Goal: Task Accomplishment & Management: Manage account settings

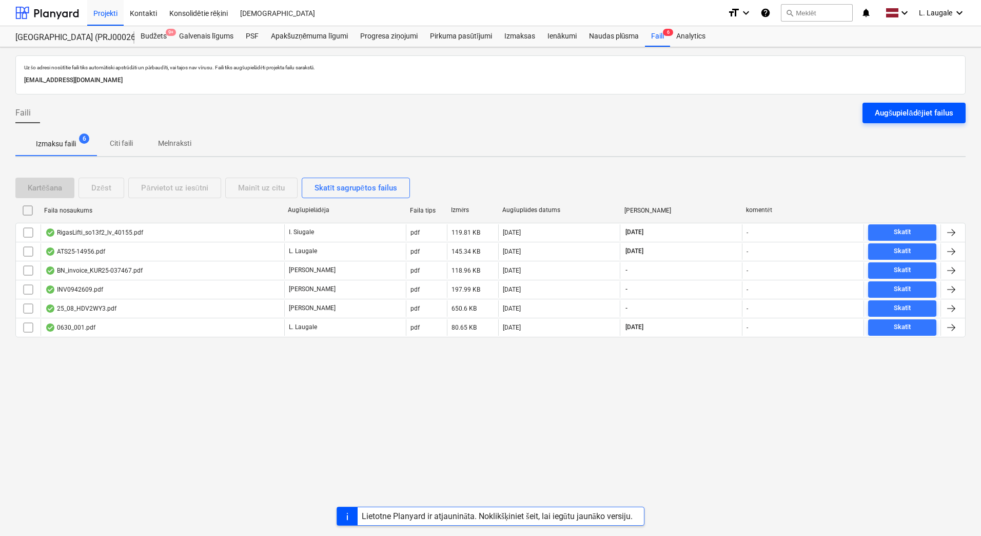
click at [881, 107] on div "Augšupielādējiet failus" at bounding box center [914, 112] width 79 height 13
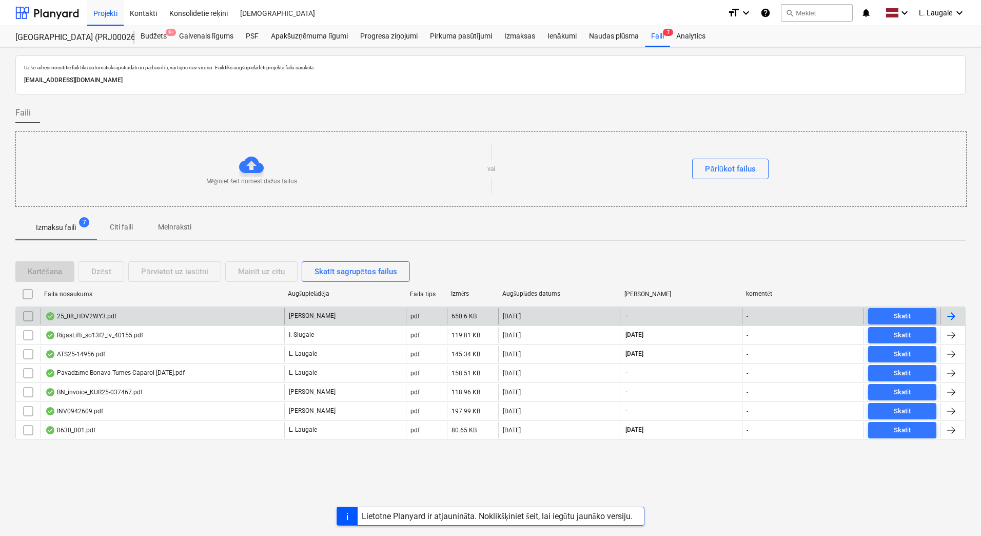
click at [161, 321] on div "25_08_HDV2WY3.pdf" at bounding box center [163, 316] width 244 height 16
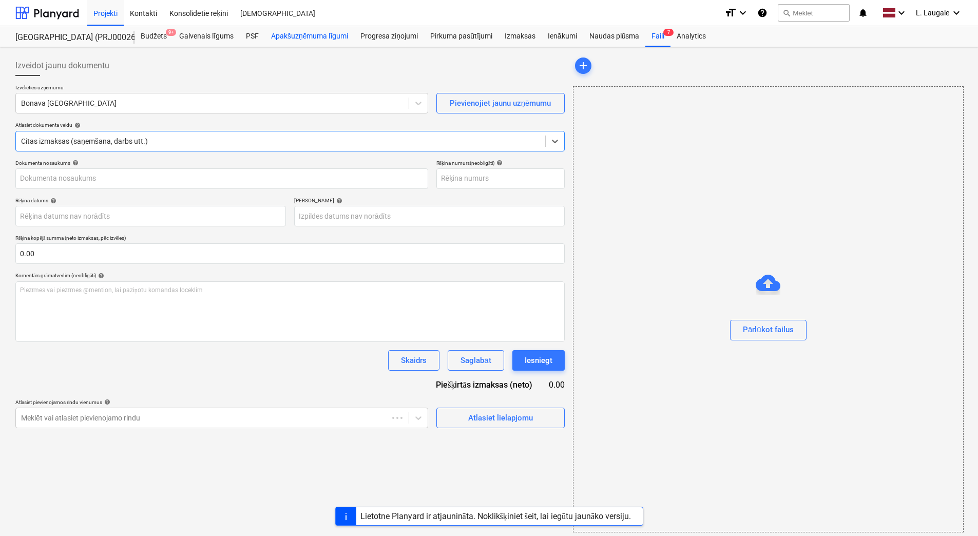
type input "25_08_HDV2WY3.pdf"
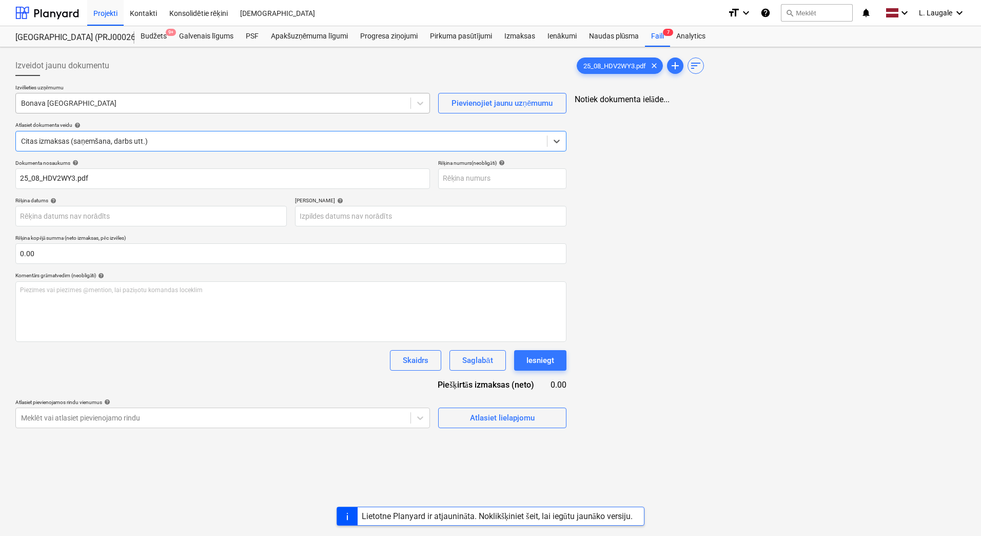
click at [297, 105] on div at bounding box center [213, 103] width 384 height 10
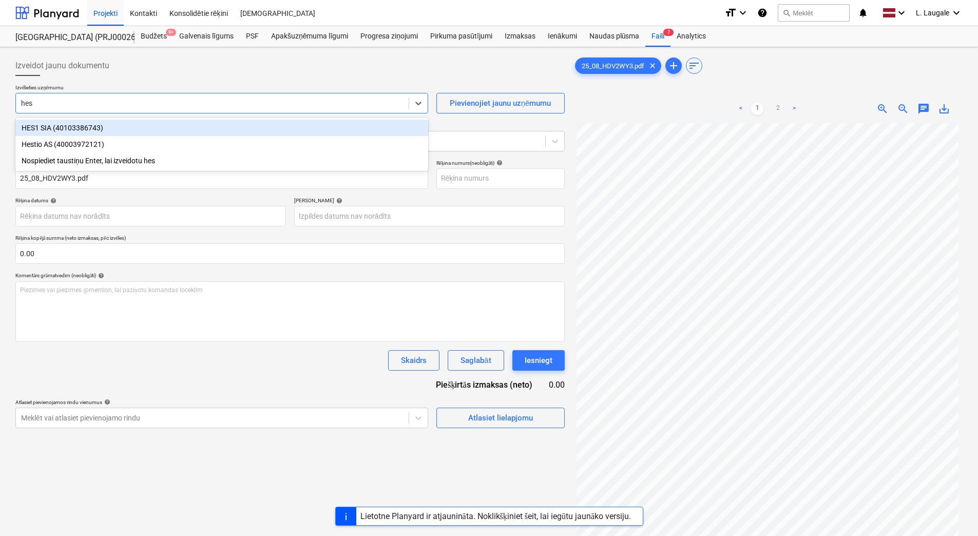
type input "hest"
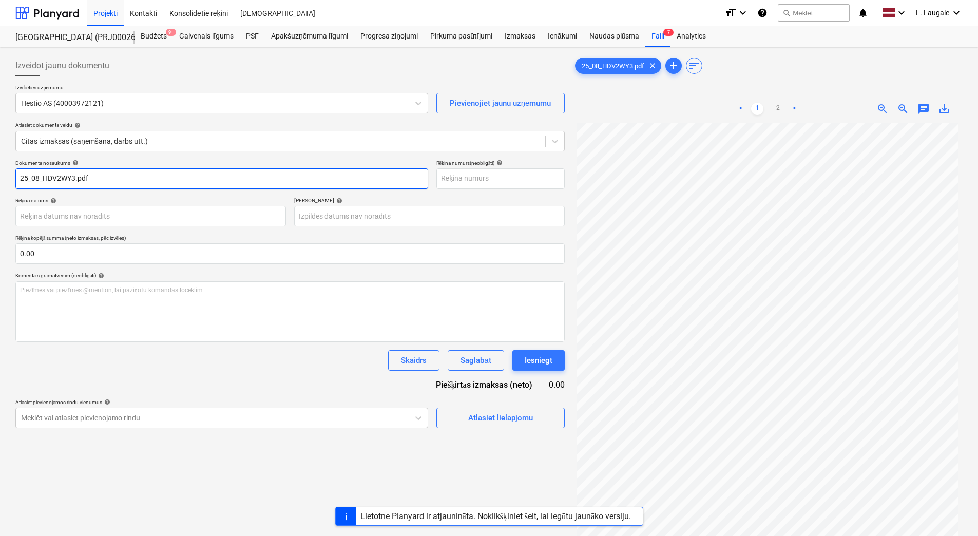
click at [108, 174] on input "25_08_HDV2WY3.pdf" at bounding box center [221, 178] width 413 height 21
click at [108, 174] on input "25_08_HDV2WY3" at bounding box center [221, 178] width 413 height 21
drag, startPoint x: 108, startPoint y: 177, endPoint x: 0, endPoint y: 196, distance: 109.4
click at [0, 196] on html "Projekti Kontakti Konsolidētie rēķini Iesūtne format_size keyboard_arrow_down h…" at bounding box center [489, 268] width 978 height 536
type input "25_08_HDV2WY3"
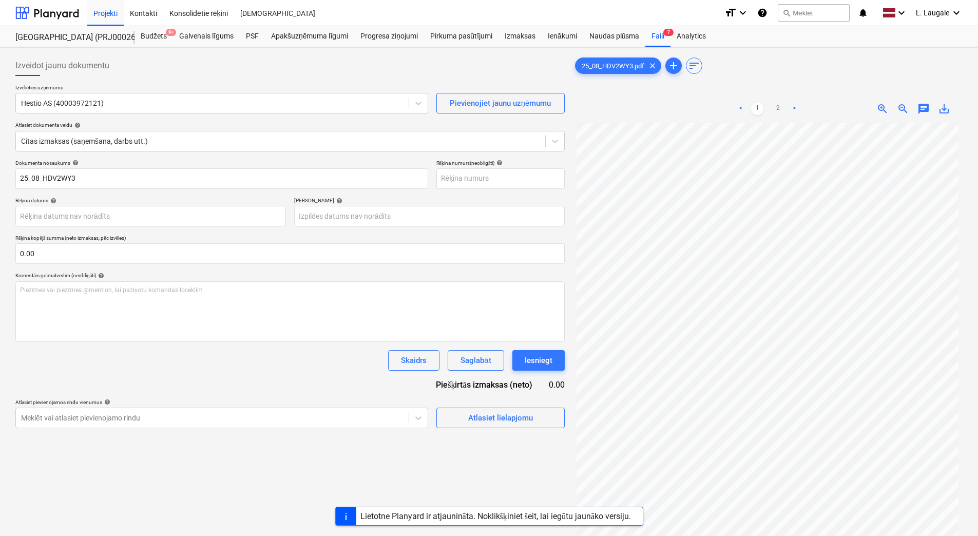
click at [540, 196] on div "Dokumenta nosaukums help 25_08_HDV2WY3 Rēķina numurs (neobligāti) help Rēķina d…" at bounding box center [289, 294] width 549 height 268
click at [535, 169] on input "text" at bounding box center [500, 178] width 128 height 21
paste input "25_08_HDV2WY3"
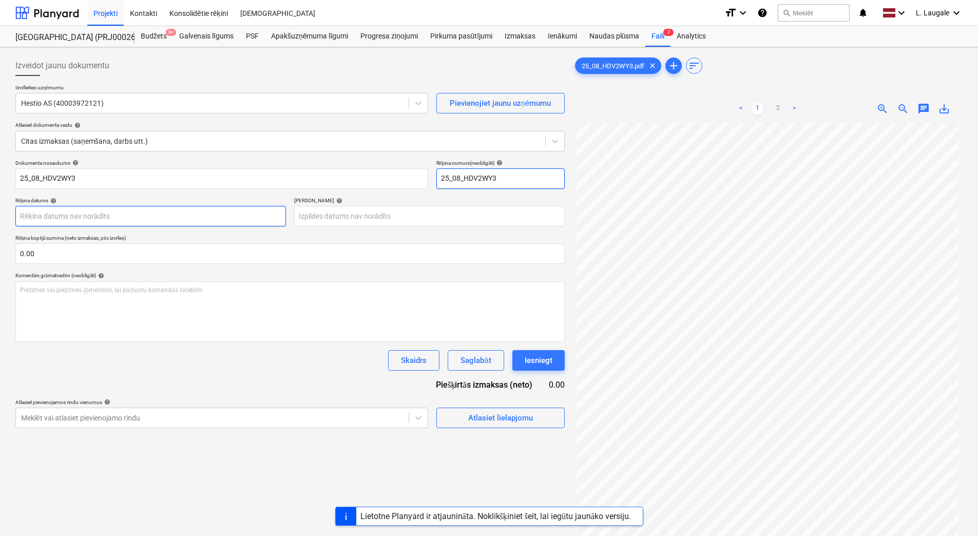
type input "25_08_HDV2WY3"
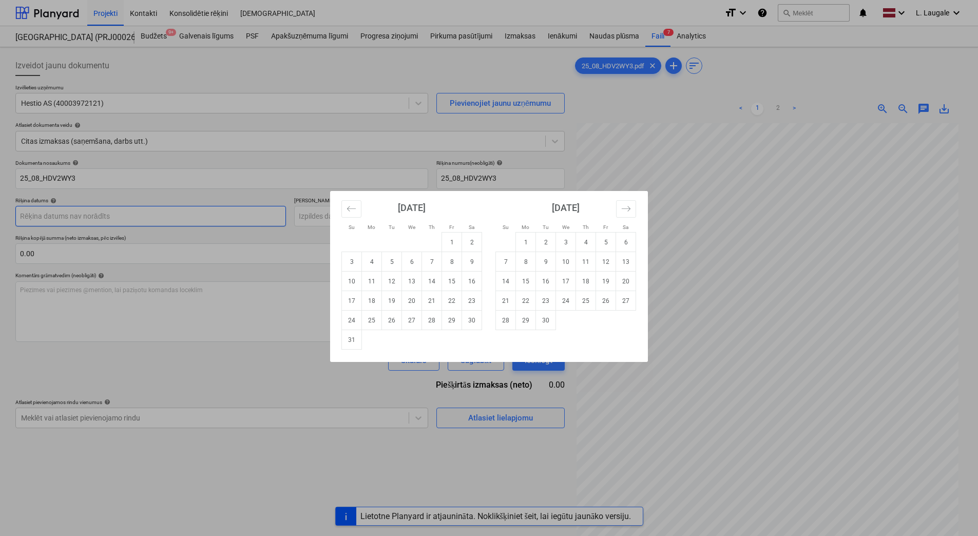
click at [170, 209] on body "Projekti Kontakti Konsolidētie rēķini Iesūtne format_size keyboard_arrow_down h…" at bounding box center [489, 268] width 978 height 536
click at [452, 277] on td "15" at bounding box center [452, 281] width 20 height 20
type input "15 Aug 2025"
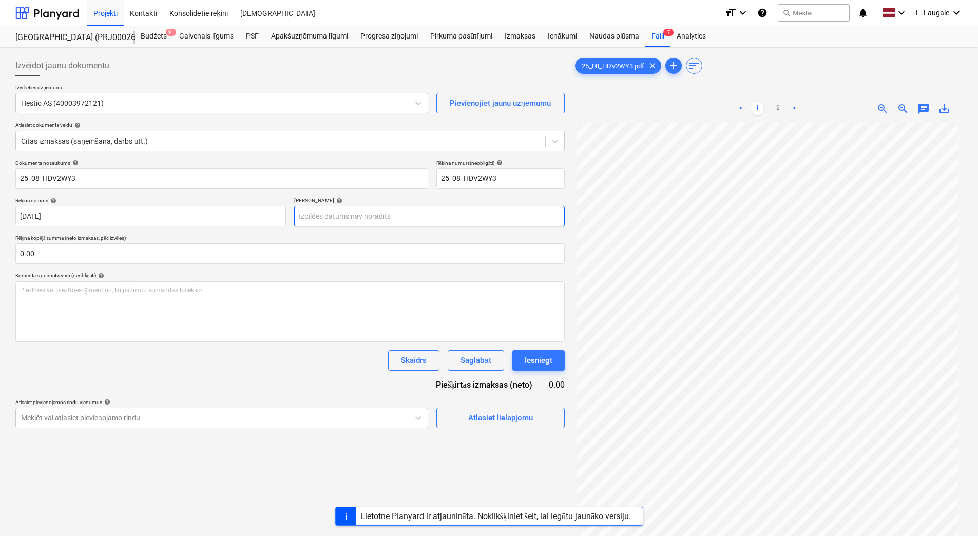
click at [340, 208] on body "Projekti Kontakti Konsolidētie rēķini Iesūtne format_size keyboard_arrow_down h…" at bounding box center [489, 268] width 978 height 536
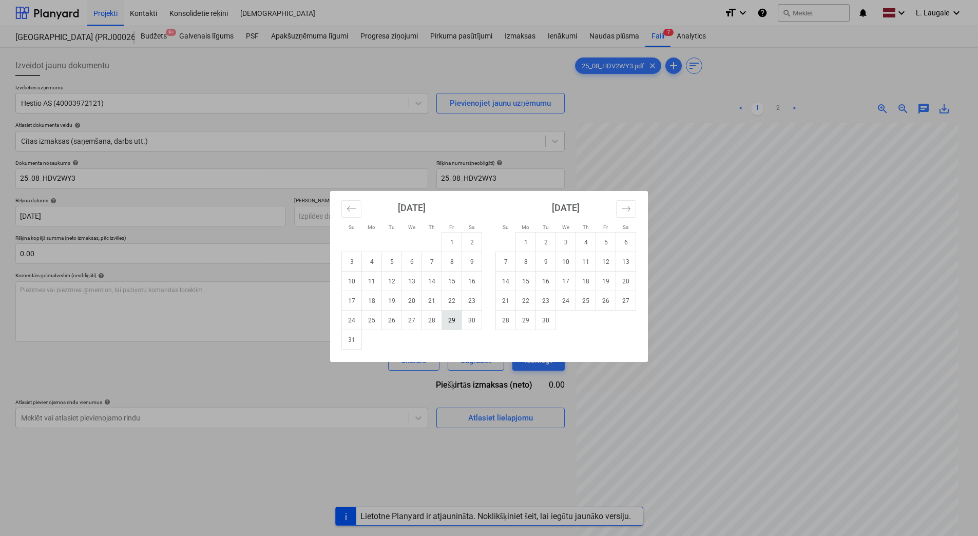
click at [448, 317] on td "29" at bounding box center [452, 320] width 20 height 20
type input "29 Aug 2025"
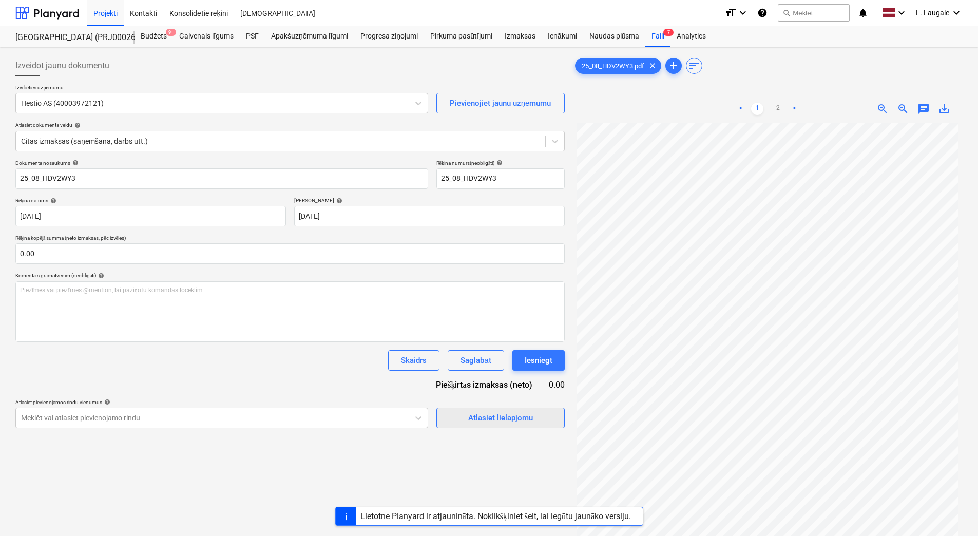
click at [478, 423] on div "Atlasiet lielapjomu" at bounding box center [500, 417] width 65 height 13
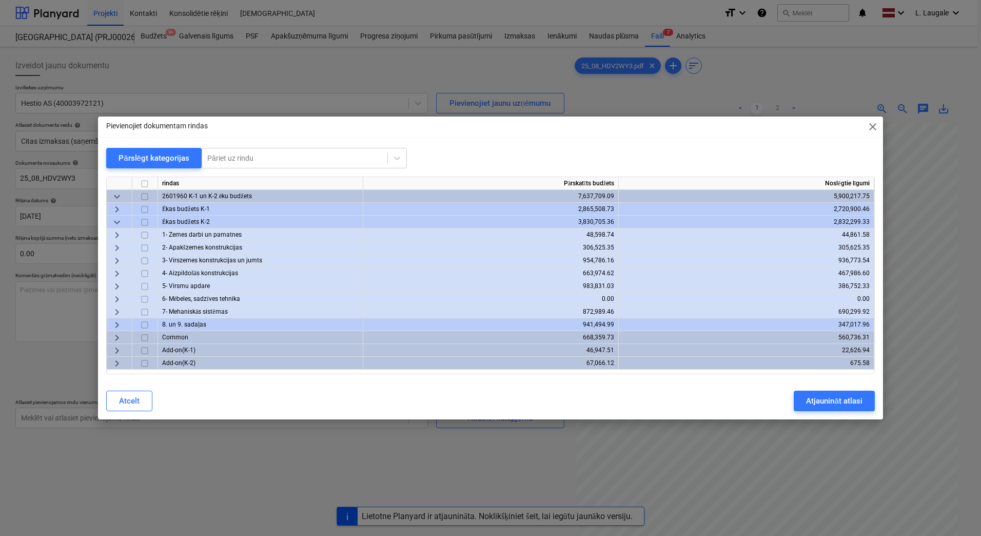
click at [119, 223] on span "keyboard_arrow_down" at bounding box center [117, 222] width 12 height 12
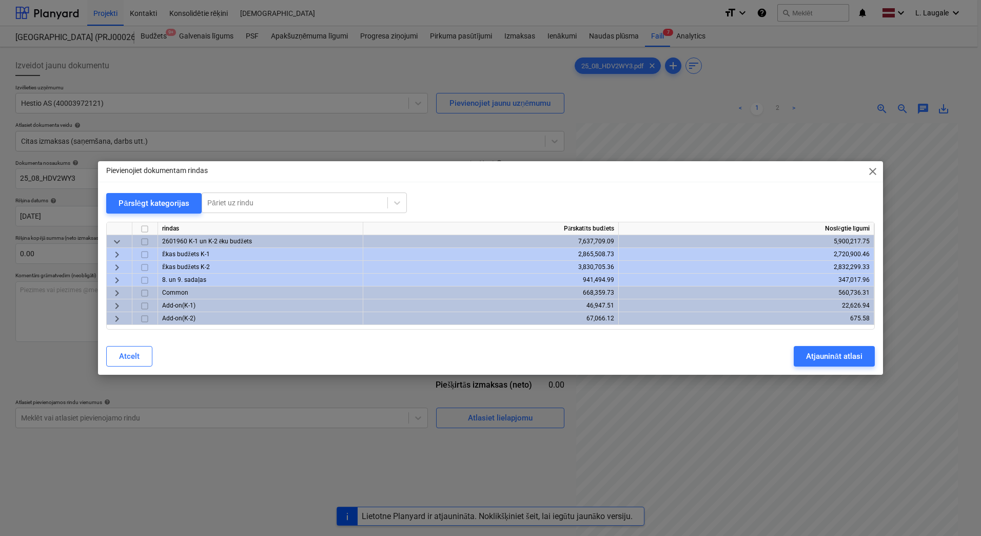
click at [117, 280] on span "keyboard_arrow_right" at bounding box center [117, 280] width 12 height 12
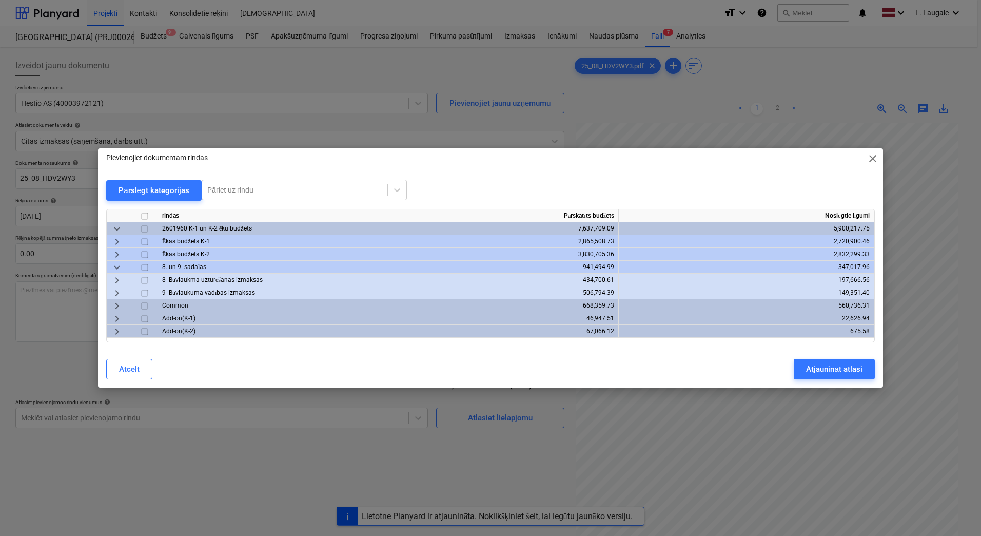
click at [121, 295] on span "keyboard_arrow_right" at bounding box center [117, 293] width 12 height 12
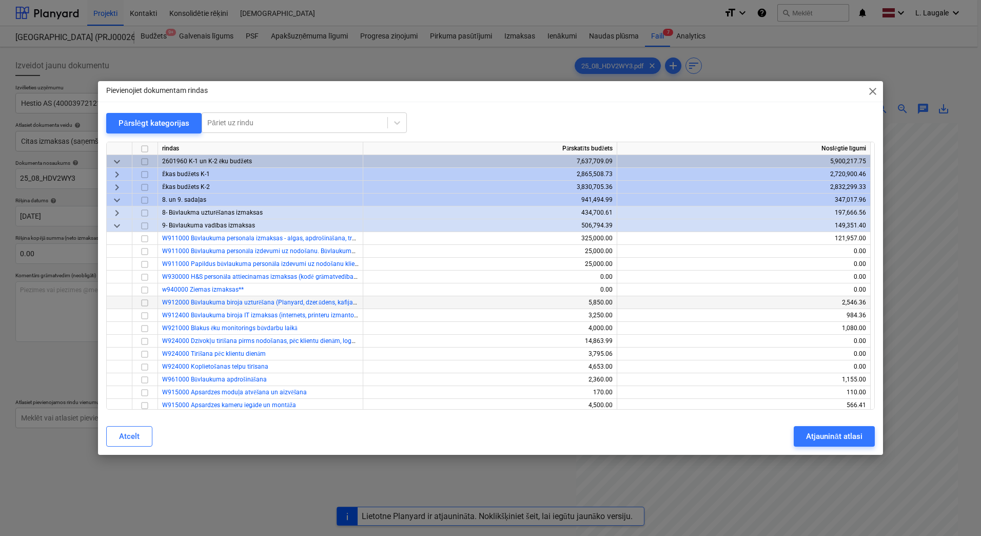
click at [146, 303] on input "checkbox" at bounding box center [145, 303] width 12 height 12
click at [860, 437] on div "Atjaunināt atlasi" at bounding box center [834, 436] width 56 height 13
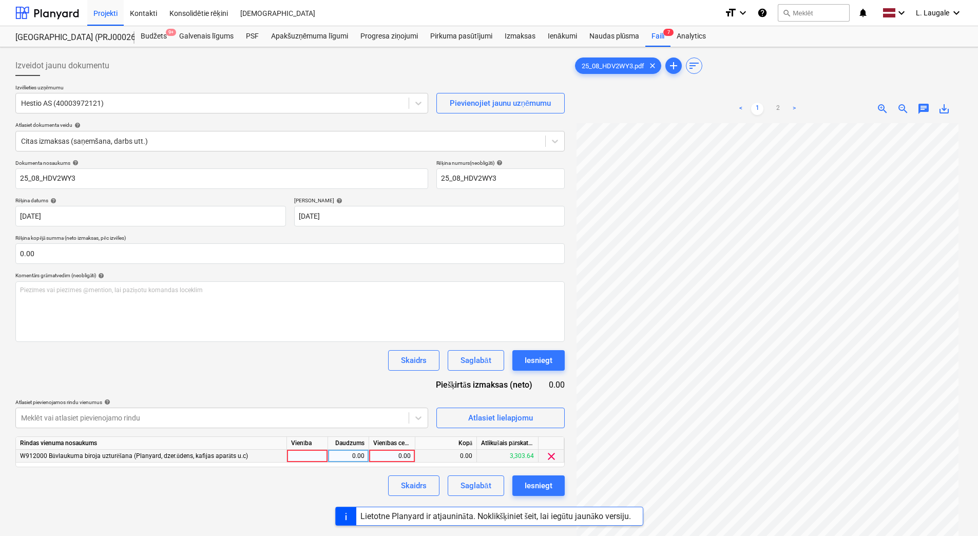
click at [316, 459] on div at bounding box center [307, 456] width 41 height 13
click at [347, 455] on div "0.00" at bounding box center [348, 456] width 32 height 13
click at [389, 455] on div "0.00" at bounding box center [391, 456] width 37 height 13
type input "128.45"
click at [378, 481] on div "Skaidrs Saglabāt Iesniegt" at bounding box center [289, 485] width 549 height 21
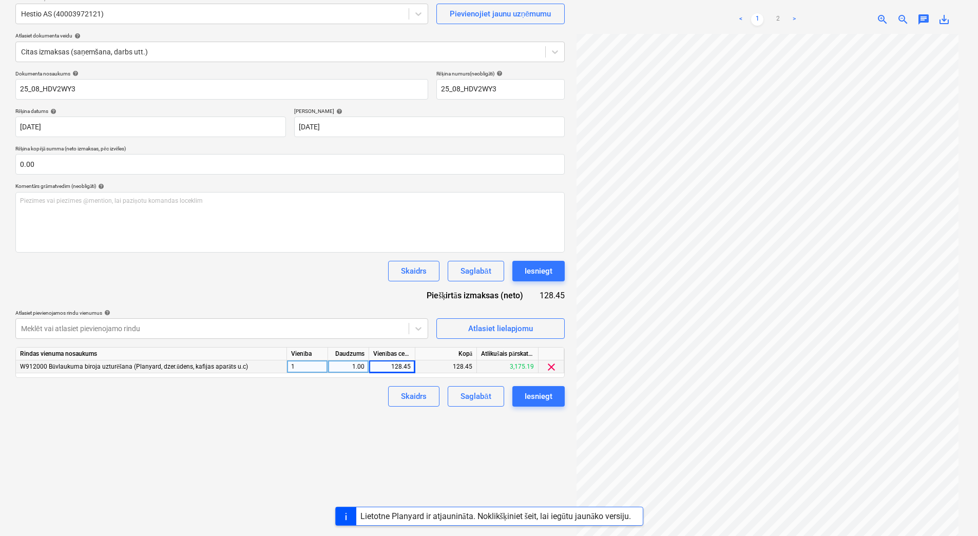
scroll to position [103, 0]
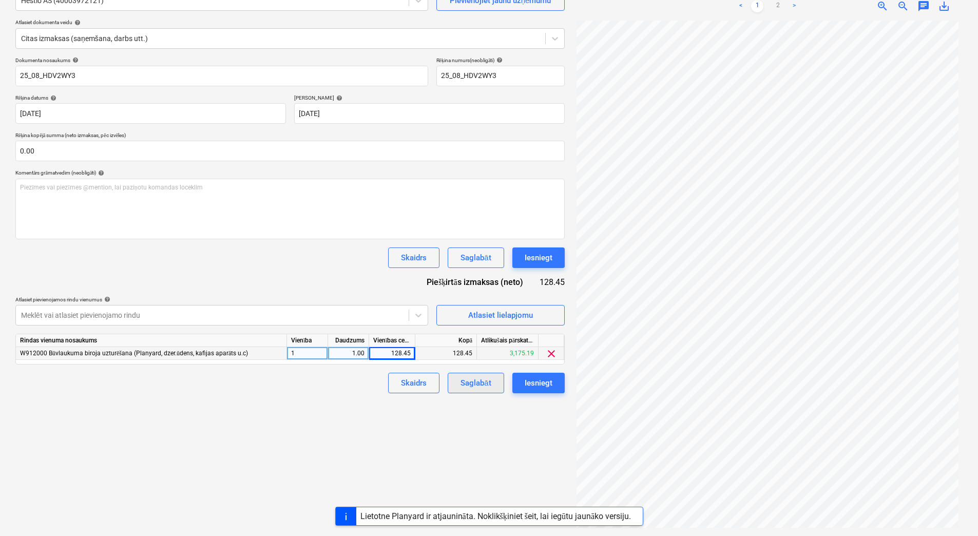
click at [460, 385] on div "Saglabāt" at bounding box center [475, 382] width 30 height 13
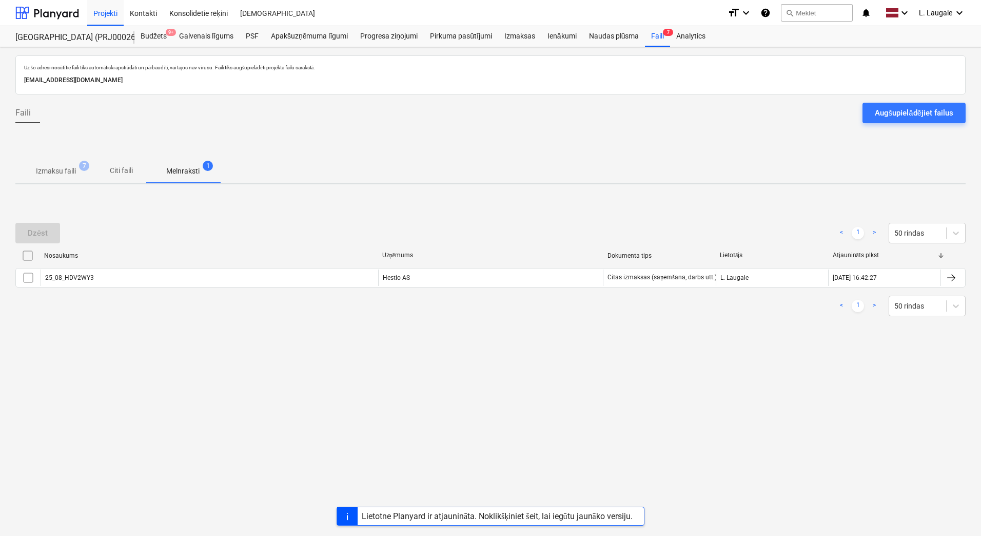
click at [50, 168] on p "Izmaksu faili" at bounding box center [56, 171] width 40 height 11
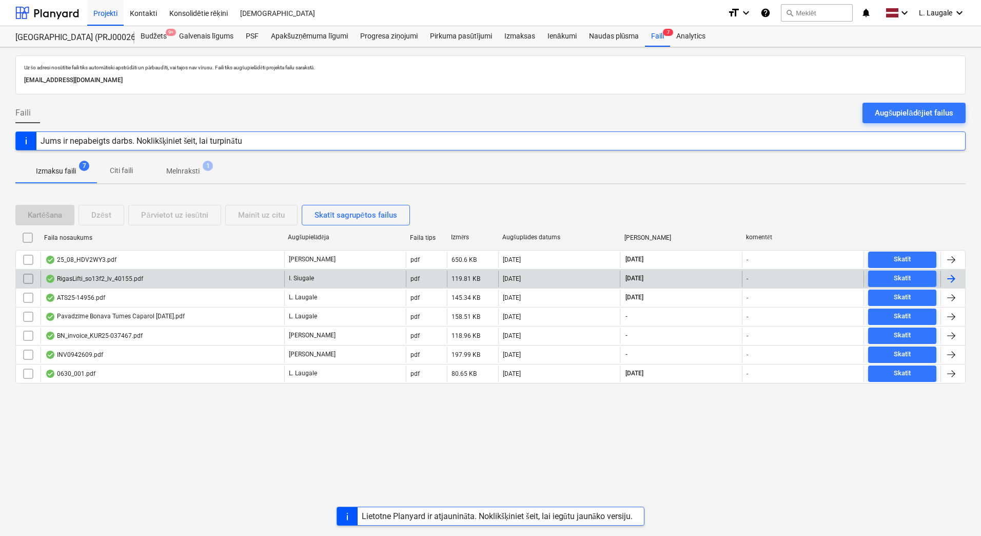
click at [260, 276] on div "RigasLifti_so13f2_lv_40155.pdf" at bounding box center [163, 278] width 244 height 16
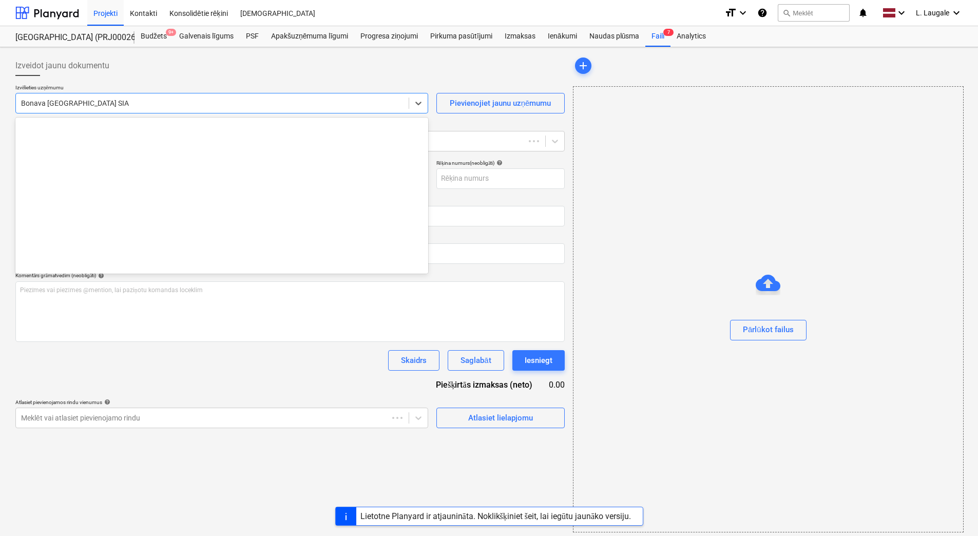
click at [164, 96] on div "Bonava Latvija SIA" at bounding box center [212, 103] width 393 height 14
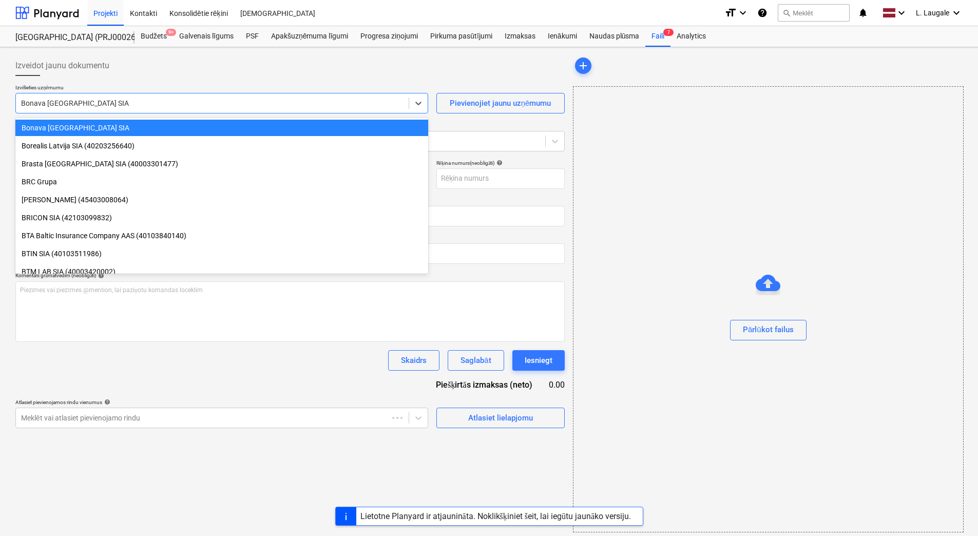
type input "2531010551"
type input "18 Aug 2025"
type input "01 Sep 2025"
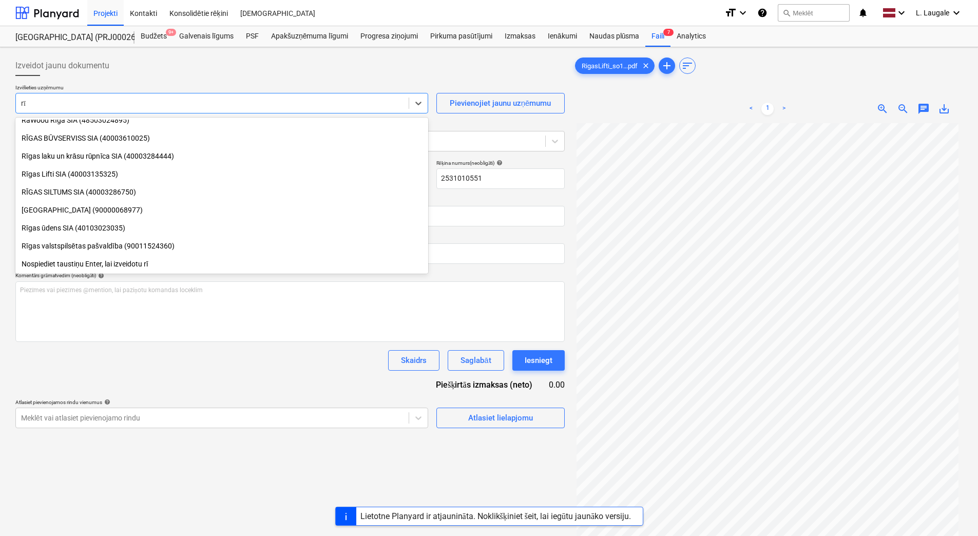
scroll to position [223, 0]
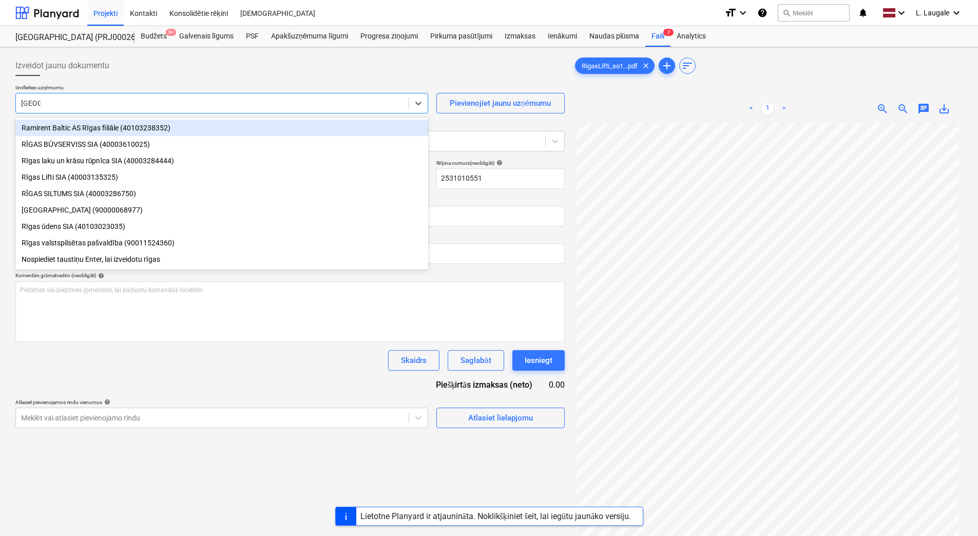
type input "rīgas l"
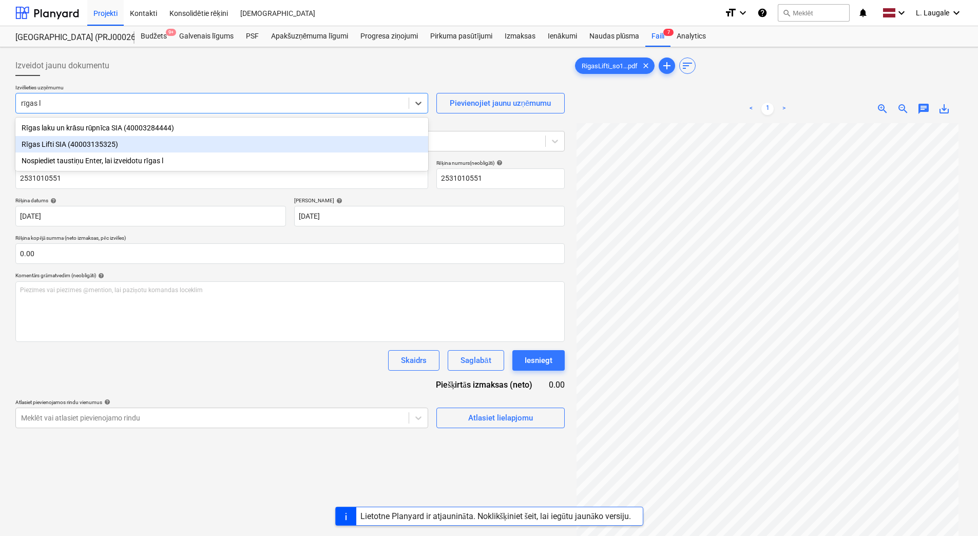
click at [143, 141] on div "Rīgas Lifti SIA (40003135325)" at bounding box center [221, 144] width 413 height 16
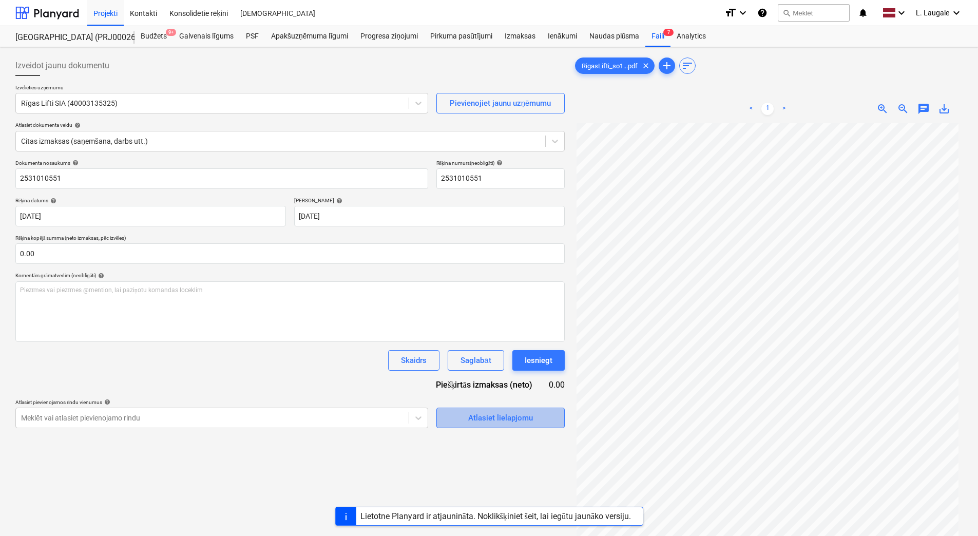
click at [481, 417] on div "Atlasiet lielapjomu" at bounding box center [500, 417] width 65 height 13
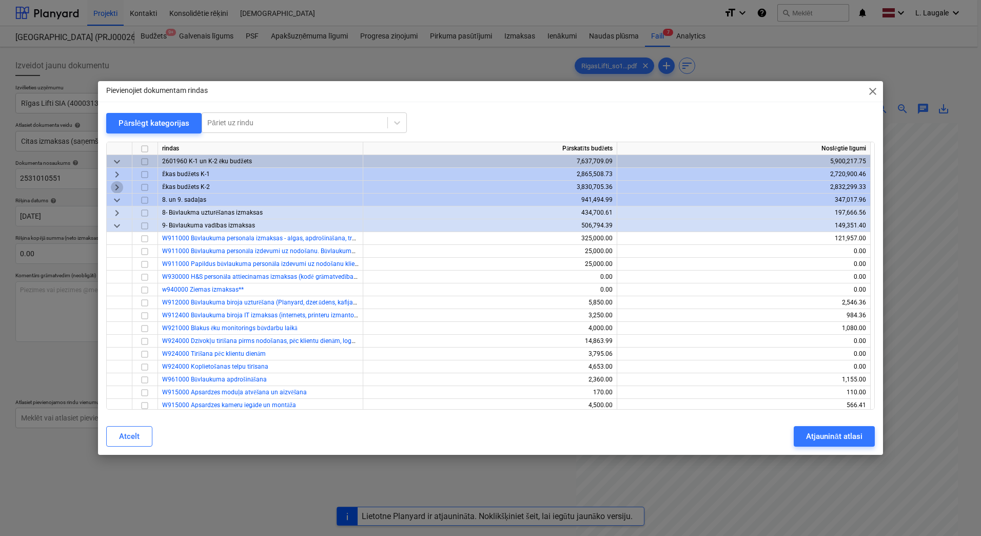
click at [118, 187] on span "keyboard_arrow_right" at bounding box center [117, 187] width 12 height 12
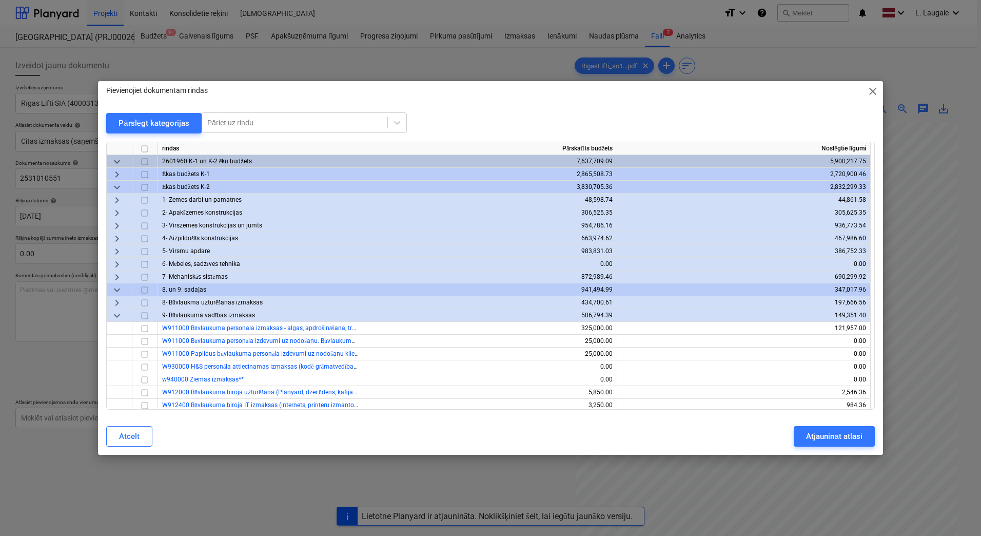
click at [111, 238] on span "keyboard_arrow_right" at bounding box center [117, 238] width 12 height 12
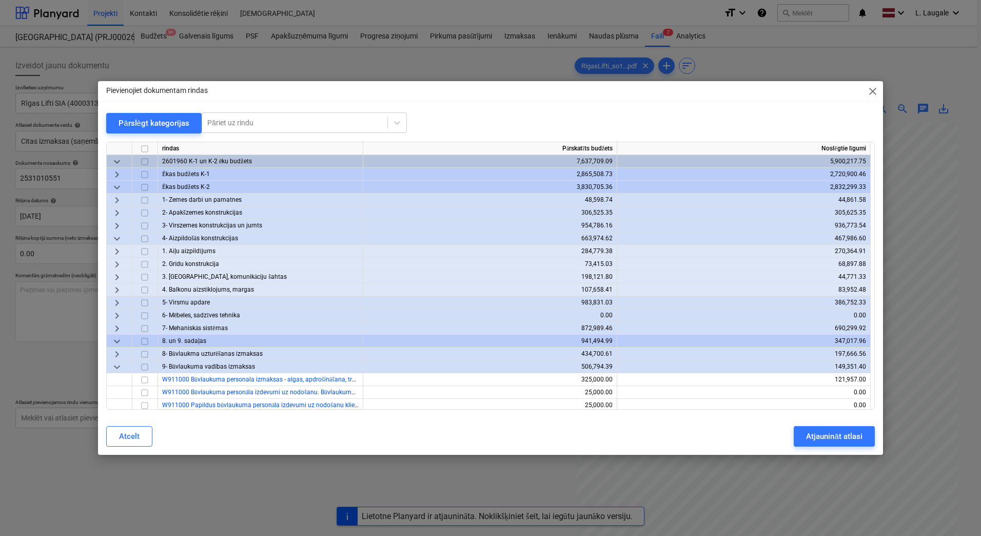
click at [119, 251] on span "keyboard_arrow_right" at bounding box center [117, 251] width 12 height 12
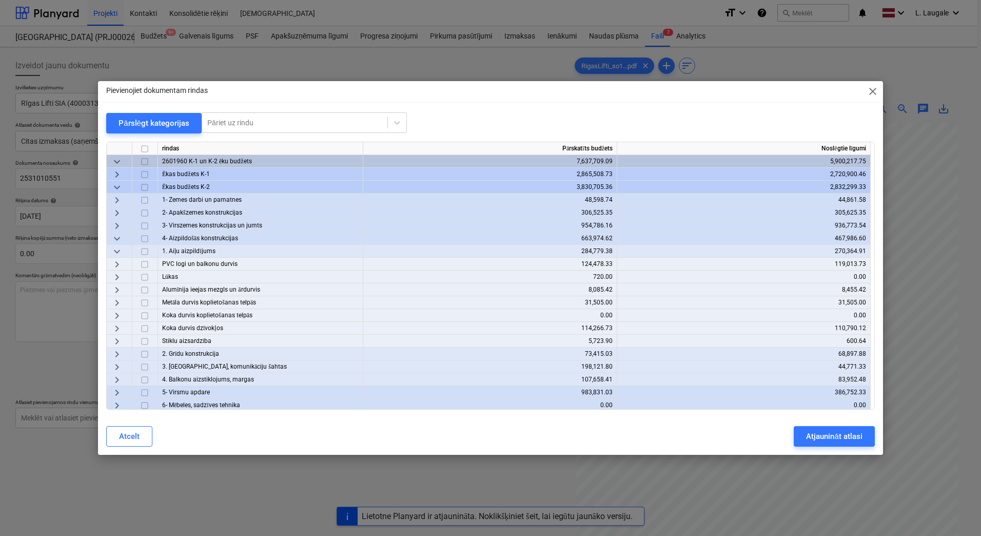
click at [120, 267] on span "keyboard_arrow_right" at bounding box center [117, 264] width 12 height 12
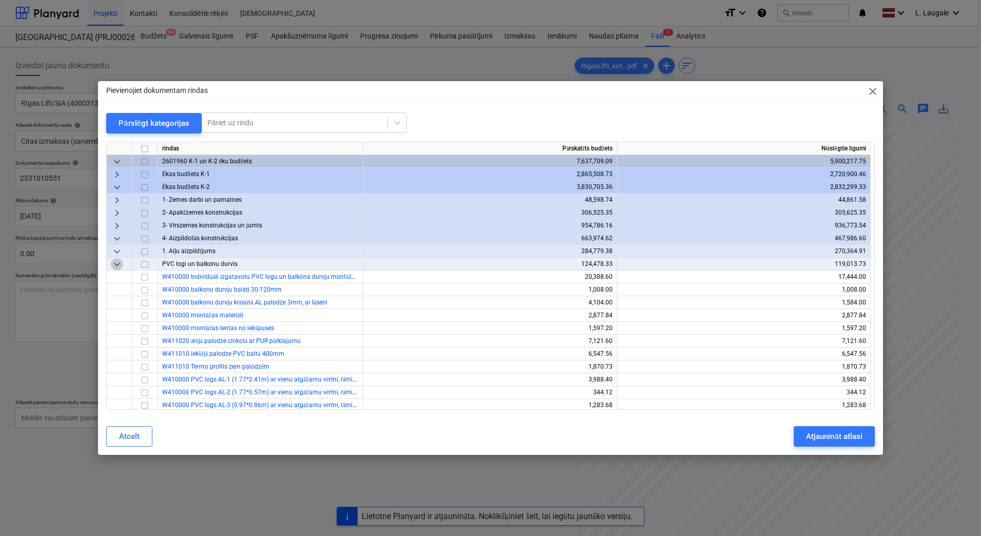
click at [118, 266] on span "keyboard_arrow_down" at bounding box center [117, 264] width 12 height 12
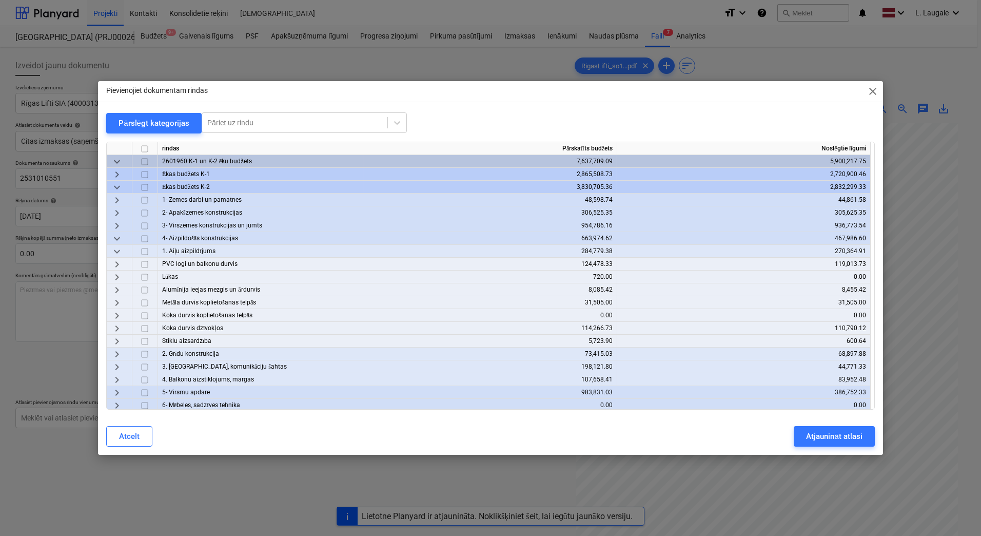
click at [122, 291] on span "keyboard_arrow_right" at bounding box center [117, 290] width 12 height 12
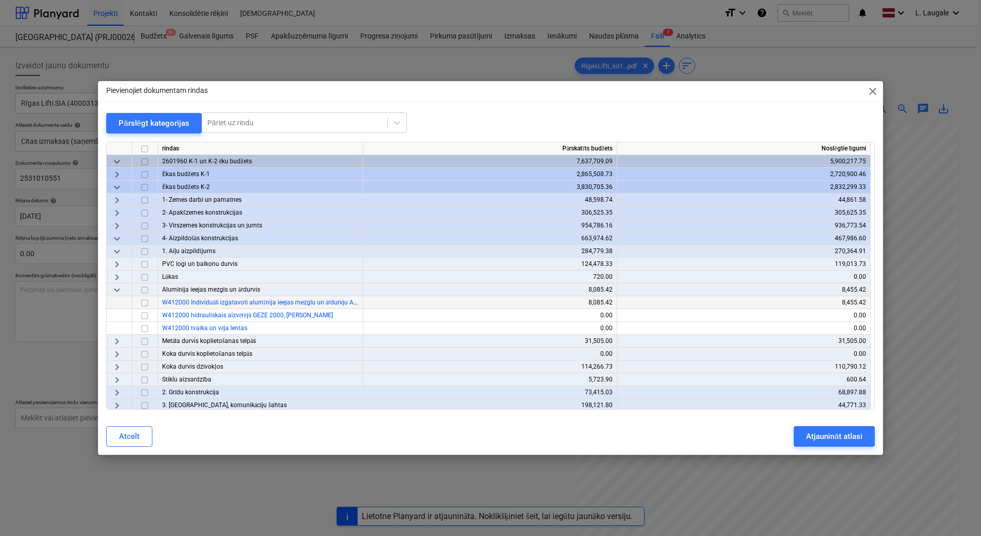
click at [152, 303] on div at bounding box center [145, 302] width 26 height 13
click at [145, 303] on input "checkbox" at bounding box center [145, 303] width 12 height 12
click at [815, 434] on div "Atjaunināt atlasi" at bounding box center [834, 436] width 56 height 13
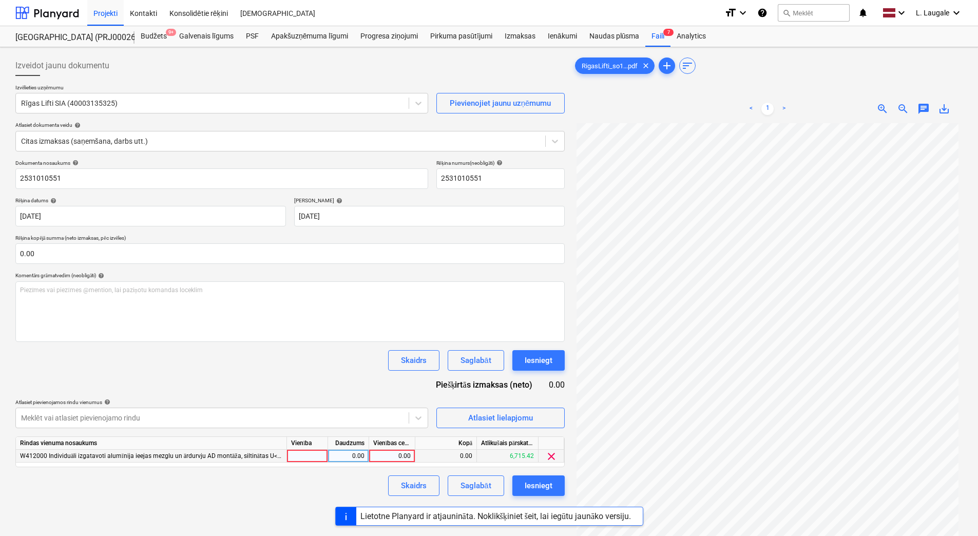
click at [297, 456] on div at bounding box center [307, 456] width 41 height 13
type input "1"
click at [348, 457] on div "0.00" at bounding box center [348, 456] width 32 height 13
type input "1"
click at [386, 453] on div "0.00" at bounding box center [391, 456] width 37 height 13
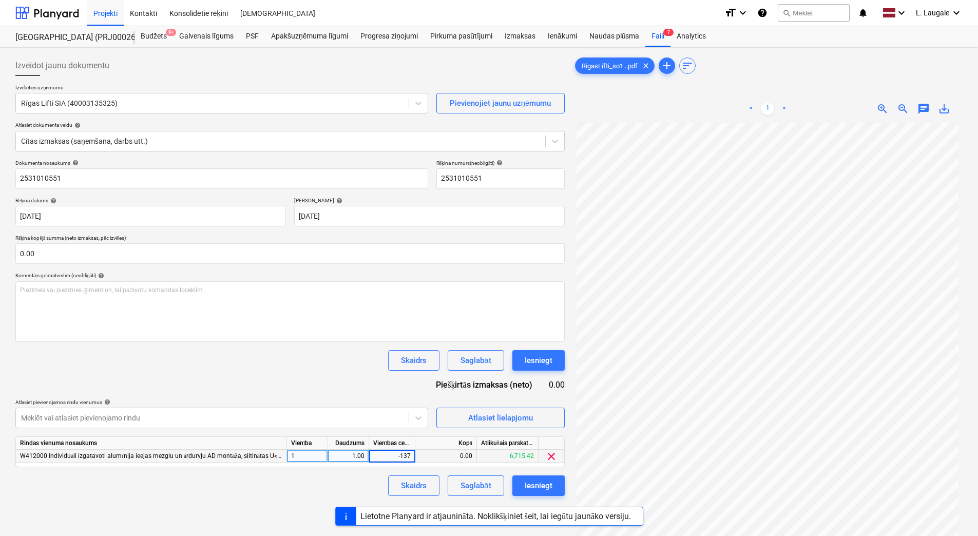
type input "-1370"
click at [349, 367] on div "Skaidrs Saglabāt Iesniegt" at bounding box center [289, 360] width 549 height 21
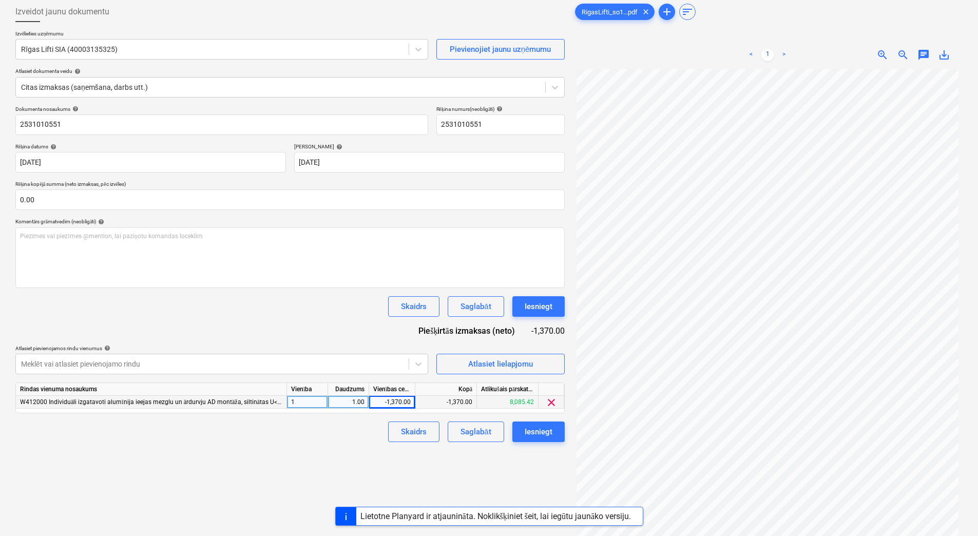
scroll to position [68, 0]
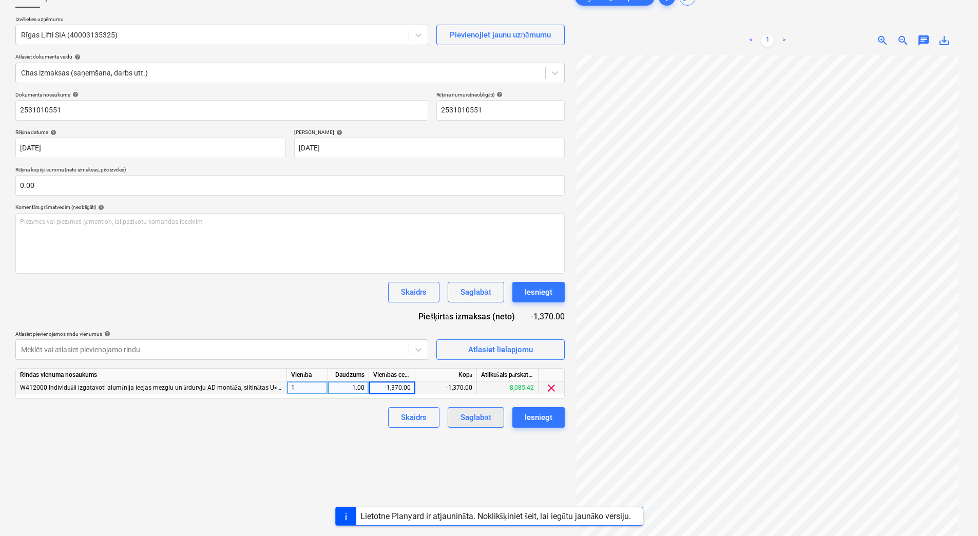
click at [473, 427] on button "Saglabāt" at bounding box center [475, 417] width 56 height 21
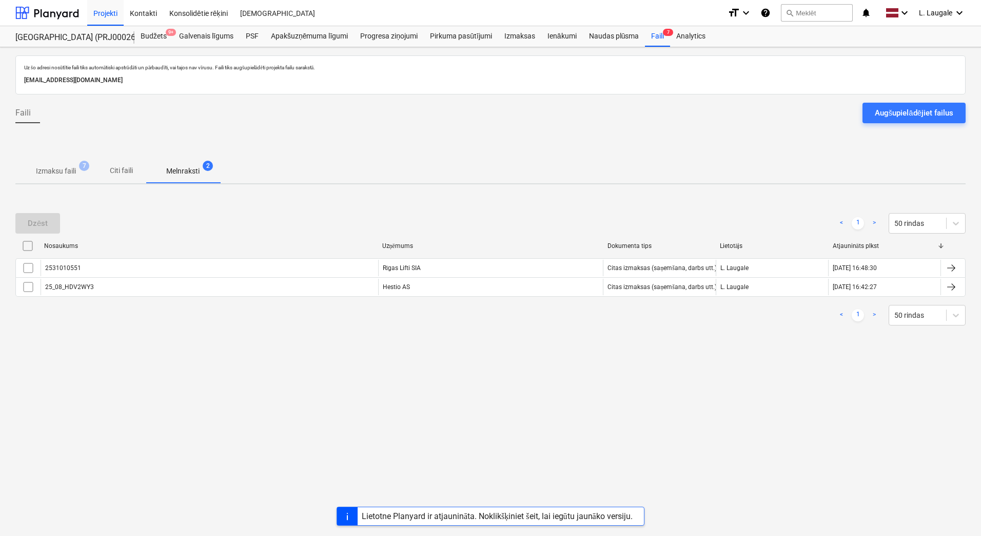
click at [55, 174] on p "Izmaksu faili" at bounding box center [56, 171] width 40 height 11
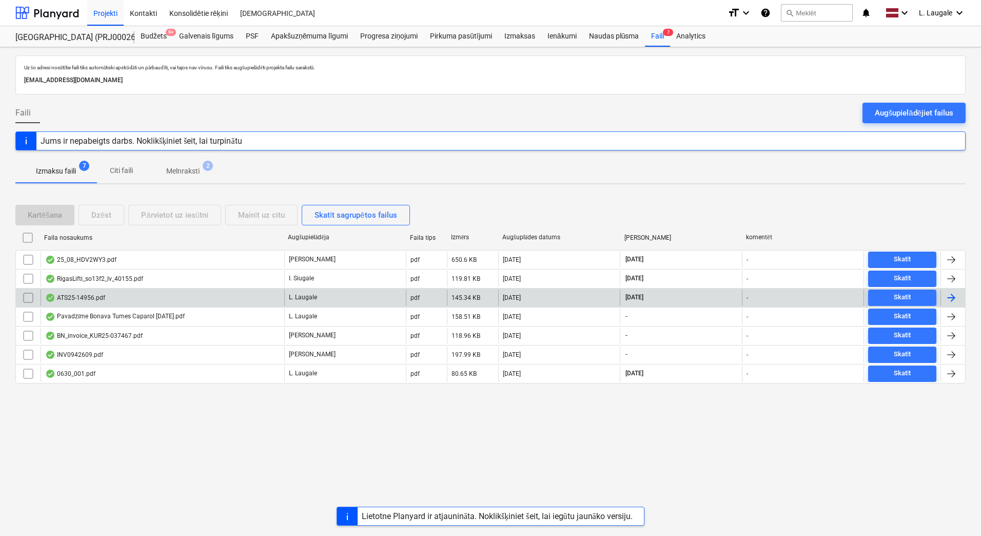
click at [211, 299] on div "ATS25-14956.pdf" at bounding box center [163, 297] width 244 height 16
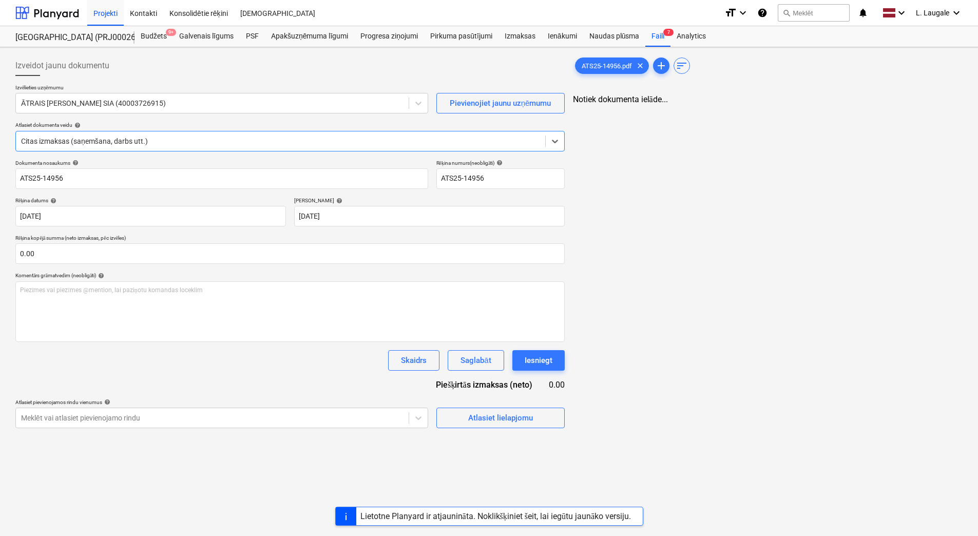
type input "ATS25-14956"
type input "15 Aug 2025"
type input "01 Sep 2025"
click at [470, 406] on div "Atlasiet lielapjomu" at bounding box center [500, 413] width 128 height 29
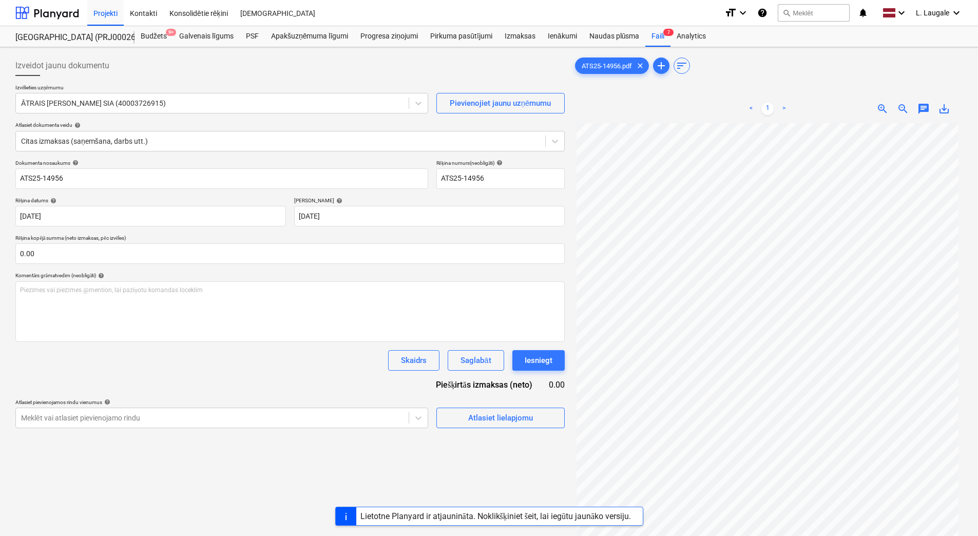
click at [482, 430] on div "Izveidot jaunu dokumentu Izvēlieties uzņēmumu ĀTRAIS TORŅU SERVISS SIA (4000372…" at bounding box center [289, 342] width 557 height 583
click at [481, 423] on div "Atlasiet lielapjomu" at bounding box center [500, 417] width 65 height 13
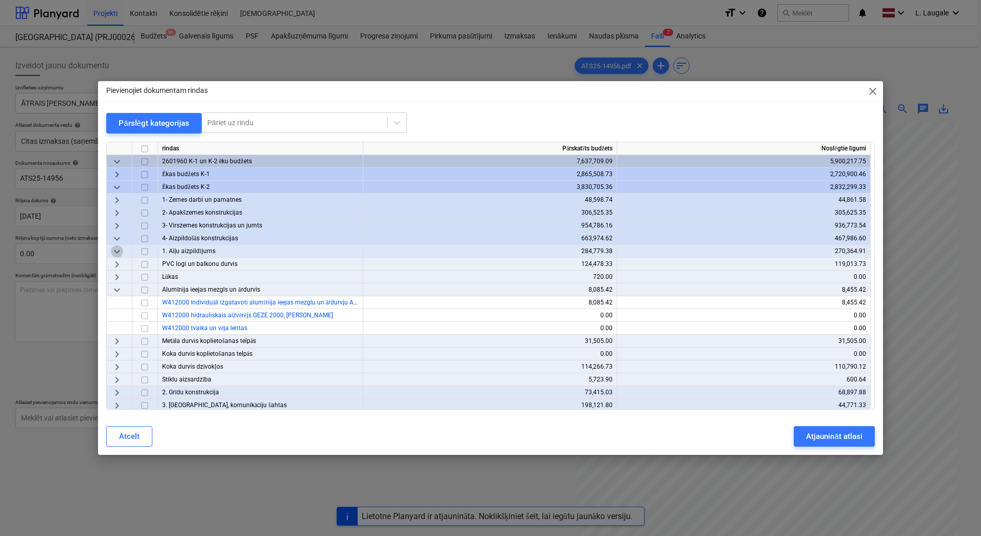
click at [118, 250] on span "keyboard_arrow_down" at bounding box center [117, 251] width 12 height 12
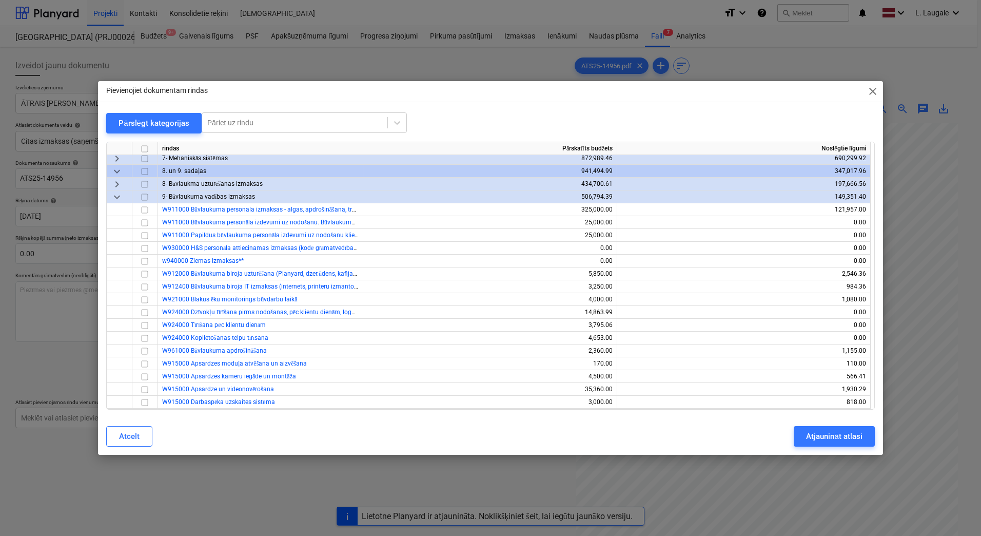
scroll to position [171, 0]
click at [112, 181] on span "keyboard_arrow_right" at bounding box center [117, 183] width 12 height 12
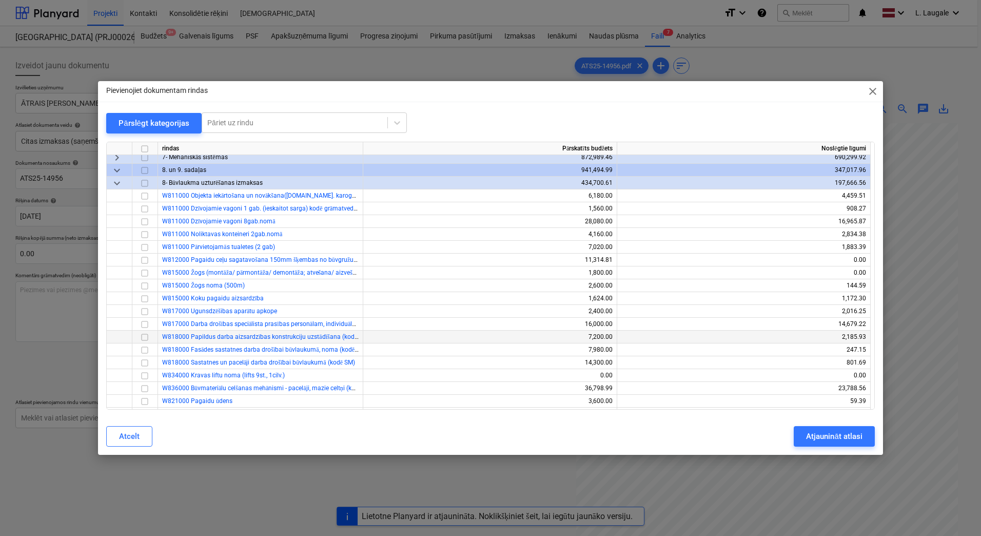
click at [141, 339] on input "checkbox" at bounding box center [145, 337] width 12 height 12
click at [812, 441] on div "Atjaunināt atlasi" at bounding box center [834, 436] width 56 height 13
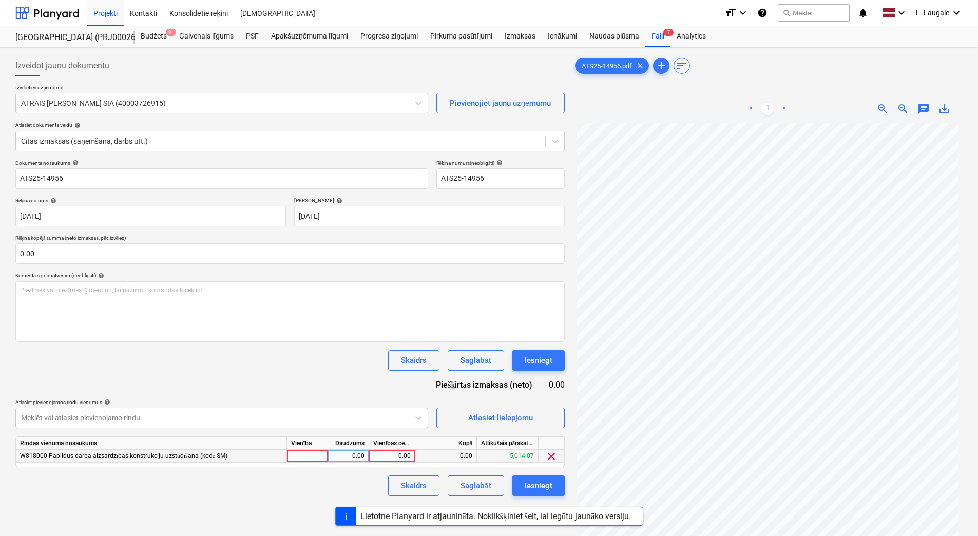
click at [291, 456] on div at bounding box center [307, 456] width 41 height 13
click at [334, 459] on div "0.00" at bounding box center [348, 456] width 32 height 13
click at [389, 462] on div "0.00" at bounding box center [391, 456] width 37 height 13
type input "410.77"
click at [382, 472] on div "Dokumenta nosaukums help ATS25-14956 Rēķina numurs (neobligāti) help ATS25-1495…" at bounding box center [289, 328] width 549 height 336
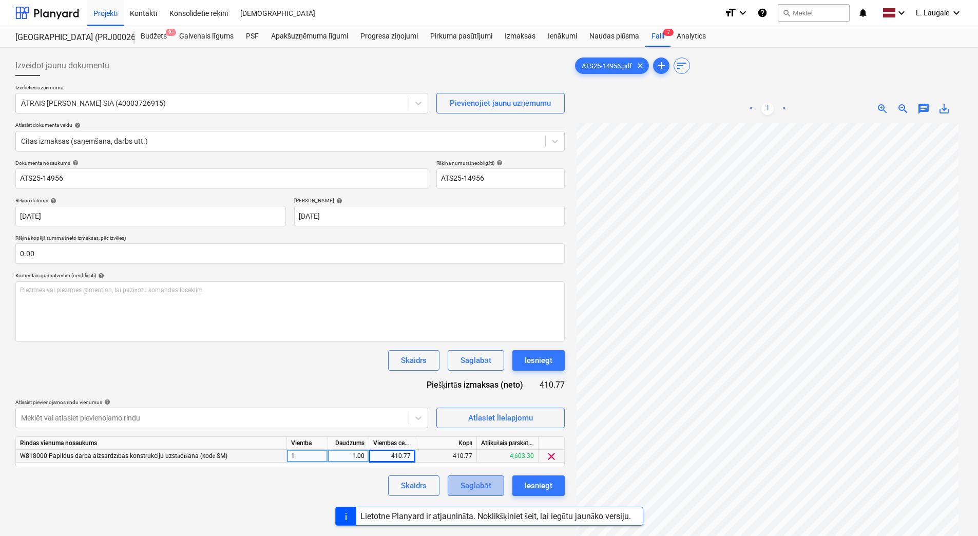
click at [485, 491] on div "Saglabāt" at bounding box center [475, 485] width 30 height 13
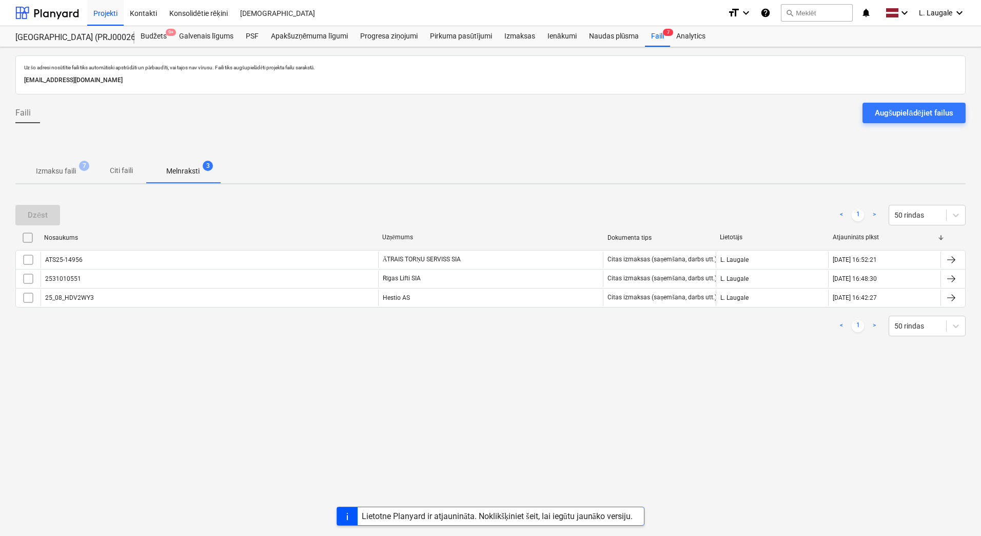
click at [73, 170] on p "Izmaksu faili" at bounding box center [56, 171] width 40 height 11
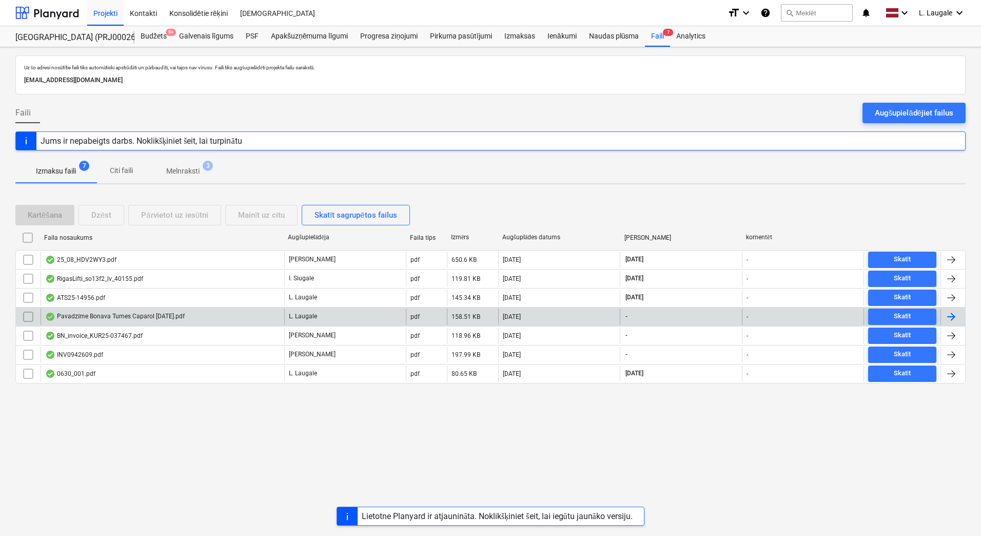
click at [133, 315] on div "Pavadzīme Bonava Tumes Caparol 18.08.2025.pdf" at bounding box center [115, 317] width 140 height 8
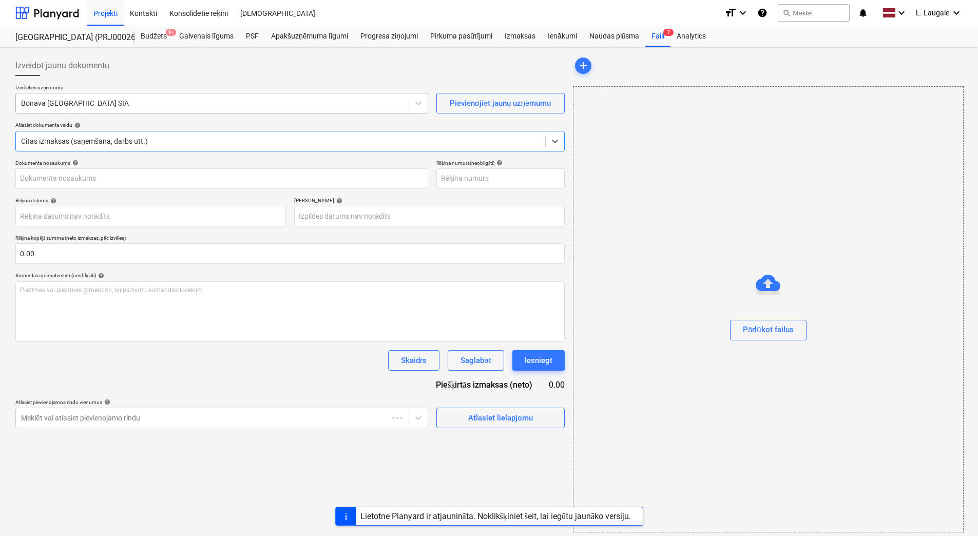
type input "40003941615"
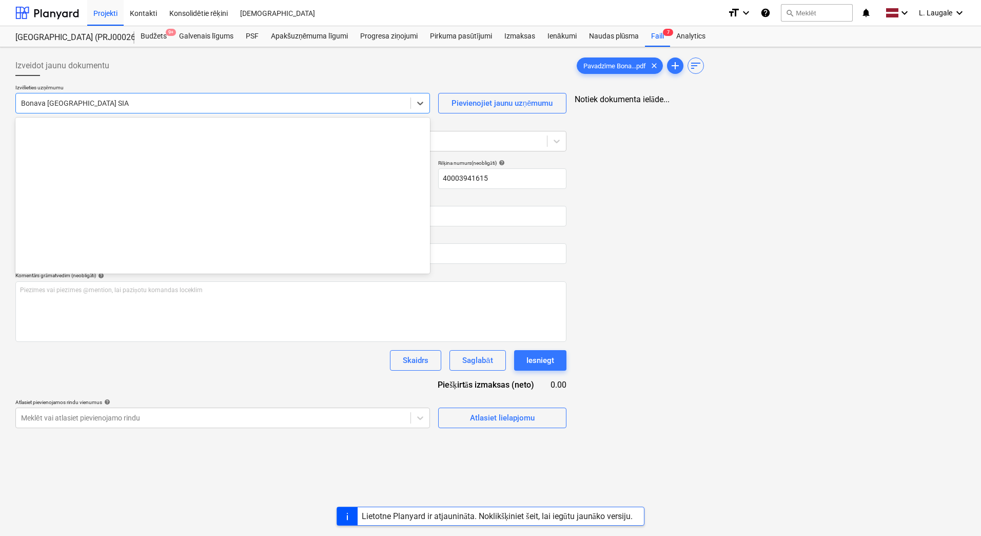
click at [141, 102] on div at bounding box center [213, 103] width 384 height 10
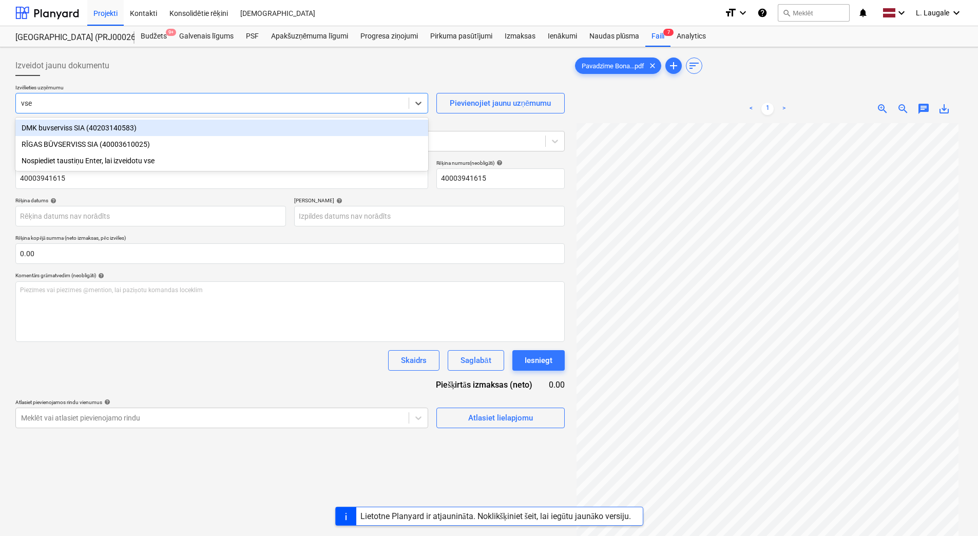
type input "vser"
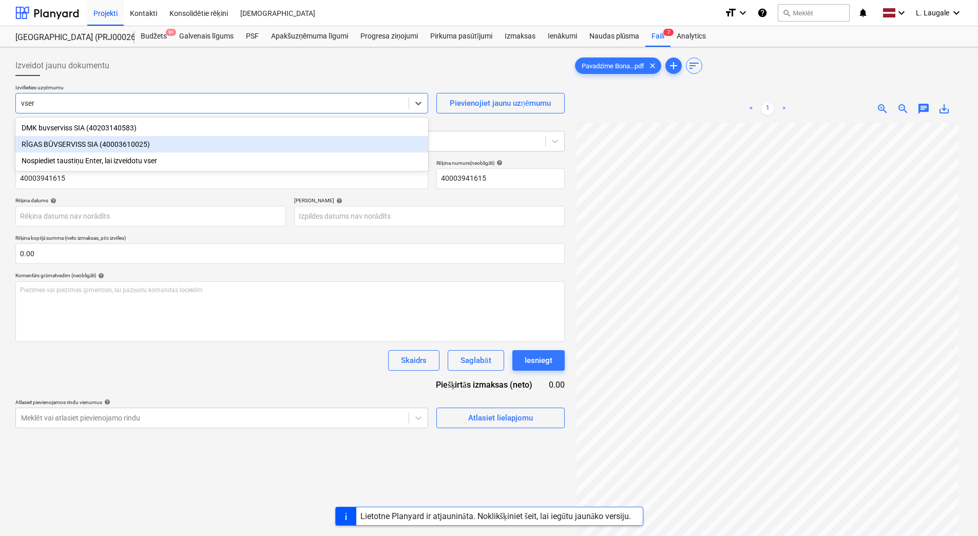
click at [151, 146] on div "RĪGAS BŪVSERVISS SIA (40003610025)" at bounding box center [221, 144] width 413 height 16
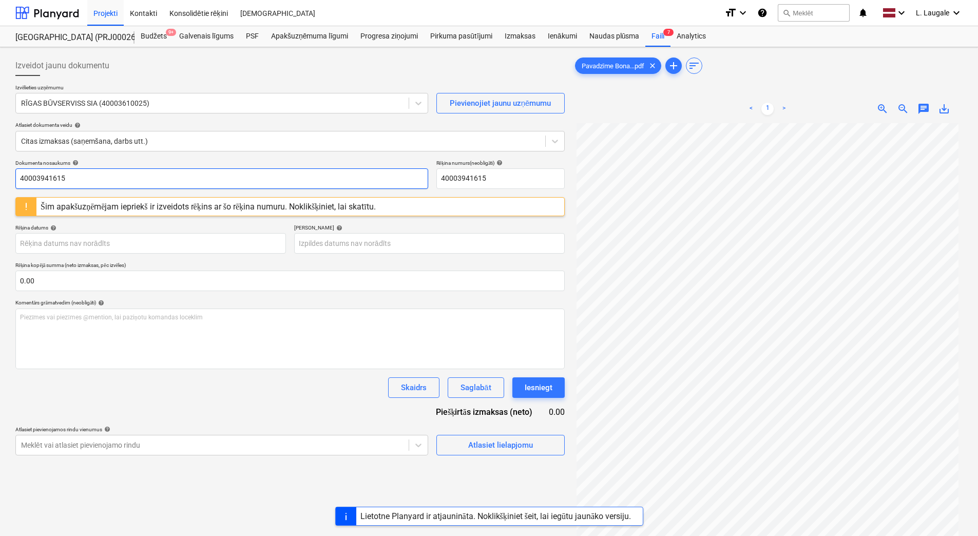
drag, startPoint x: 148, startPoint y: 177, endPoint x: -2, endPoint y: 193, distance: 151.3
click at [0, 193] on html "Projekti Kontakti Konsolidētie rēķini Iesūtne format_size keyboard_arrow_down h…" at bounding box center [489, 268] width 978 height 536
drag, startPoint x: 51, startPoint y: 182, endPoint x: -1, endPoint y: 173, distance: 53.1
click at [0, 173] on html "Projekti Kontakti Konsolidētie rēķini Iesūtne format_size keyboard_arrow_down h…" at bounding box center [489, 268] width 978 height 536
type input "373400"
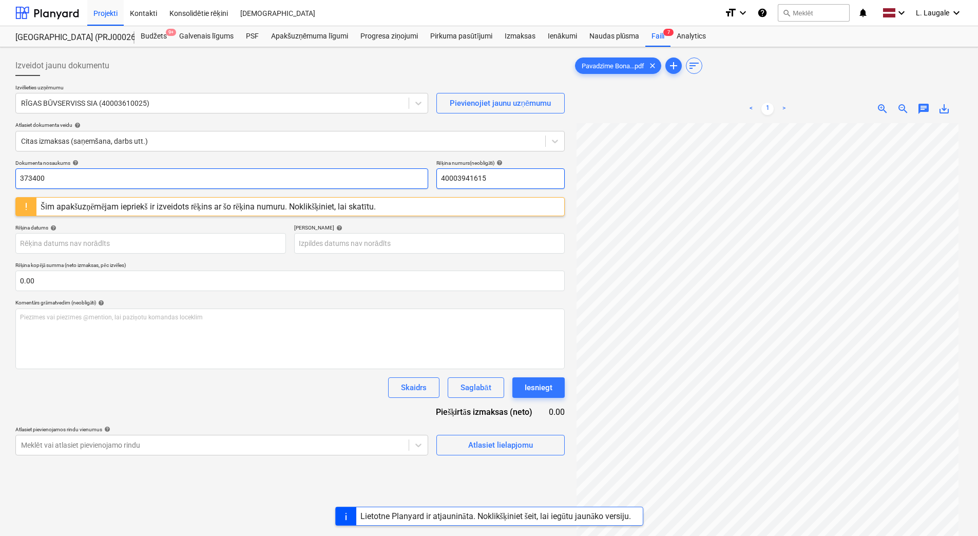
paste input "373400"
drag, startPoint x: 520, startPoint y: 185, endPoint x: 417, endPoint y: 175, distance: 103.1
click at [417, 175] on div "Dokumenta nosaukums help 373400 Rēķina numurs (neobligāti) help 40003941615" at bounding box center [289, 174] width 549 height 29
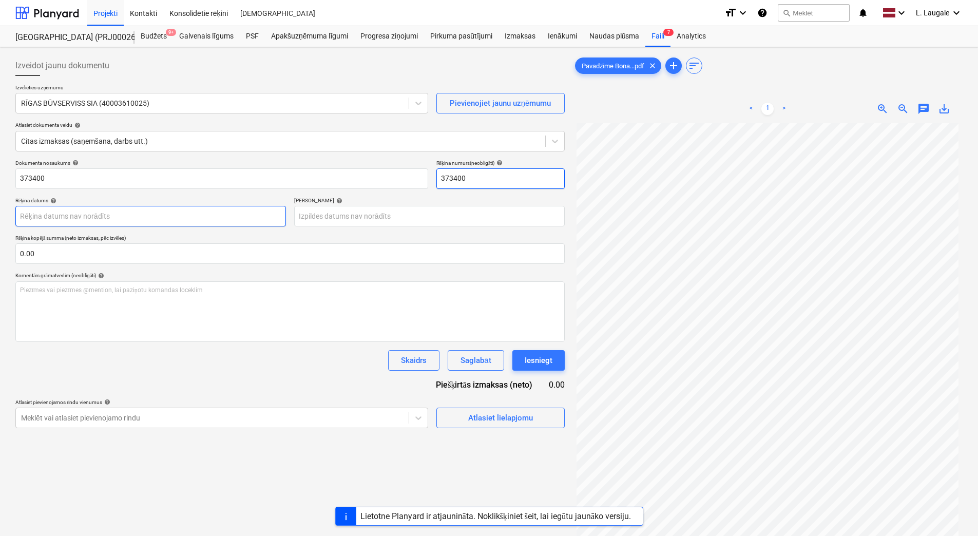
type input "373400"
click at [198, 225] on body "Projekti Kontakti Konsolidētie rēķini Iesūtne format_size keyboard_arrow_down h…" at bounding box center [489, 268] width 978 height 536
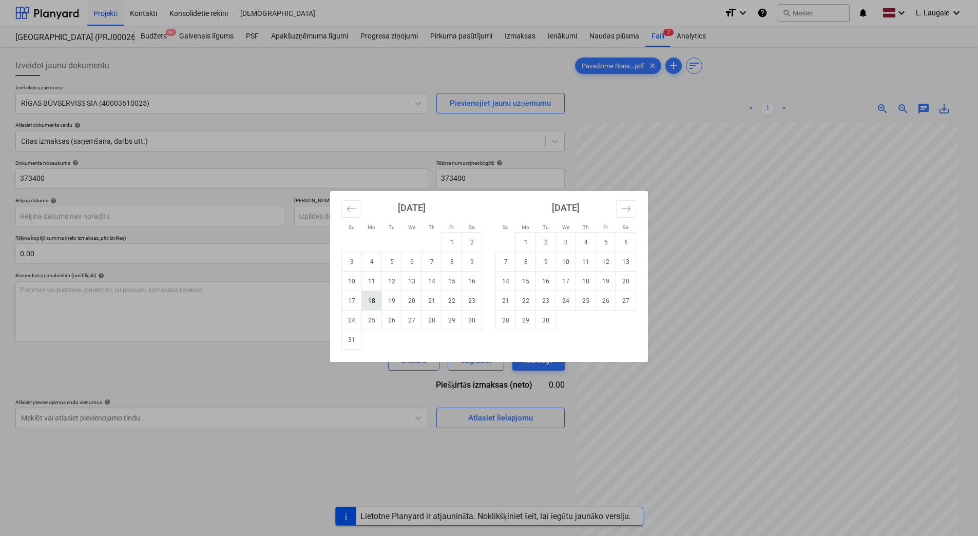
click at [375, 304] on td "18" at bounding box center [372, 301] width 20 height 20
type input "18 Aug 2025"
click at [347, 213] on body "Projekti Kontakti Konsolidētie rēķini Iesūtne format_size keyboard_arrow_down h…" at bounding box center [489, 268] width 978 height 536
click at [621, 209] on icon "Move forward to switch to the next month." at bounding box center [626, 209] width 10 height 10
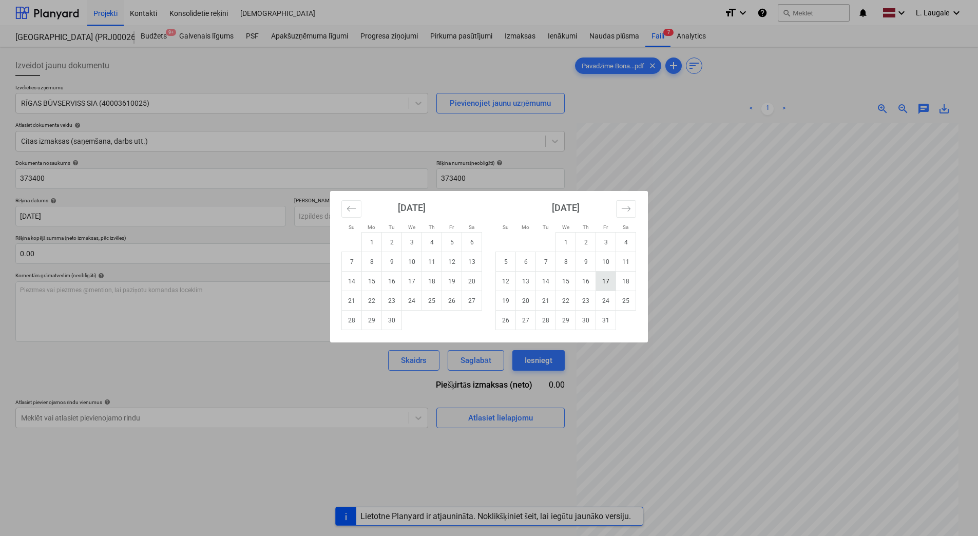
click at [606, 276] on td "17" at bounding box center [606, 281] width 20 height 20
type input "17 Oct 2025"
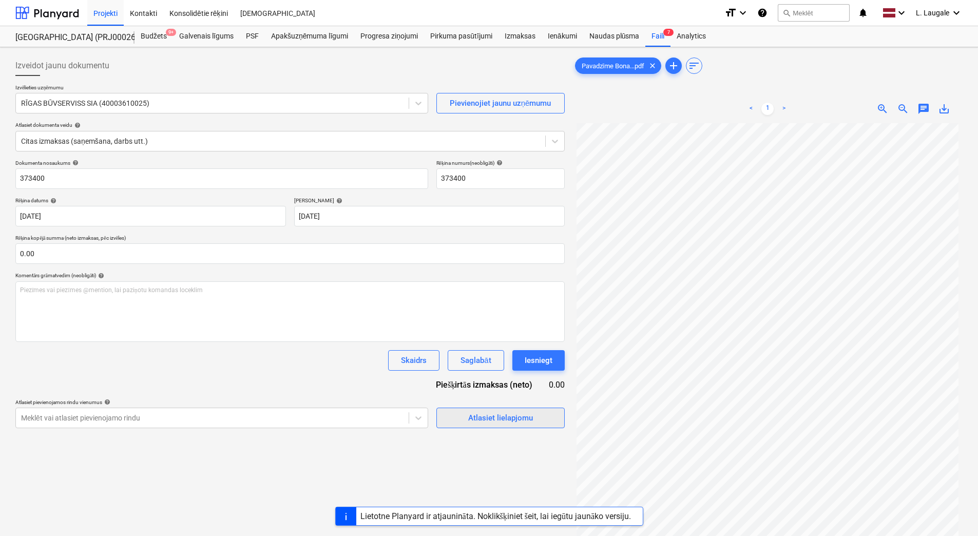
click at [467, 427] on button "Atlasiet lielapjomu" at bounding box center [500, 417] width 128 height 21
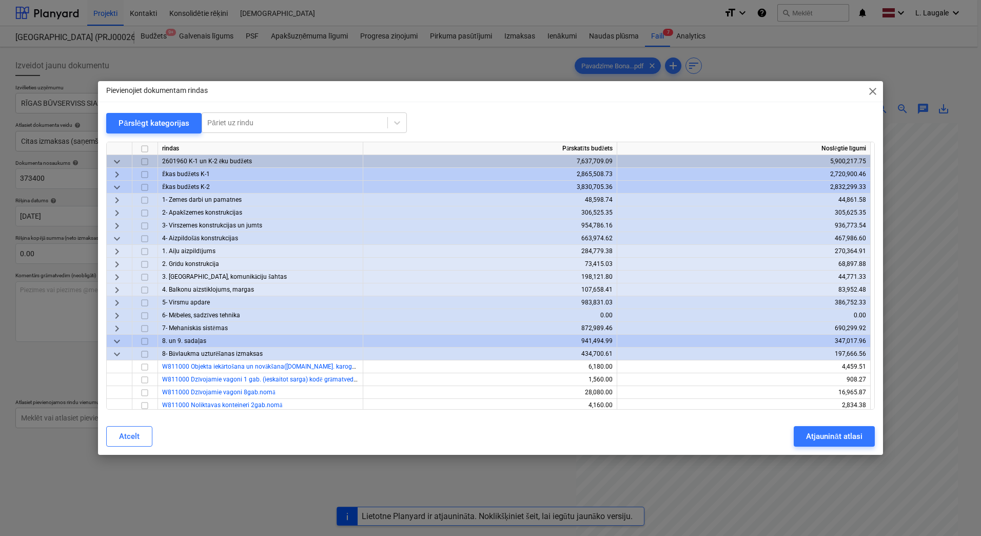
click at [109, 235] on div "keyboard_arrow_down" at bounding box center [120, 238] width 26 height 13
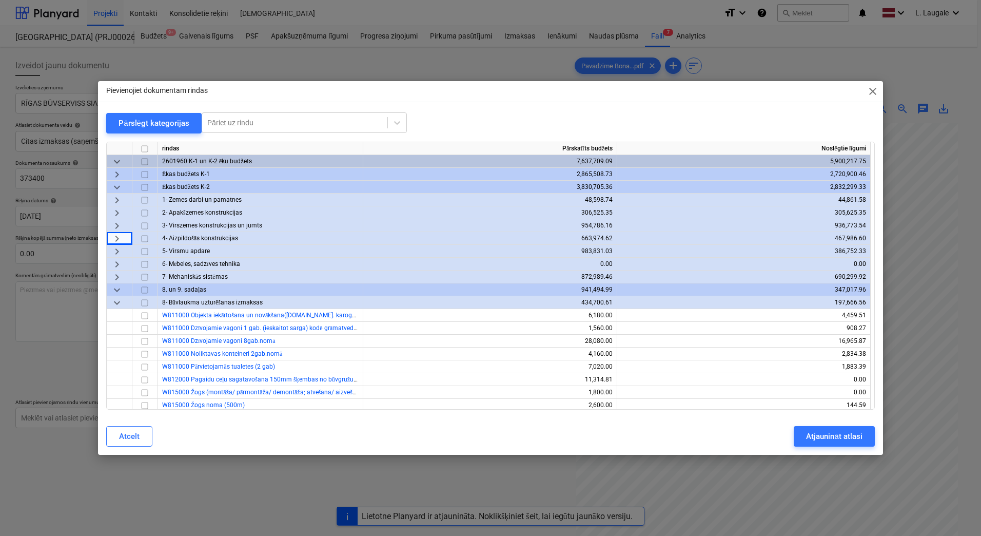
click at [118, 254] on span "keyboard_arrow_right" at bounding box center [117, 251] width 12 height 12
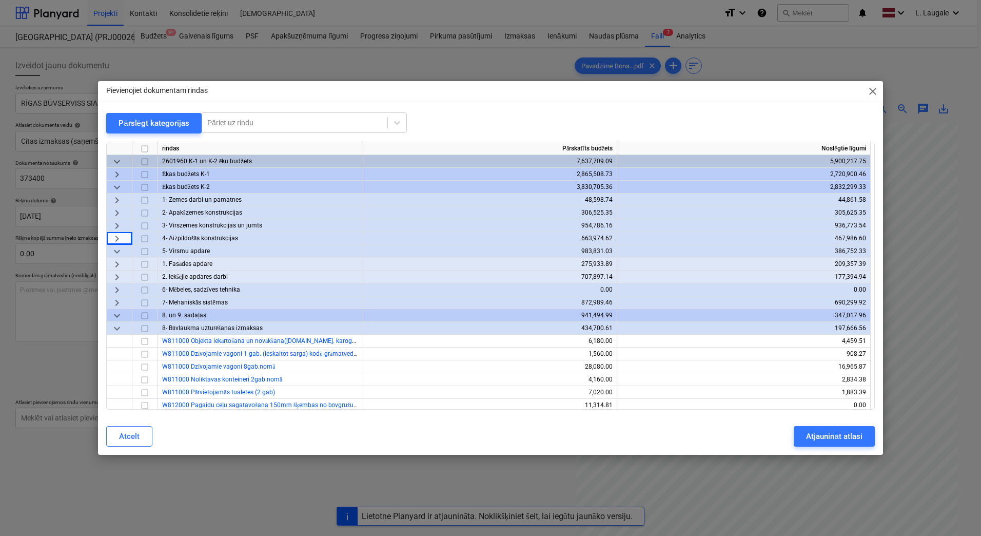
click at [120, 263] on span "keyboard_arrow_right" at bounding box center [117, 264] width 12 height 12
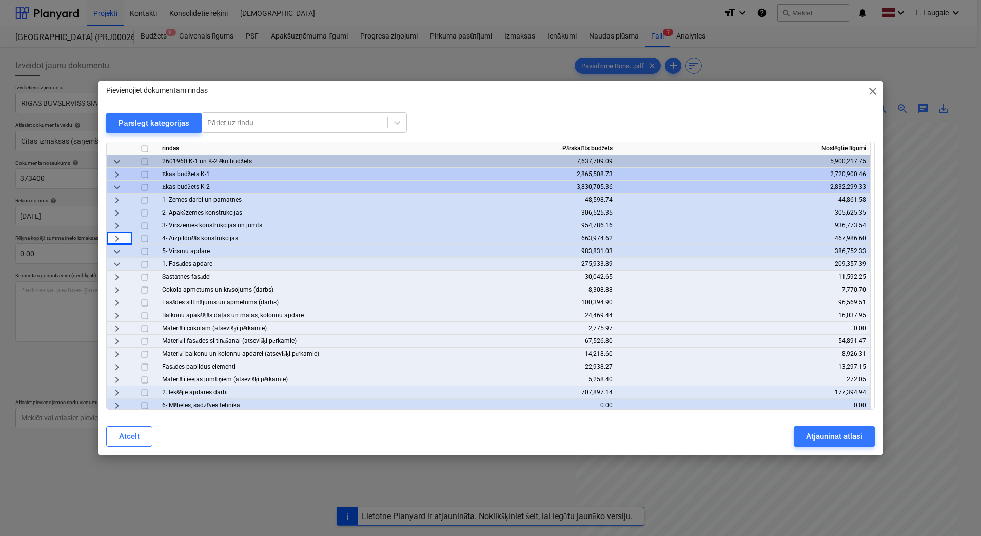
click at [116, 337] on span "keyboard_arrow_right" at bounding box center [117, 341] width 12 height 12
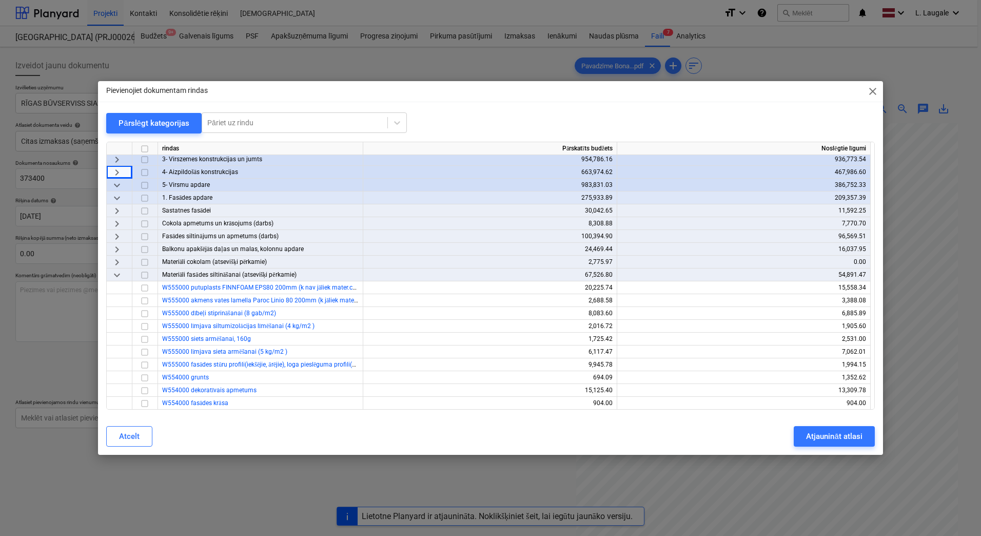
scroll to position [68, 0]
click at [144, 376] on input "checkbox" at bounding box center [145, 375] width 12 height 12
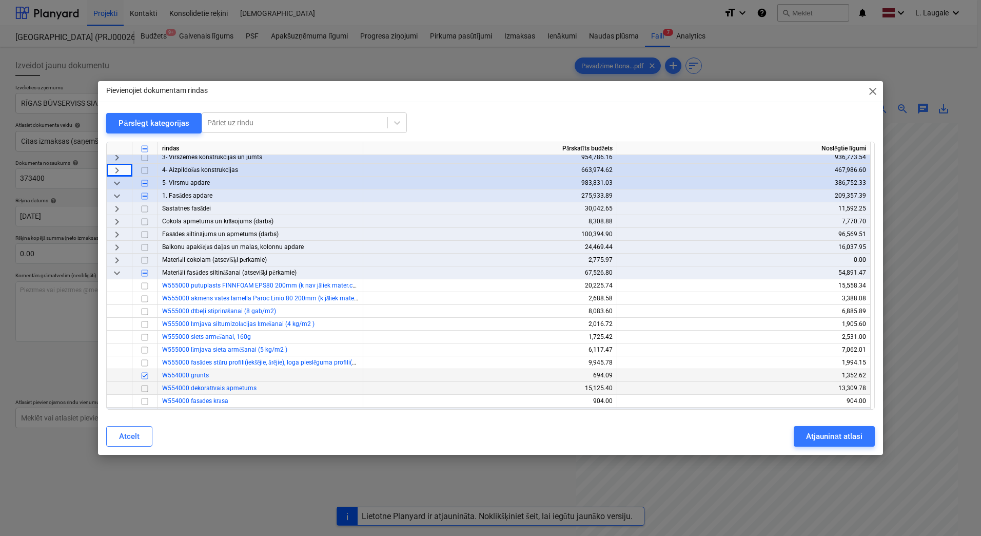
click at [146, 389] on input "checkbox" at bounding box center [145, 388] width 12 height 12
click at [812, 437] on div "Atjaunināt atlasi" at bounding box center [834, 436] width 56 height 13
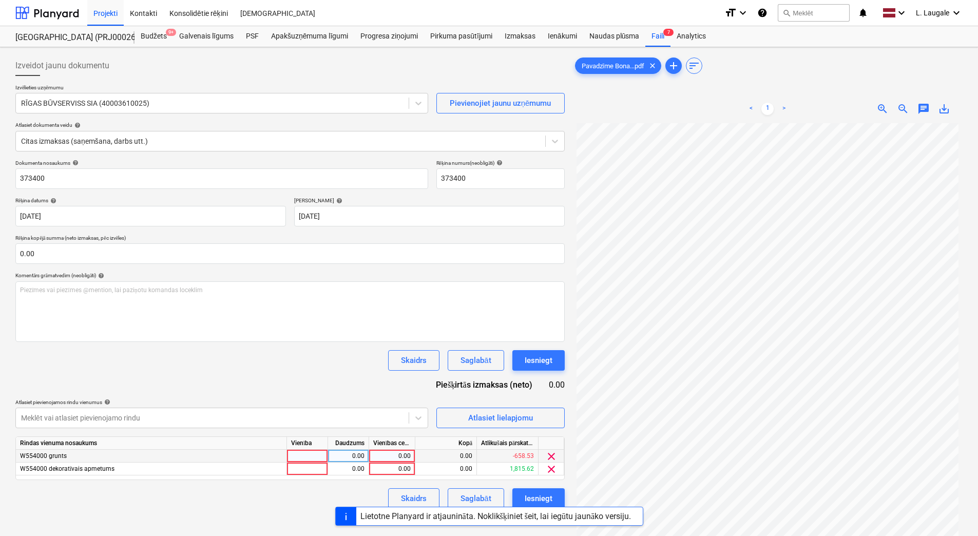
click at [309, 457] on div at bounding box center [307, 456] width 41 height 13
type input "1"
click at [315, 468] on div at bounding box center [307, 468] width 41 height 13
type input "1"
click at [339, 462] on div "0.00" at bounding box center [348, 468] width 32 height 13
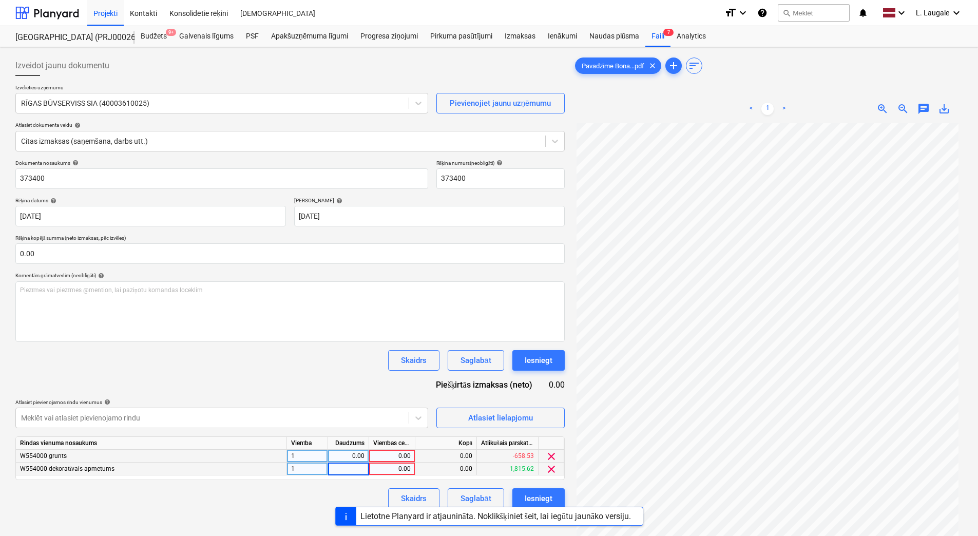
type input "1"
click at [340, 460] on div "0.00" at bounding box center [348, 456] width 32 height 13
click at [394, 456] on div "0.00" at bounding box center [391, 456] width 37 height 13
click at [394, 464] on div "0.00" at bounding box center [391, 468] width 37 height 13
type input "1"
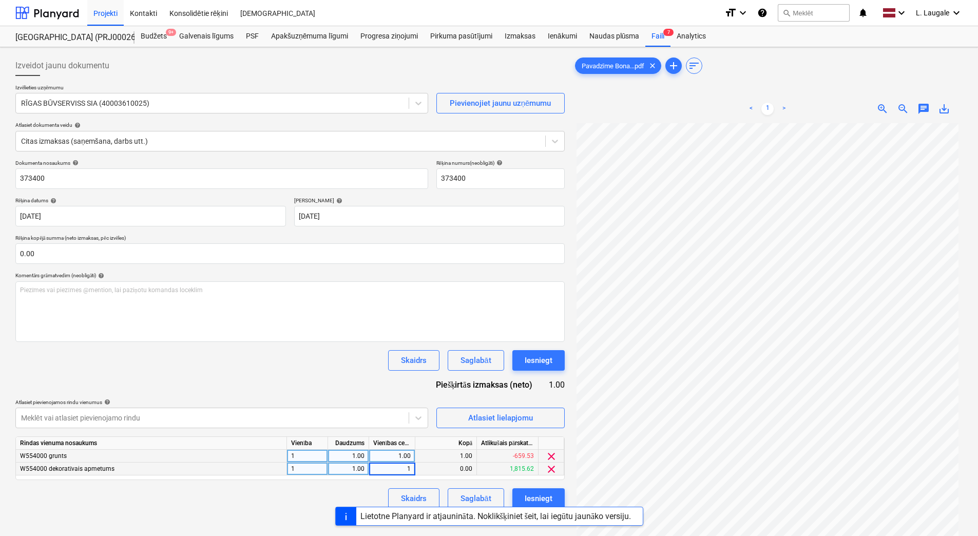
click at [398, 453] on div "1.00" at bounding box center [391, 456] width 37 height 13
type input "149.96"
click at [379, 395] on div "Dokumenta nosaukums help 373400 Rēķina numurs (neobligāti) help 373400 Rēķina d…" at bounding box center [289, 334] width 549 height 349
click at [403, 473] on div "1.00" at bounding box center [391, 468] width 37 height 13
type input "3568.8"
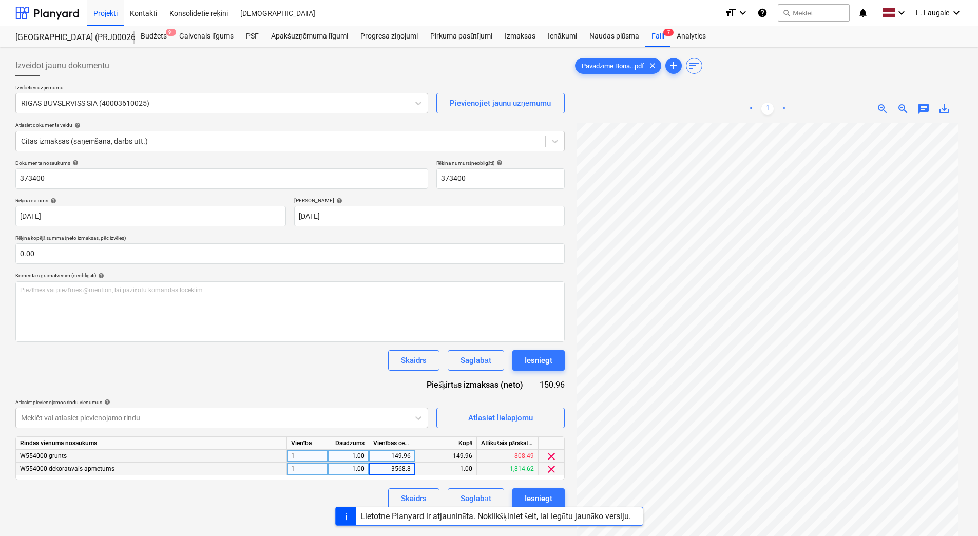
click at [349, 391] on div "Dokumenta nosaukums help 373400 Rēķina numurs (neobligāti) help 373400 Rēķina d…" at bounding box center [289, 334] width 549 height 349
click at [464, 497] on div "Saglabāt" at bounding box center [475, 498] width 30 height 13
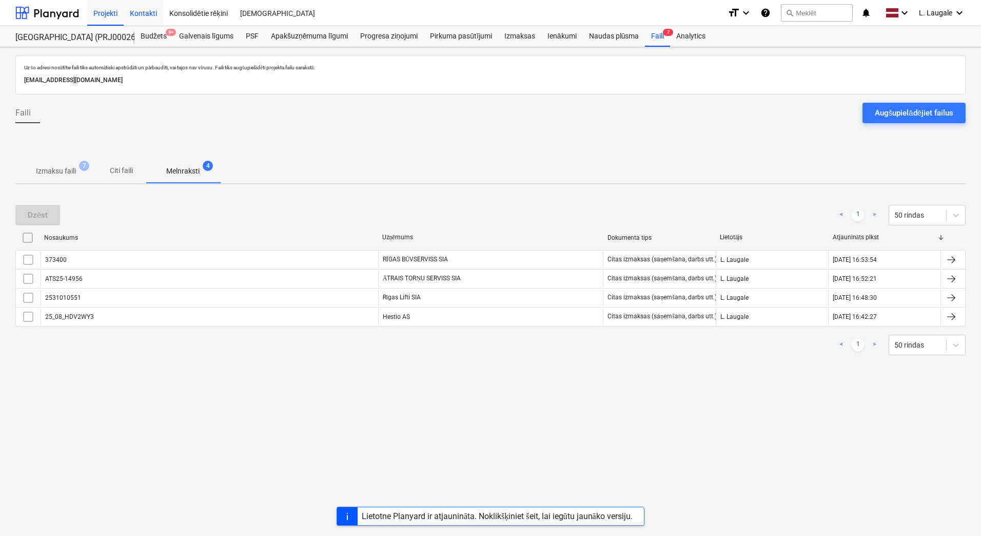
click at [142, 15] on div "Kontakti" at bounding box center [144, 12] width 40 height 26
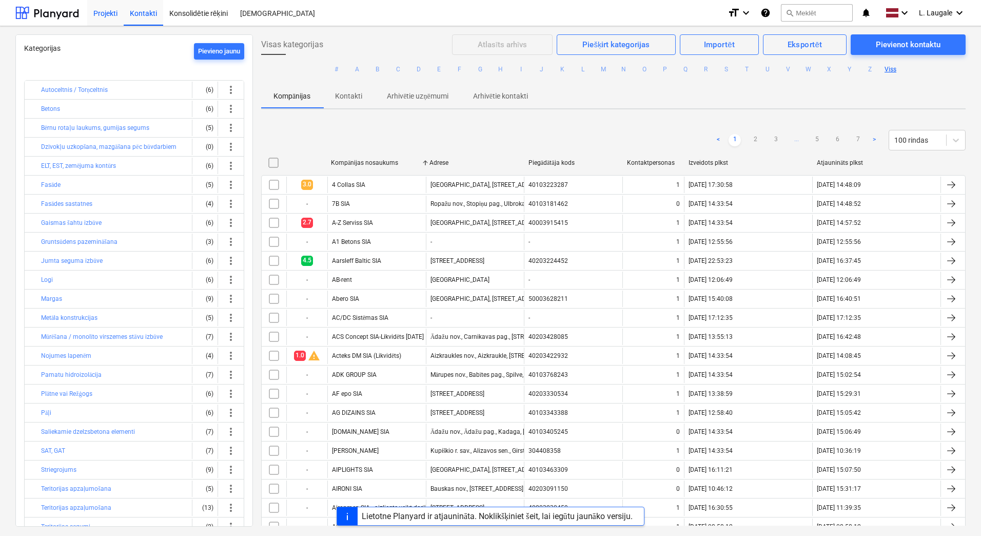
click at [109, 16] on div "Projekti" at bounding box center [105, 12] width 36 height 26
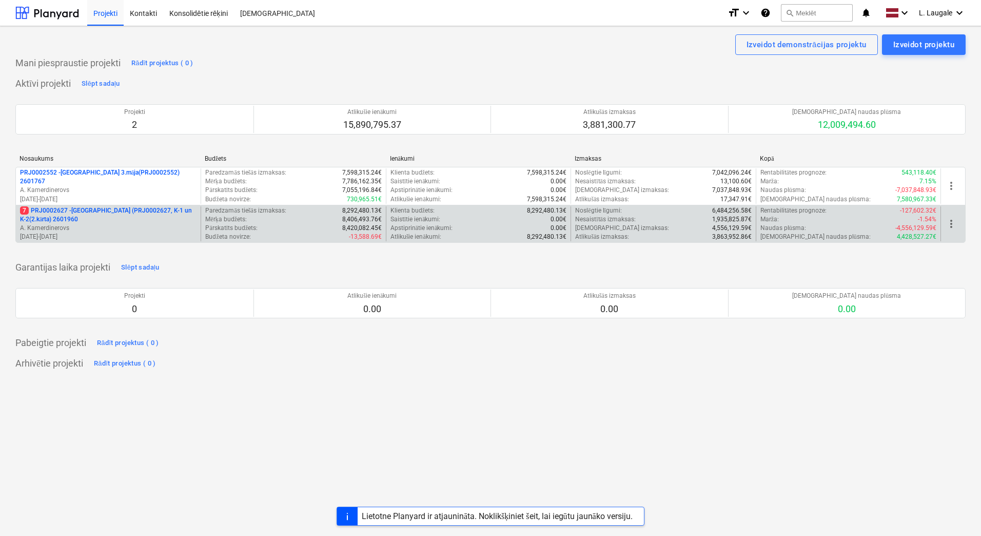
click at [124, 231] on p "A. Kamerdinerovs" at bounding box center [108, 228] width 177 height 9
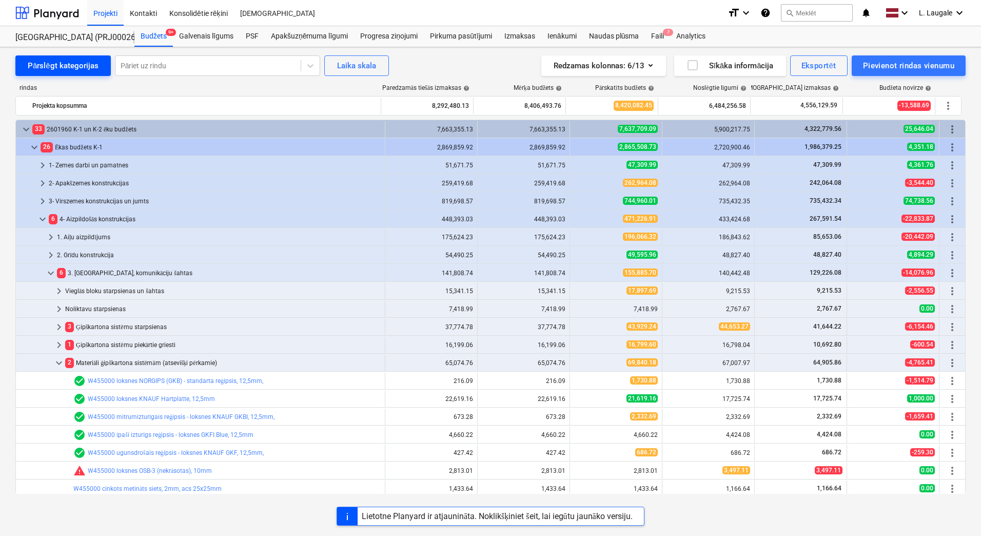
click at [53, 66] on div "Pārslēgt kategorijas" at bounding box center [63, 65] width 71 height 13
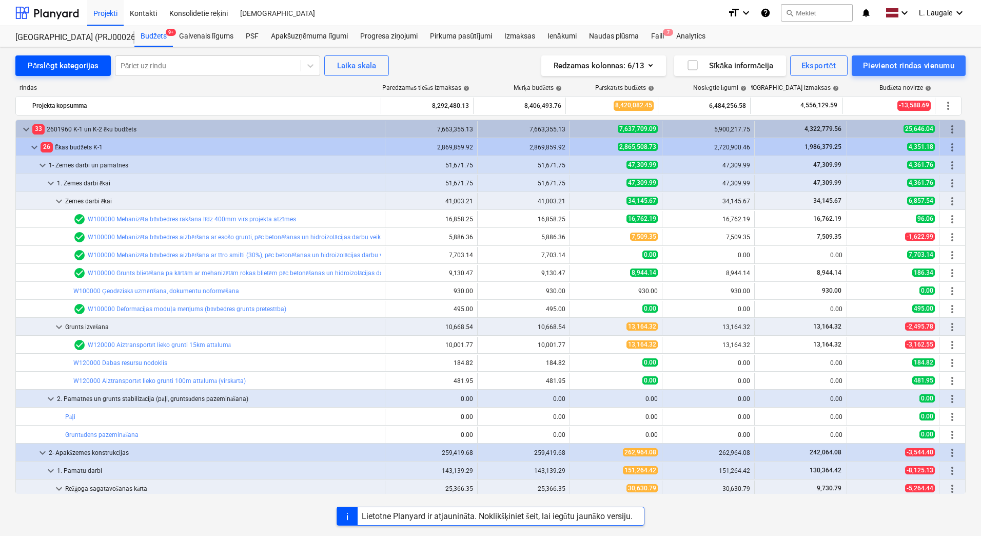
click at [52, 63] on div "Pārslēgt kategorijas" at bounding box center [63, 65] width 71 height 13
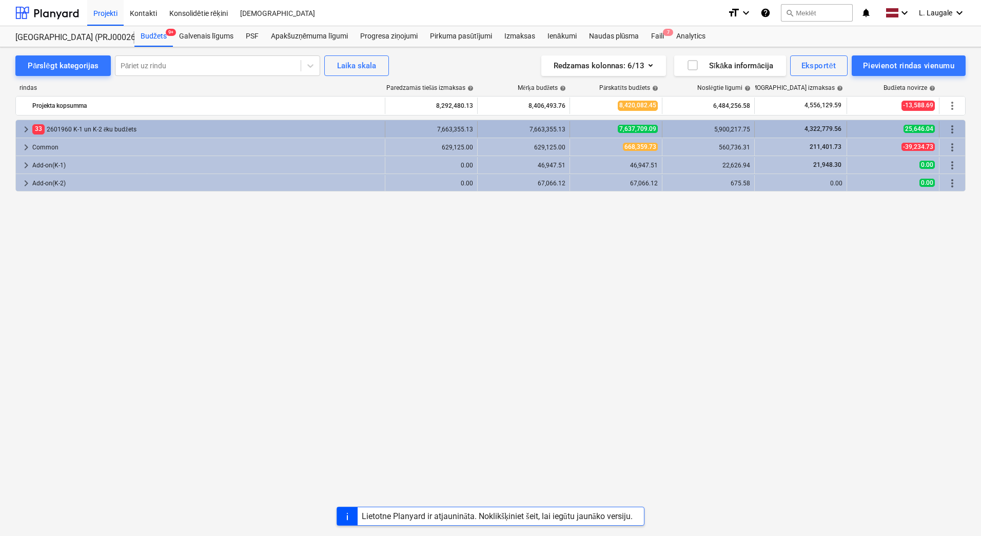
click at [24, 128] on span "keyboard_arrow_right" at bounding box center [26, 129] width 12 height 12
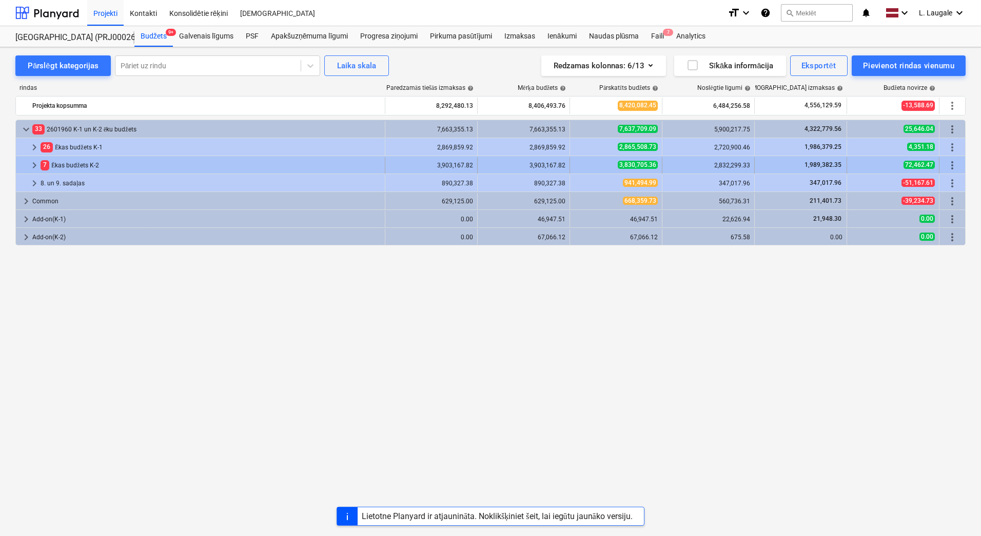
click at [26, 157] on div at bounding box center [24, 165] width 8 height 16
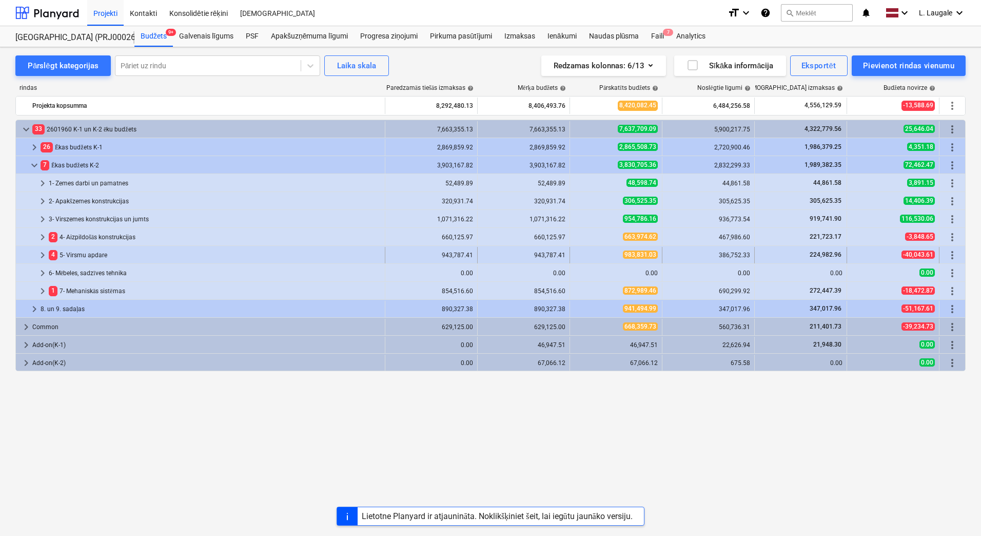
click at [38, 251] on span "keyboard_arrow_right" at bounding box center [42, 255] width 12 height 12
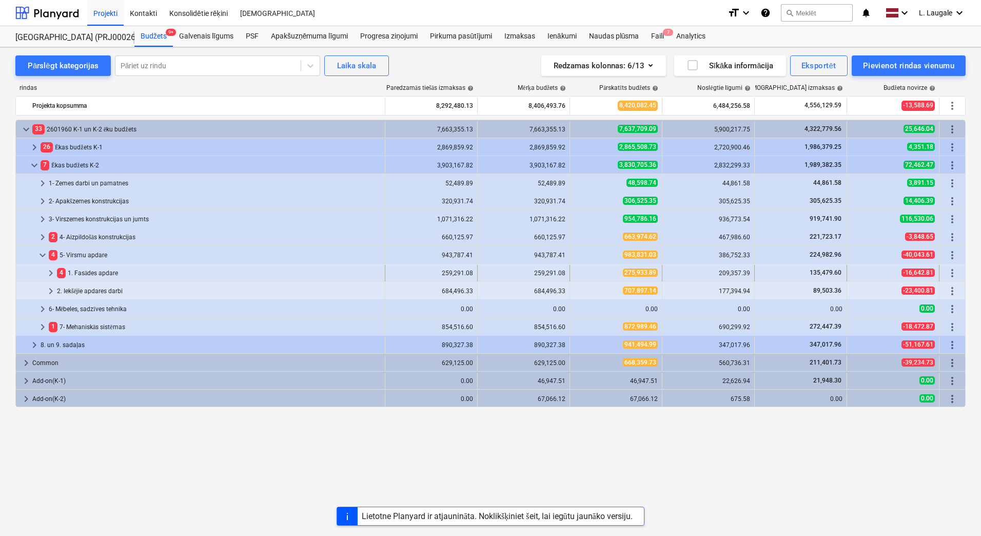
click at [48, 276] on span "keyboard_arrow_right" at bounding box center [51, 273] width 12 height 12
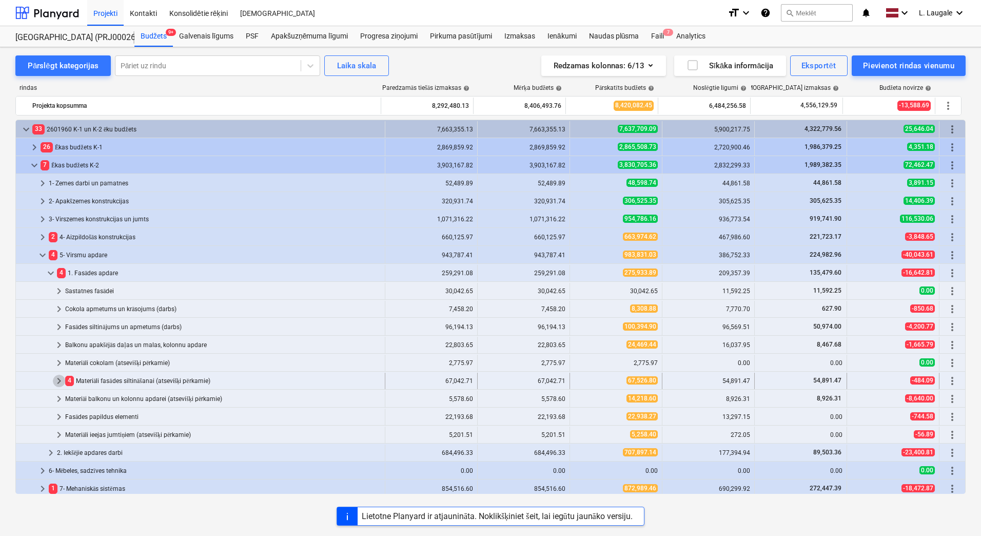
click at [58, 379] on span "keyboard_arrow_right" at bounding box center [59, 381] width 12 height 12
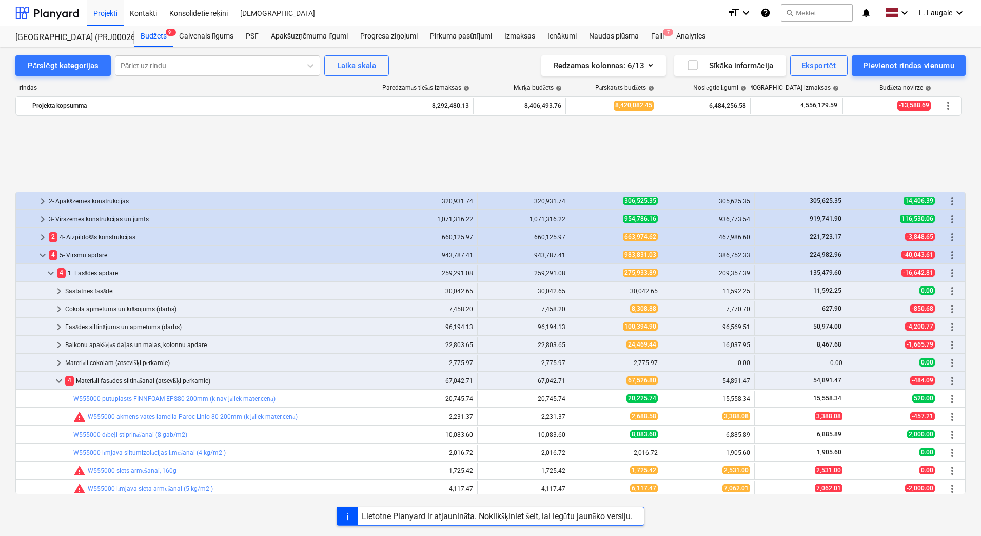
scroll to position [103, 0]
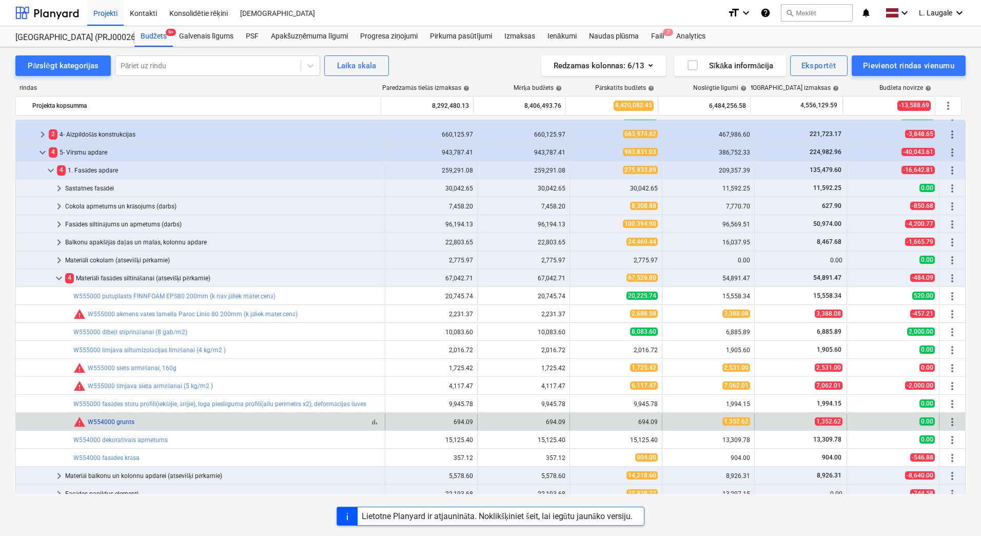
click at [101, 418] on link "W554000 grunts" at bounding box center [111, 421] width 47 height 7
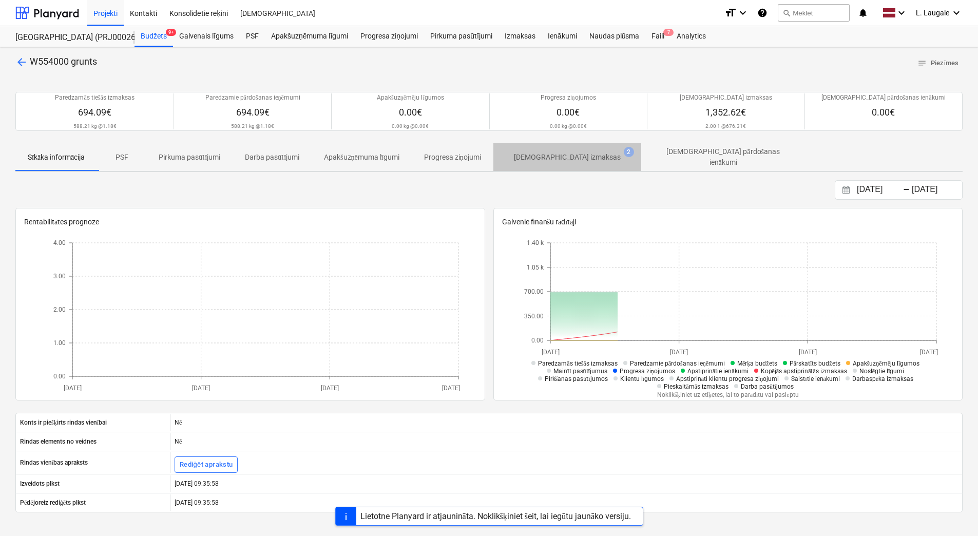
click at [576, 164] on span "Apstiprinātas izmaksas 2" at bounding box center [567, 157] width 148 height 18
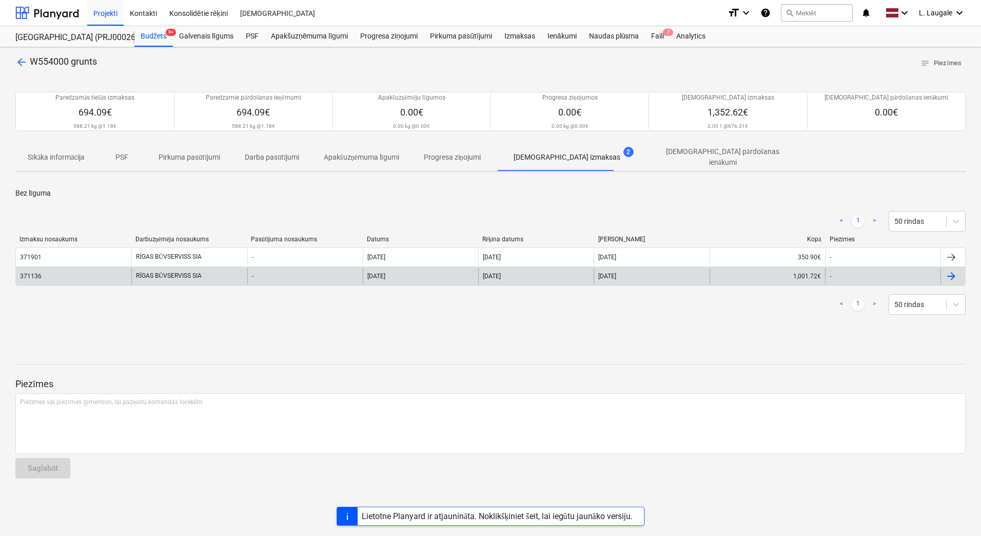
click at [195, 271] on div "RĪGAS BŪVSERVISS SIA" at bounding box center [188, 276] width 115 height 16
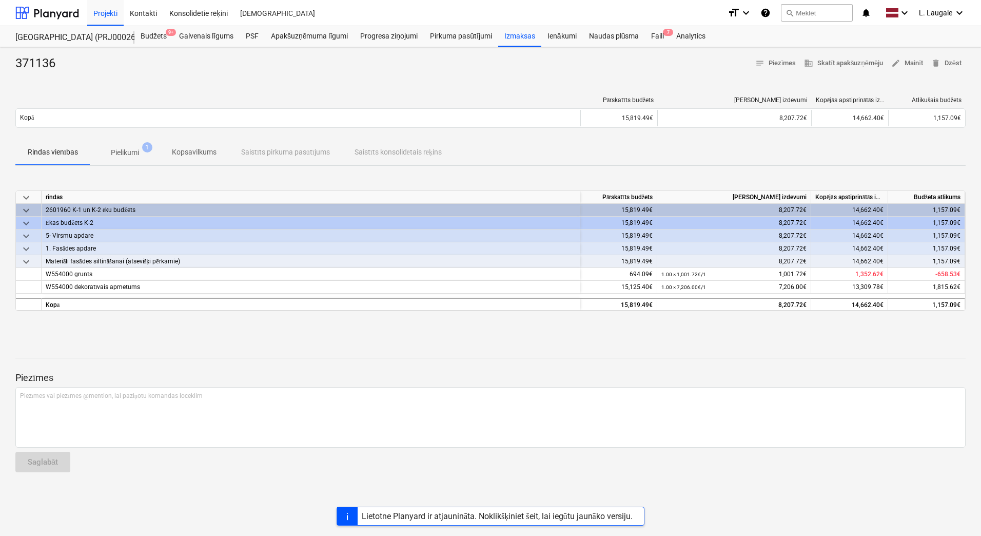
click at [138, 159] on span "Pielikumi 1" at bounding box center [124, 152] width 69 height 18
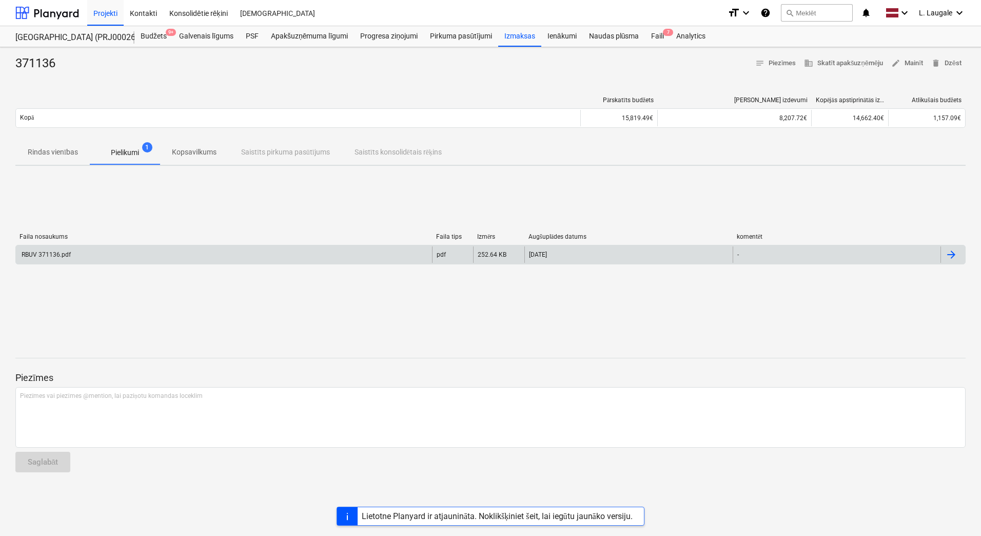
click at [139, 253] on div "RBUV 371136.pdf" at bounding box center [224, 254] width 416 height 16
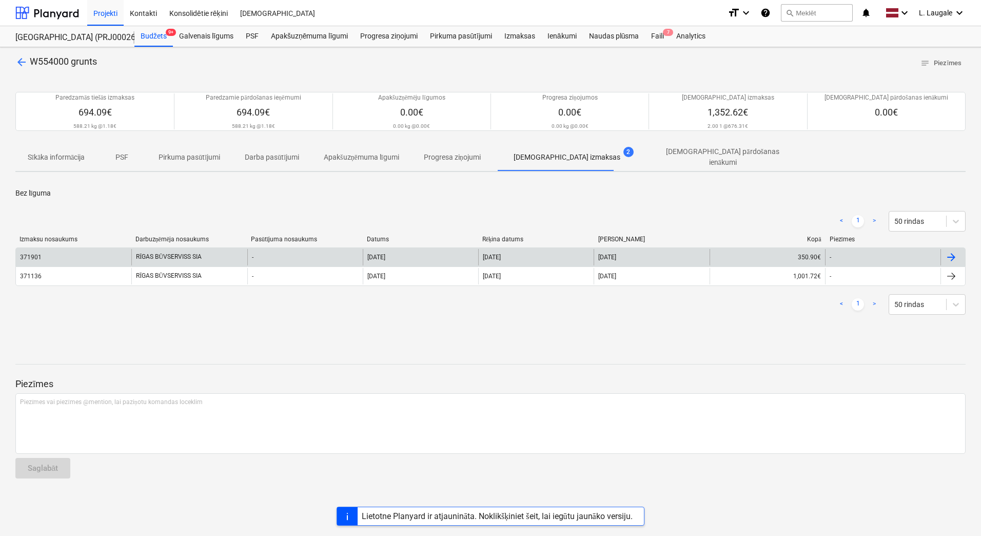
click at [120, 251] on div "371901" at bounding box center [73, 257] width 115 height 16
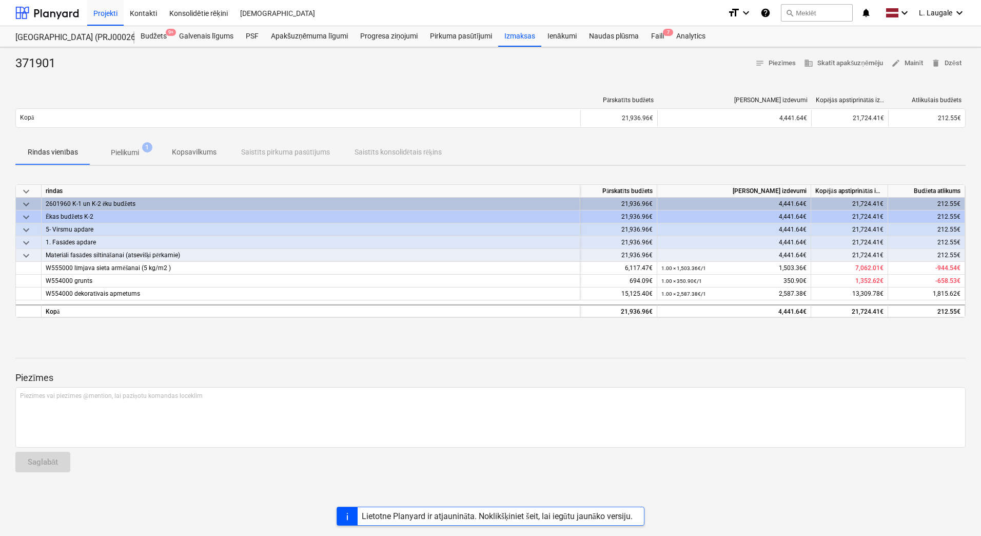
click at [123, 155] on p "Pielikumi" at bounding box center [125, 152] width 28 height 11
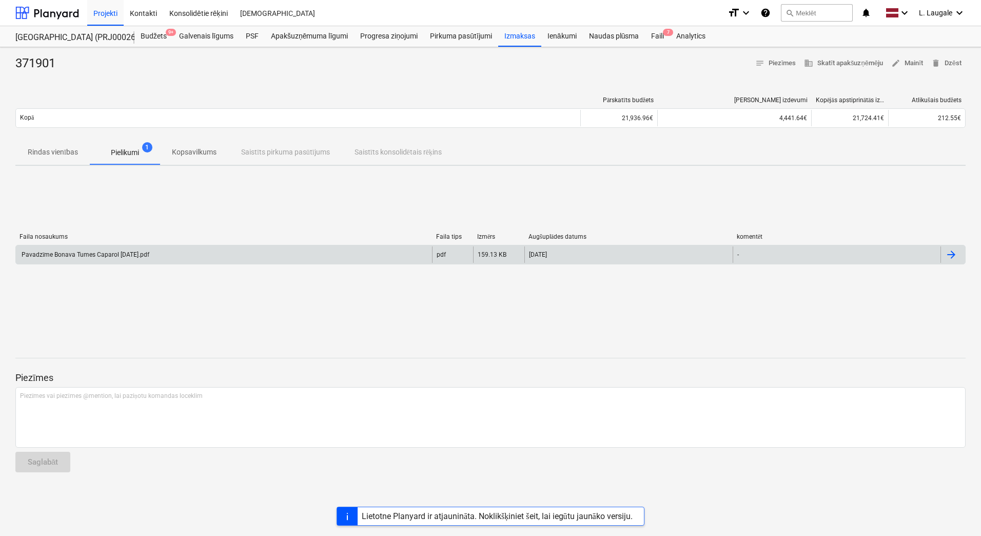
click at [164, 248] on div "Pavadzīme Bonava Tumes Caparol 01.08.2025.pdf" at bounding box center [224, 254] width 416 height 16
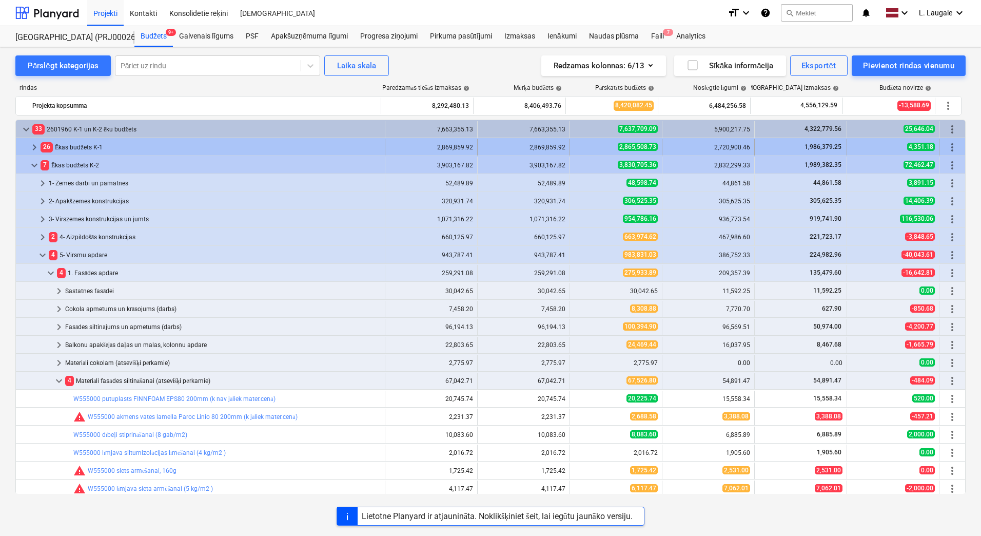
click at [36, 146] on span "keyboard_arrow_right" at bounding box center [34, 147] width 12 height 12
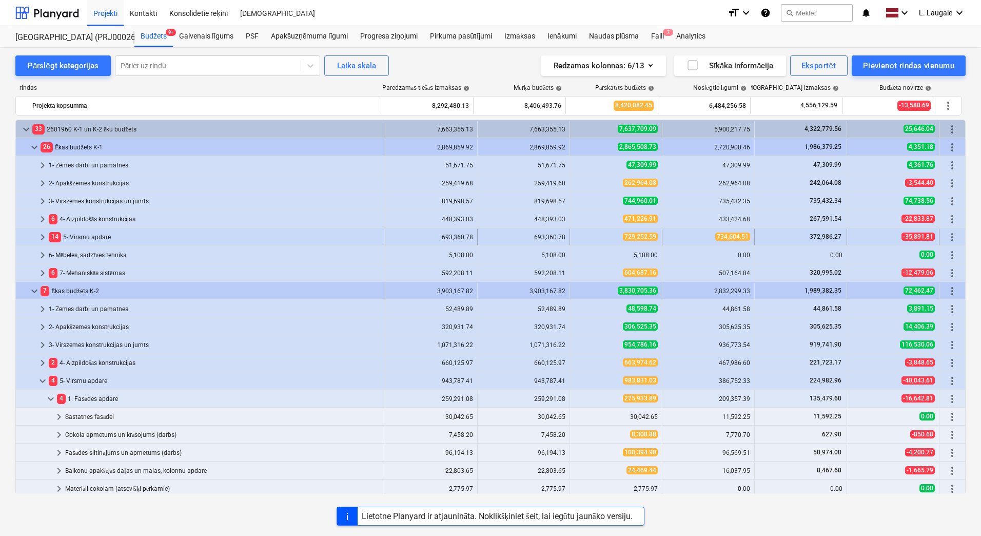
click at [42, 236] on span "keyboard_arrow_right" at bounding box center [42, 237] width 12 height 12
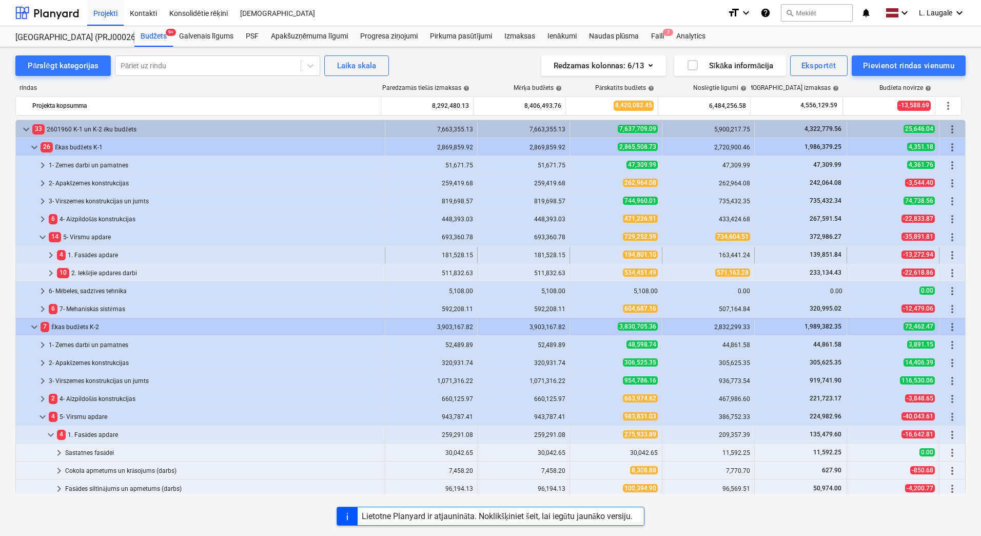
click at [49, 259] on span "keyboard_arrow_right" at bounding box center [51, 255] width 12 height 12
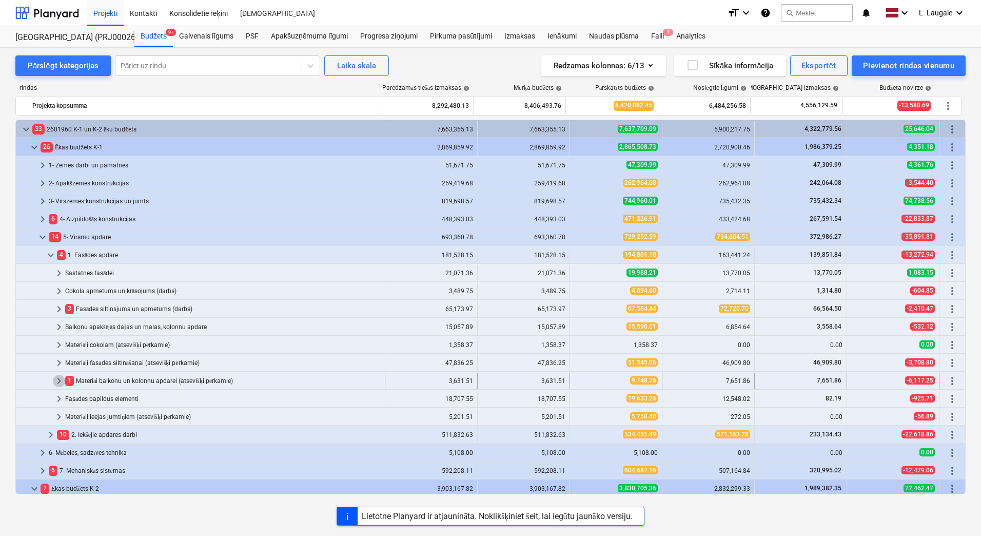
click at [59, 379] on span "keyboard_arrow_right" at bounding box center [59, 381] width 12 height 12
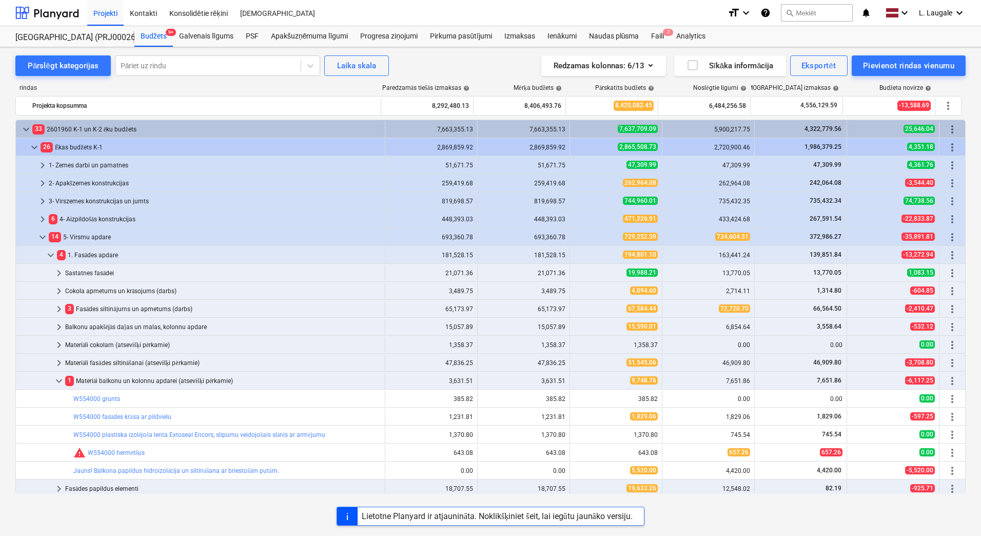
click at [59, 379] on span "keyboard_arrow_down" at bounding box center [59, 381] width 12 height 12
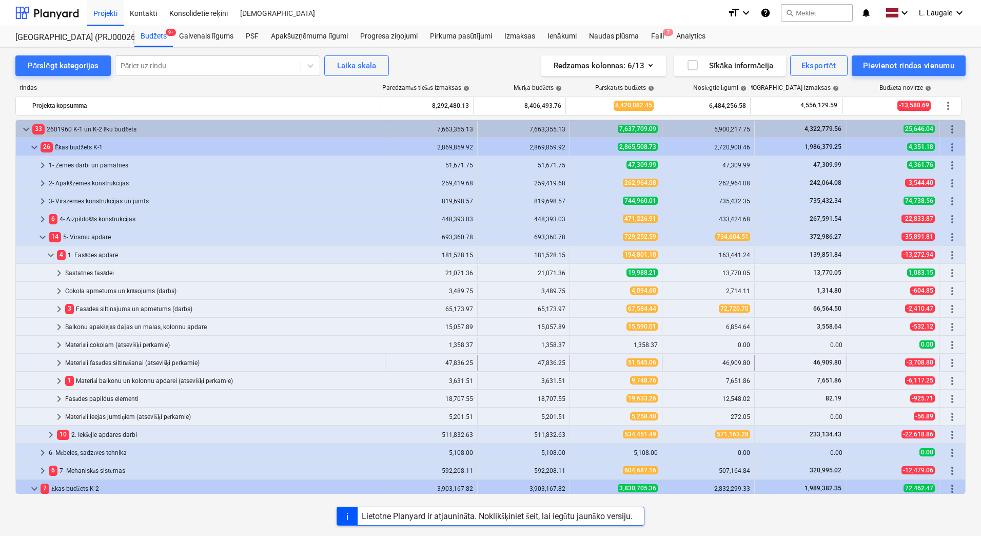
click at [58, 365] on span "keyboard_arrow_right" at bounding box center [59, 363] width 12 height 12
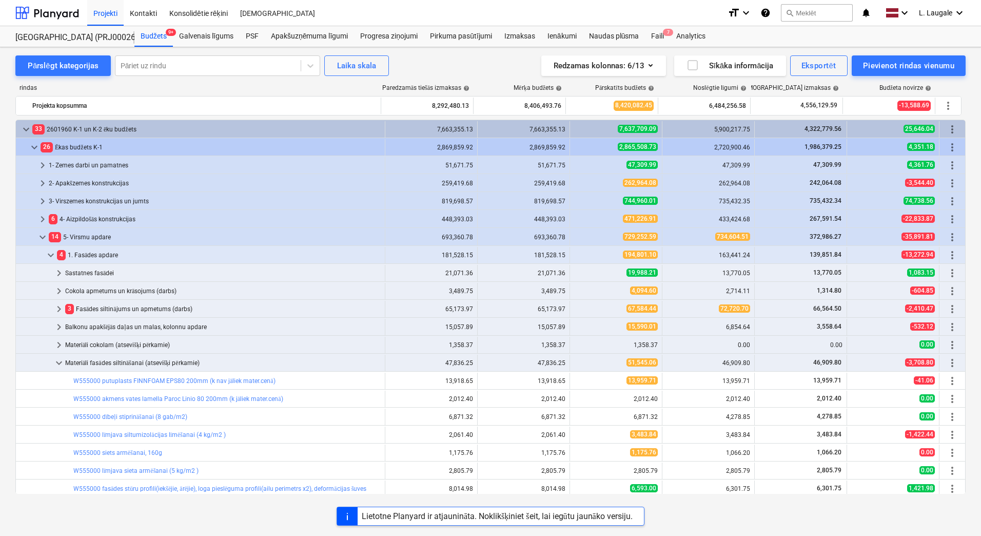
scroll to position [103, 0]
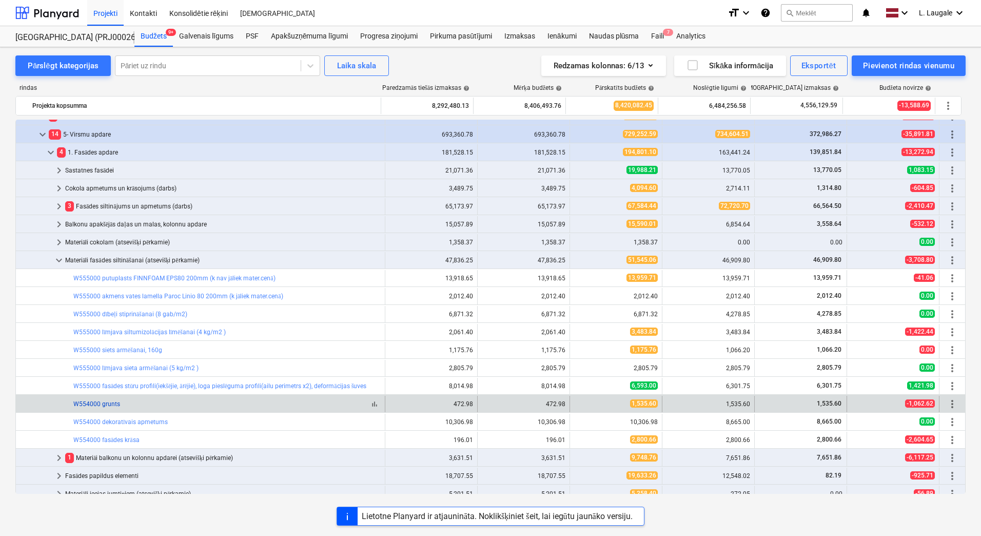
click at [91, 401] on link "W554000 grunts" at bounding box center [96, 403] width 47 height 7
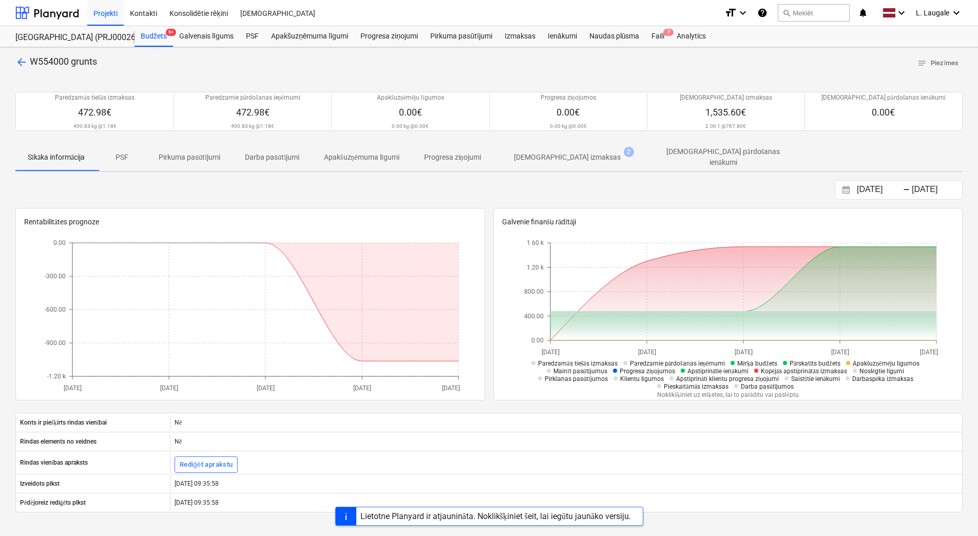
click at [549, 156] on p "[DEMOGRAPHIC_DATA] izmaksas" at bounding box center [567, 157] width 107 height 11
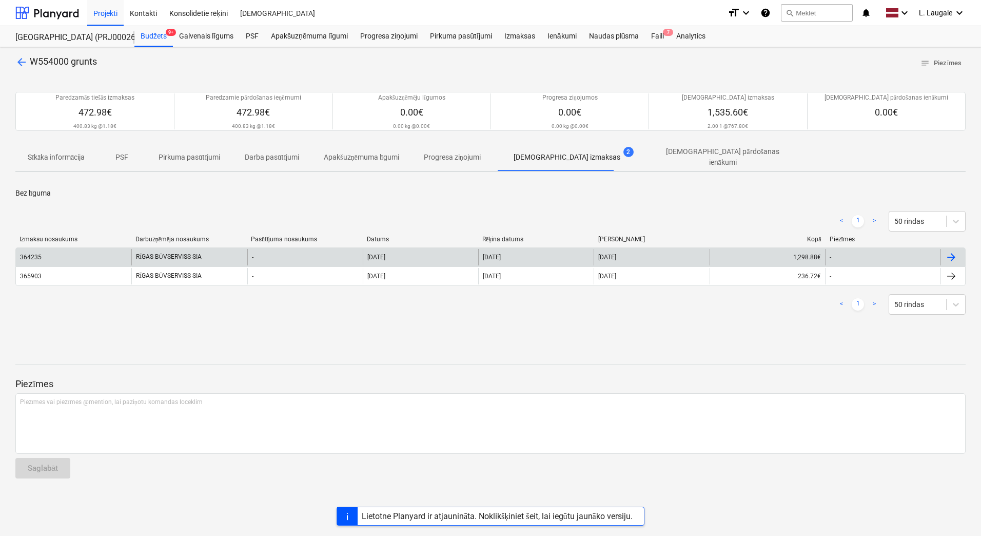
click at [87, 254] on div "364235" at bounding box center [73, 257] width 115 height 16
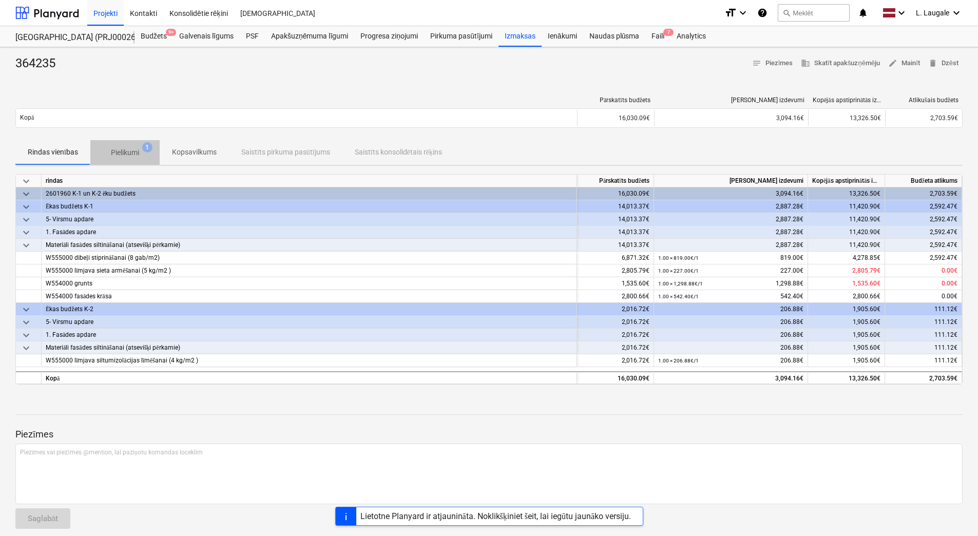
click at [132, 154] on p "Pielikumi" at bounding box center [125, 152] width 28 height 11
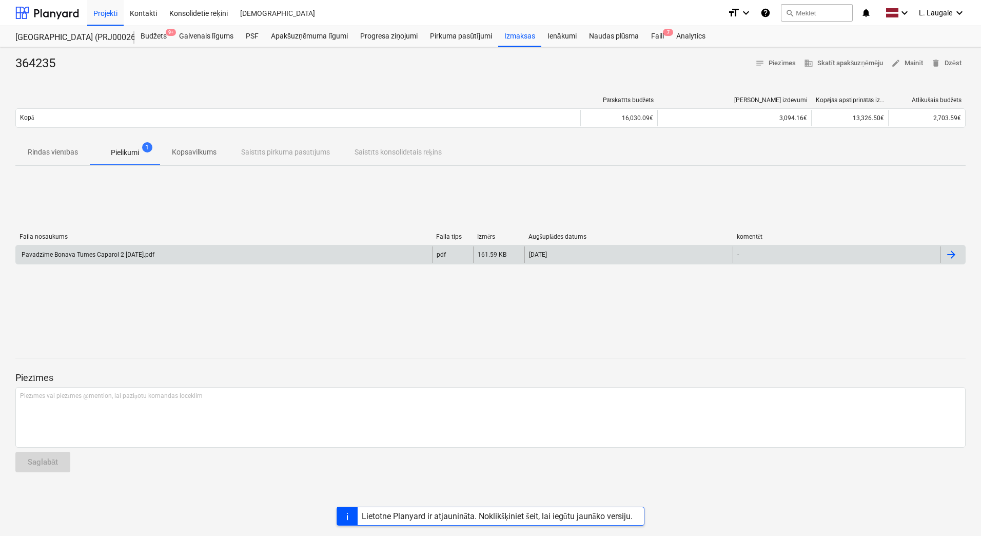
click at [142, 256] on div "Pavadzīme Bonava Tumes Caparol 2 15.05.2025.pdf" at bounding box center [87, 255] width 134 height 8
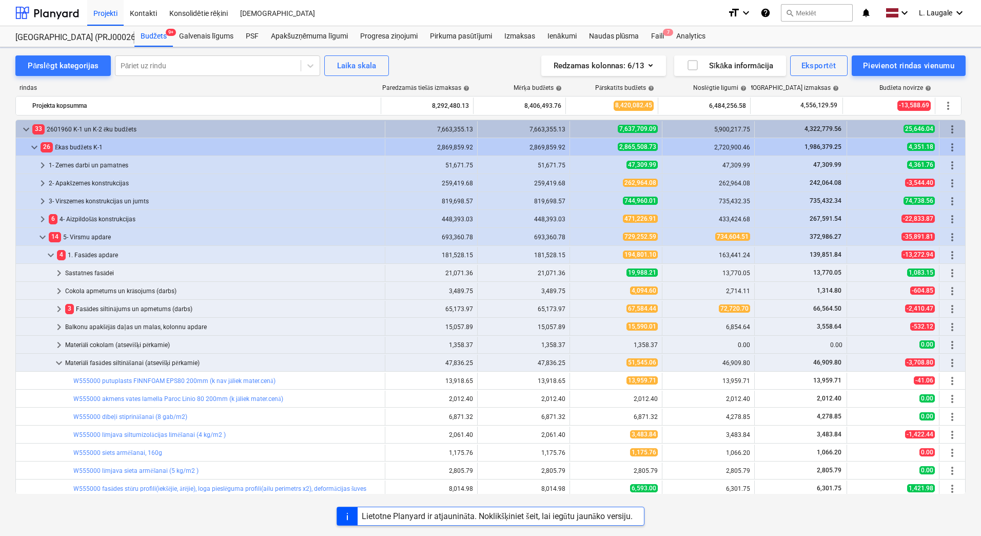
scroll to position [103, 0]
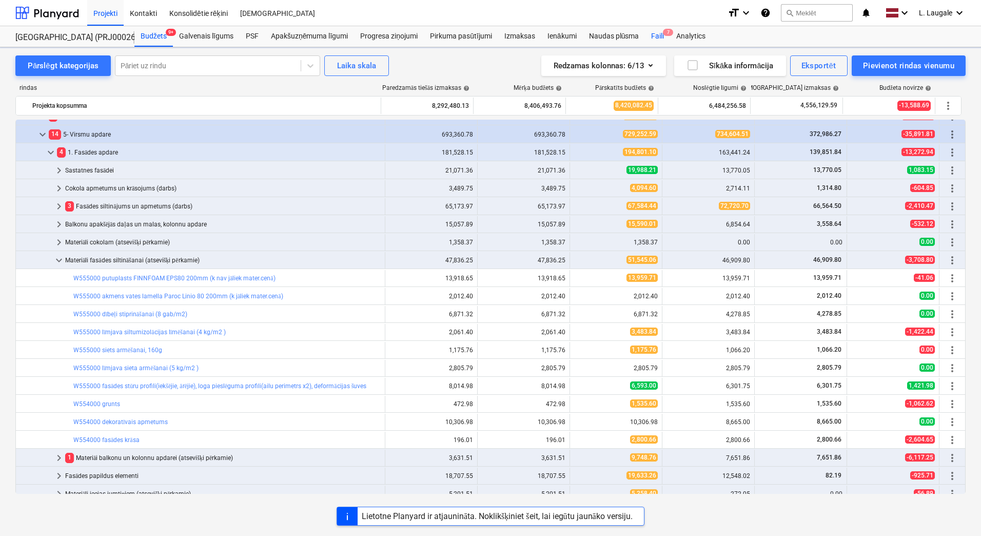
click at [660, 37] on div "Faili 7" at bounding box center [657, 36] width 25 height 21
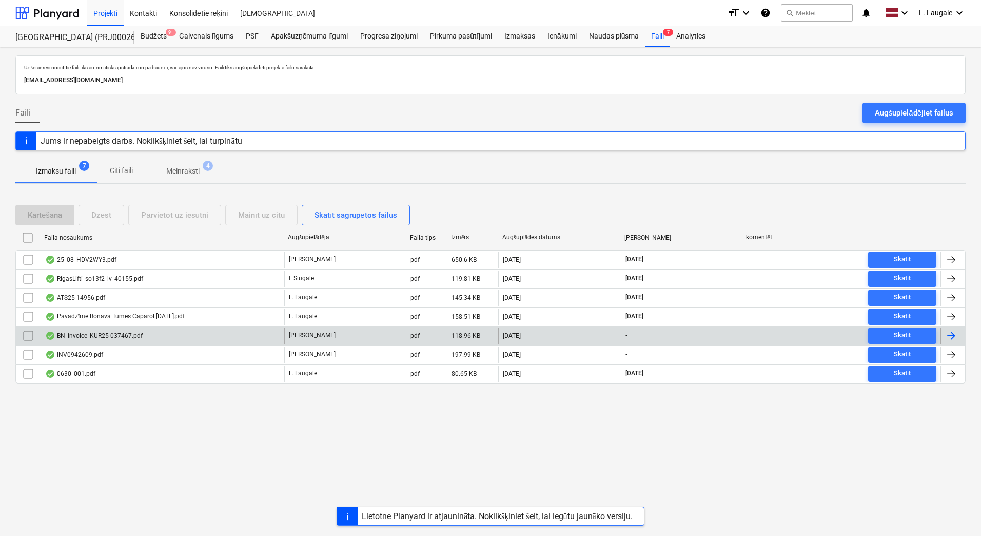
click at [236, 337] on div "BN_invoice_KUR25-037467.pdf" at bounding box center [163, 335] width 244 height 16
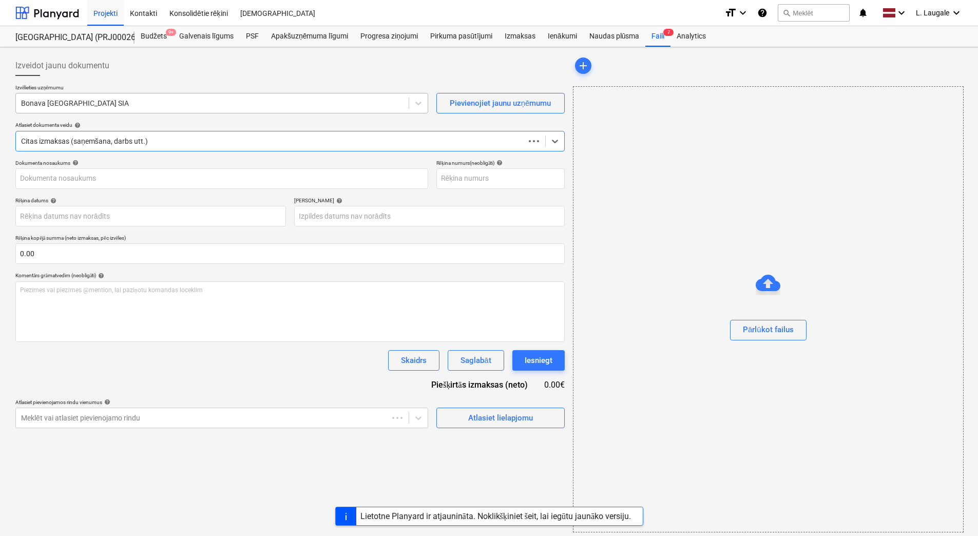
click at [181, 104] on div at bounding box center [212, 103] width 382 height 10
type input "KUR25-037467"
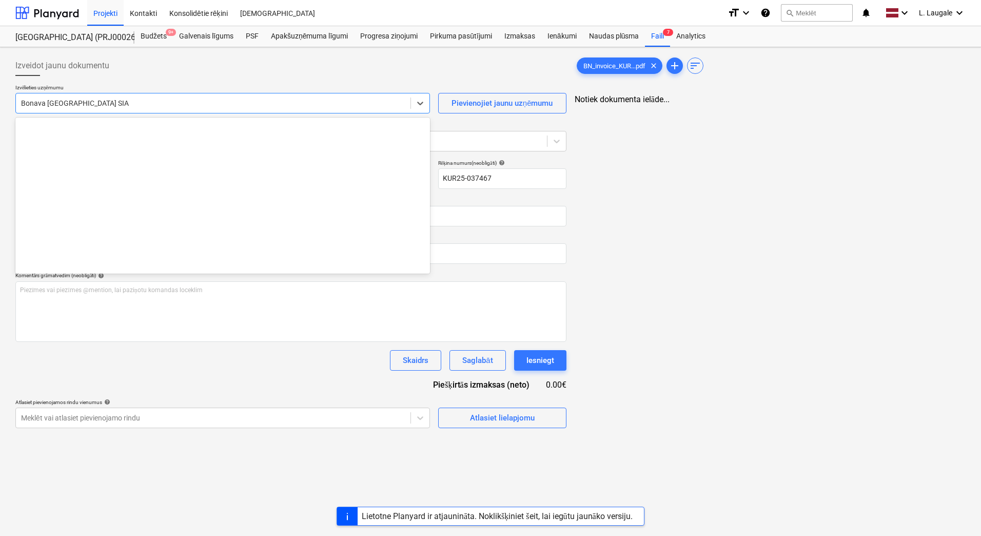
scroll to position [1886, 0]
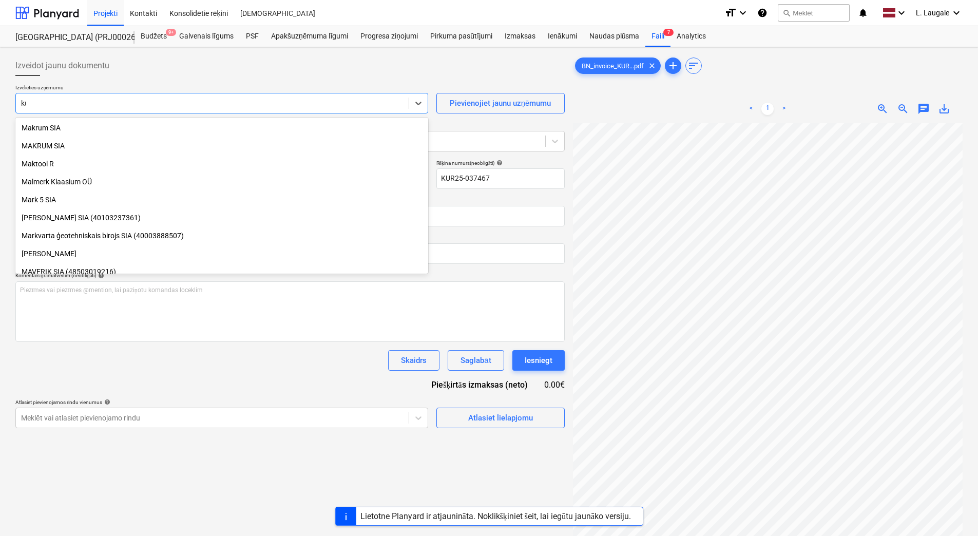
type input "kur"
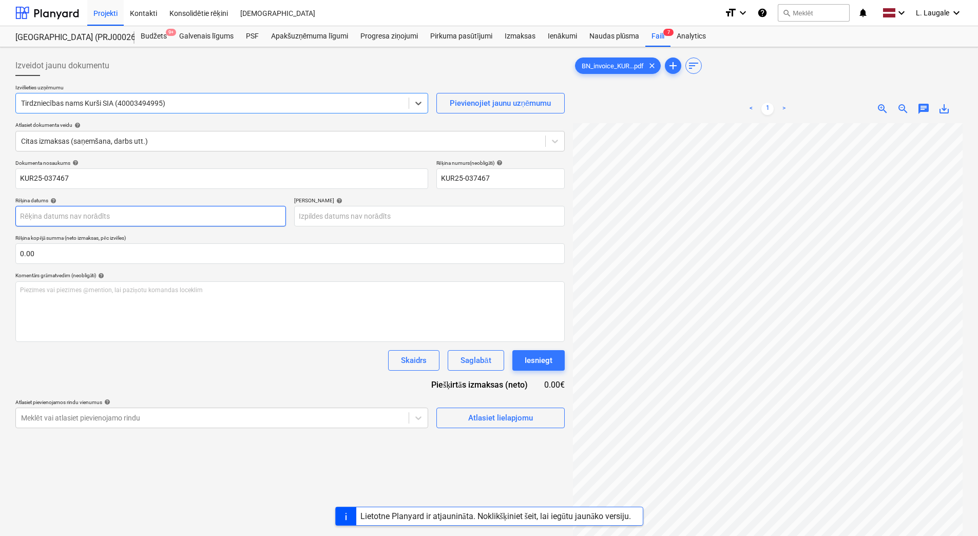
click at [147, 207] on body "Projekti Kontakti Konsolidētie rēķini Iesūtne format_size keyboard_arrow_down h…" at bounding box center [489, 268] width 978 height 536
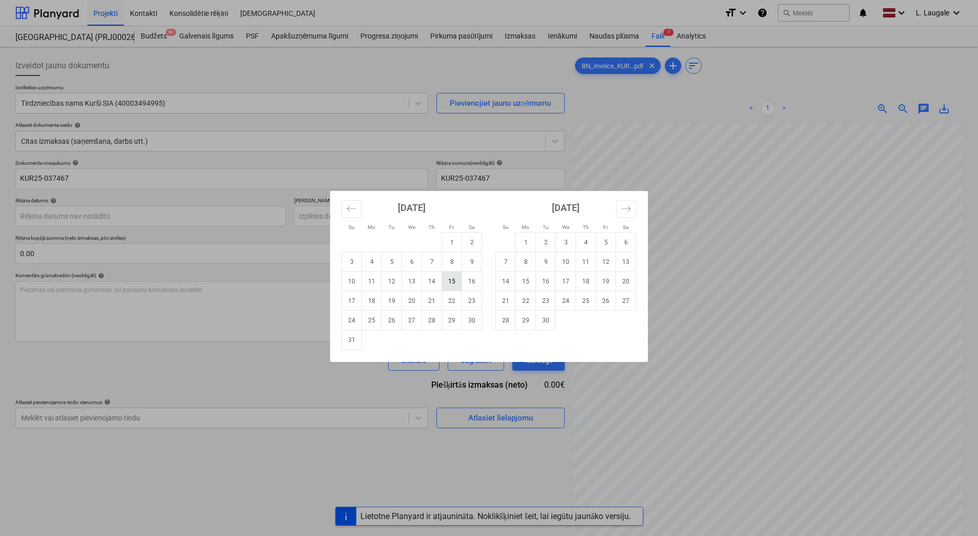
click at [451, 283] on td "15" at bounding box center [452, 281] width 20 height 20
type input "15 Aug 2025"
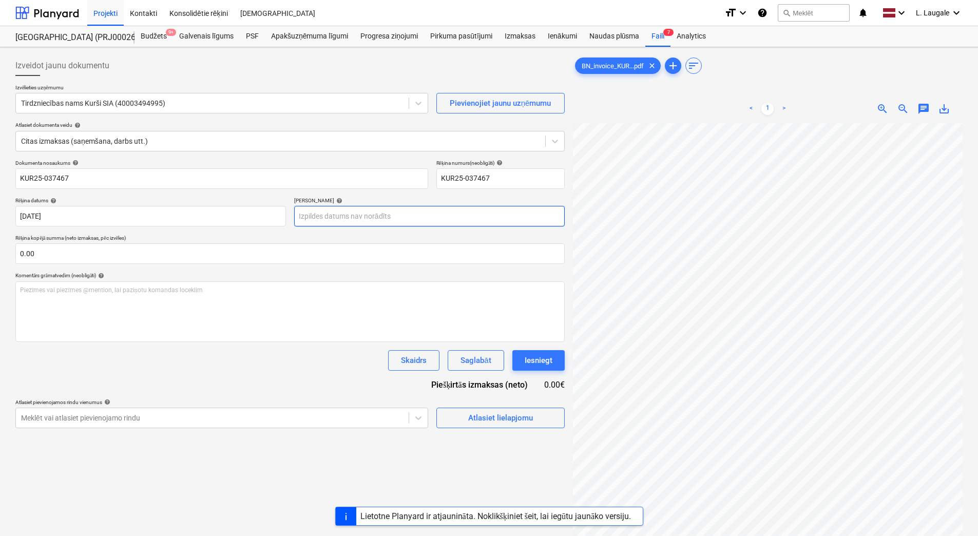
click at [364, 220] on body "Projekti Kontakti Konsolidētie rēķini Iesūtne format_size keyboard_arrow_down h…" at bounding box center [489, 268] width 978 height 536
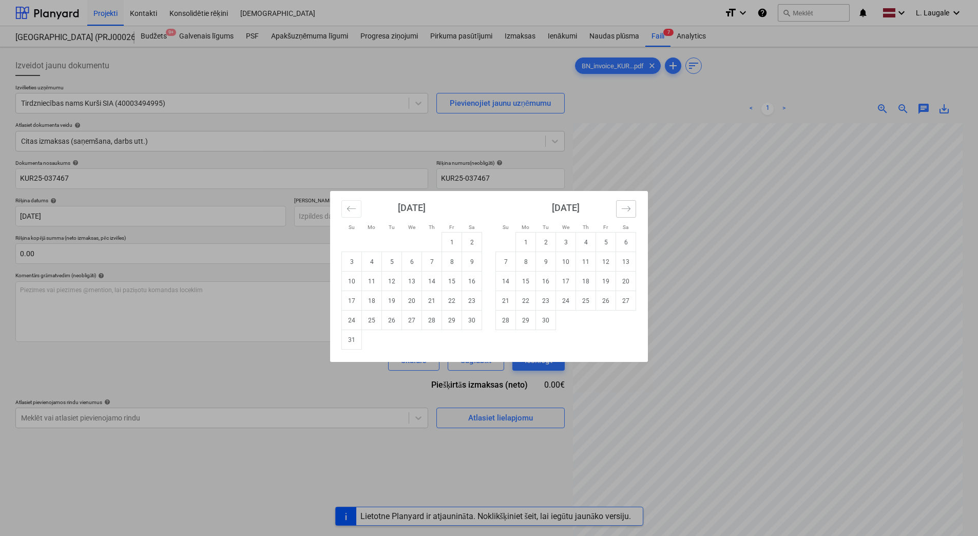
click at [622, 211] on icon "Move forward to switch to the next month." at bounding box center [626, 209] width 10 height 10
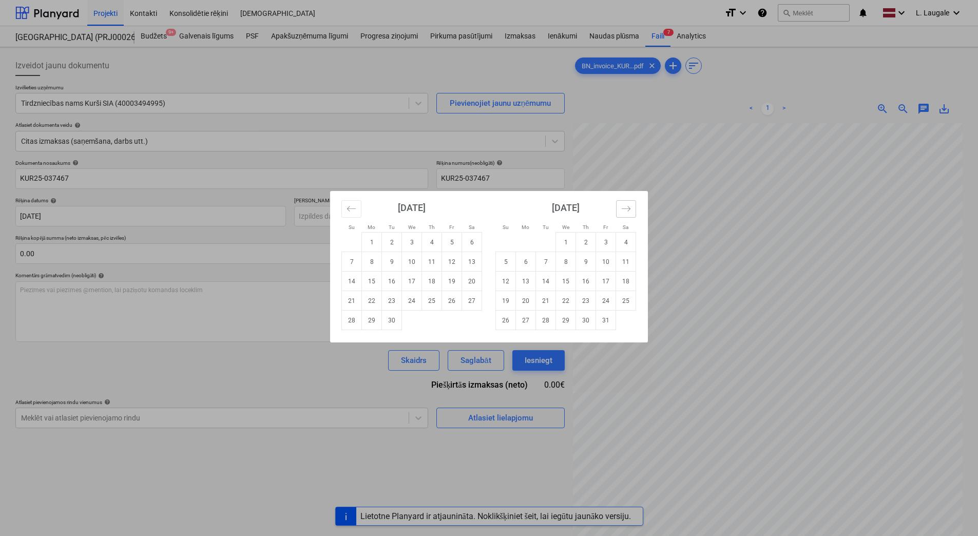
click at [622, 211] on icon "Move forward to switch to the next month." at bounding box center [626, 209] width 10 height 10
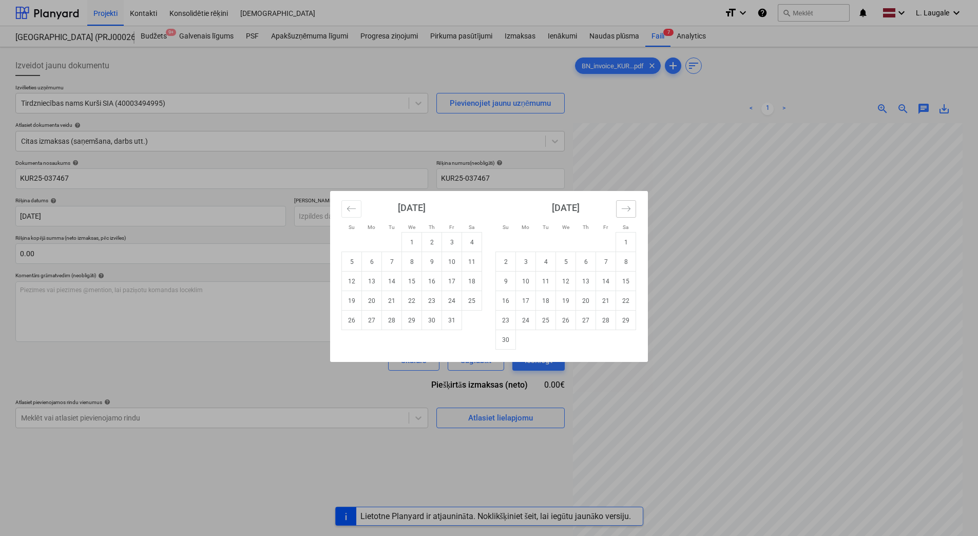
click at [622, 211] on icon "Move forward to switch to the next month." at bounding box center [626, 209] width 10 height 10
click at [619, 264] on td "13" at bounding box center [626, 262] width 20 height 20
type input "13 Dec 2025"
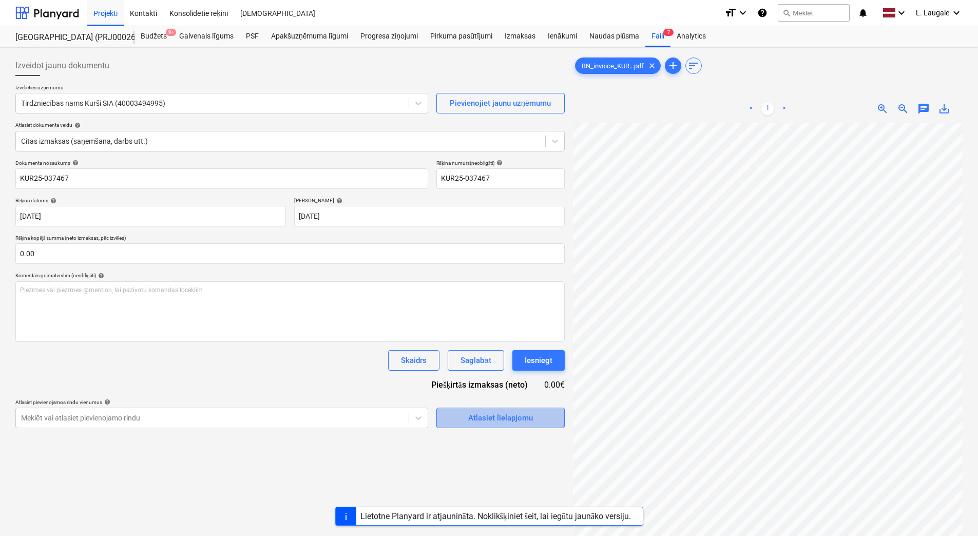
click at [486, 415] on div "Atlasiet lielapjomu" at bounding box center [500, 417] width 65 height 13
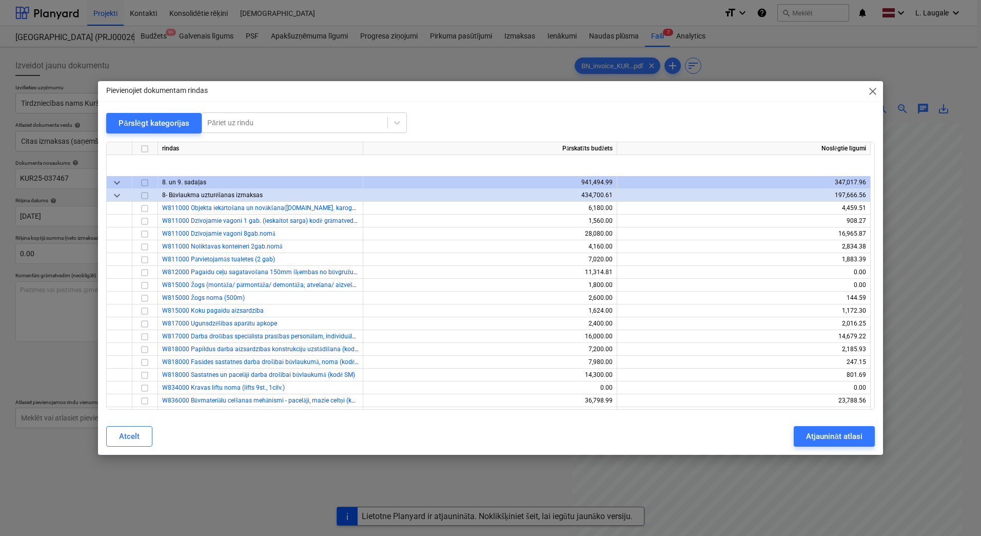
scroll to position [479, 0]
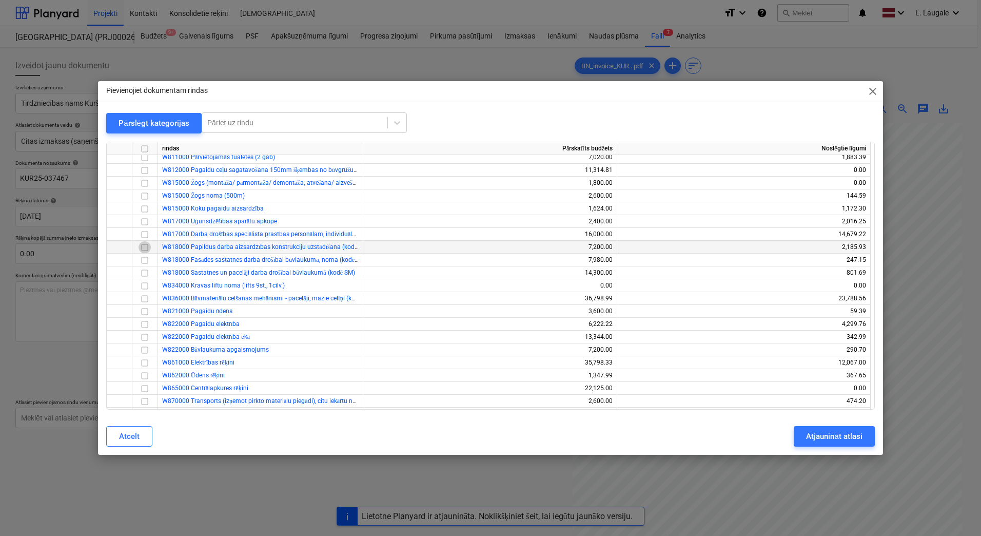
click at [141, 247] on input "checkbox" at bounding box center [145, 247] width 12 height 12
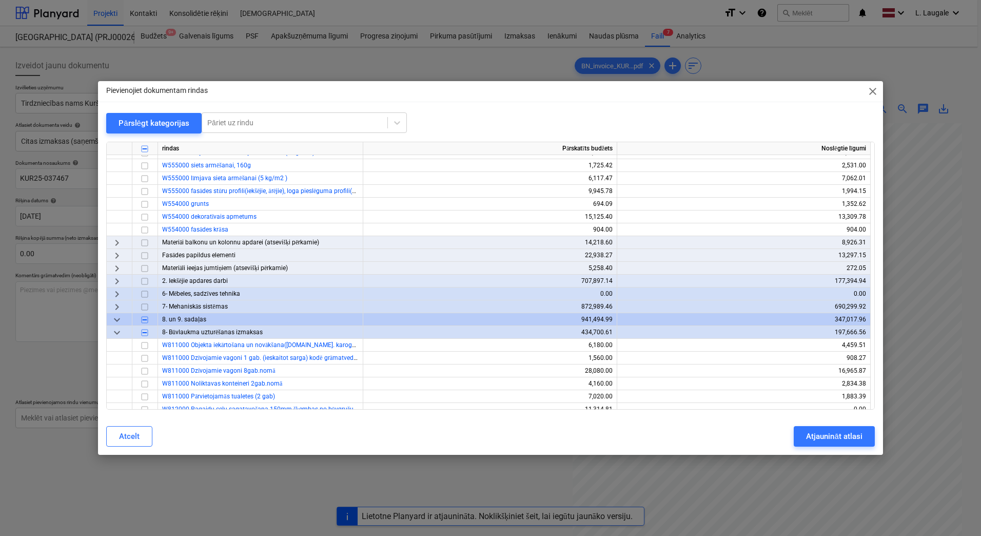
scroll to position [137, 0]
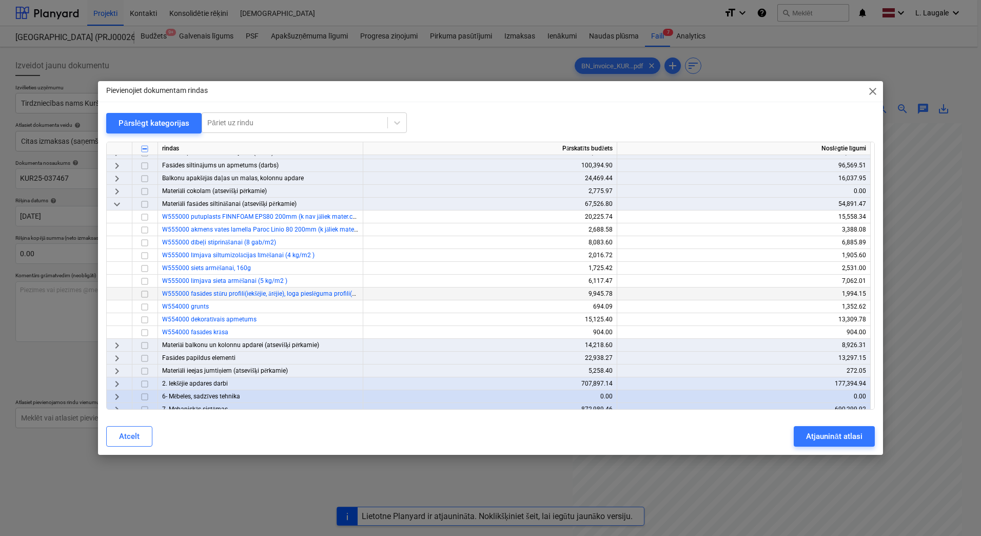
click at [143, 291] on input "checkbox" at bounding box center [145, 294] width 12 height 12
click at [843, 433] on div "Atjaunināt atlasi" at bounding box center [834, 436] width 56 height 13
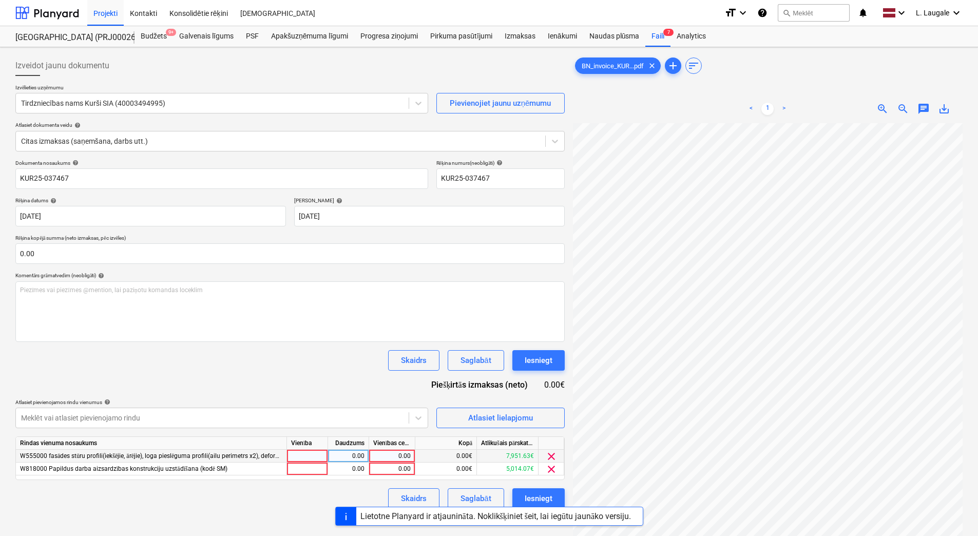
click at [311, 457] on div at bounding box center [307, 456] width 41 height 13
type input "1"
click at [341, 454] on div "0.00" at bounding box center [348, 456] width 32 height 13
click at [404, 454] on div "0.00" at bounding box center [391, 456] width 37 height 13
click at [313, 466] on div at bounding box center [307, 468] width 41 height 13
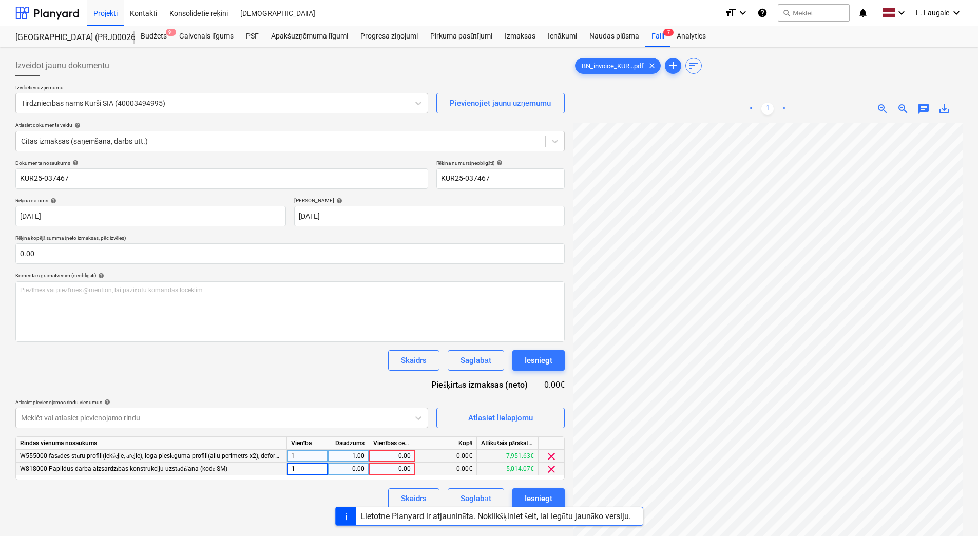
click at [336, 468] on div "0.00" at bounding box center [348, 468] width 32 height 13
type input "1"
click at [387, 466] on div "0.00" at bounding box center [391, 468] width 37 height 13
type input "128.55"
click at [383, 494] on div "Skaidrs Saglabāt Iesniegt" at bounding box center [472, 498] width 184 height 21
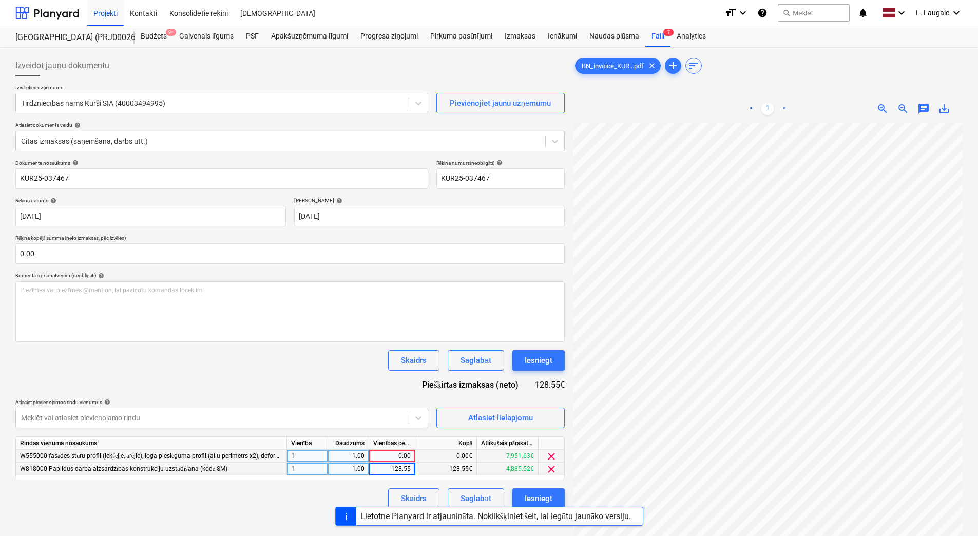
click at [379, 455] on div "0.00" at bounding box center [391, 456] width 37 height 13
click at [475, 411] on div "Atlasiet lielapjomu" at bounding box center [500, 417] width 65 height 13
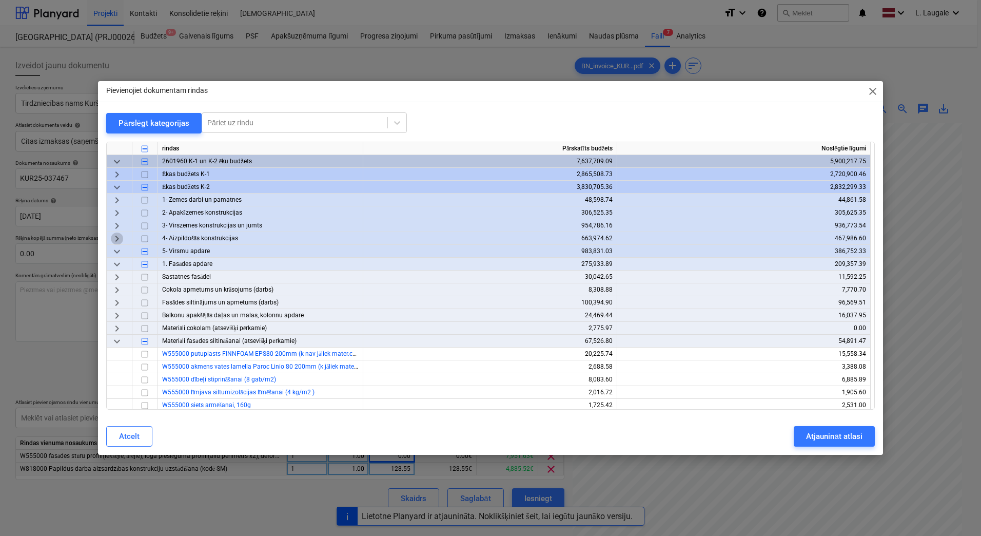
click at [114, 238] on span "keyboard_arrow_right" at bounding box center [117, 238] width 12 height 12
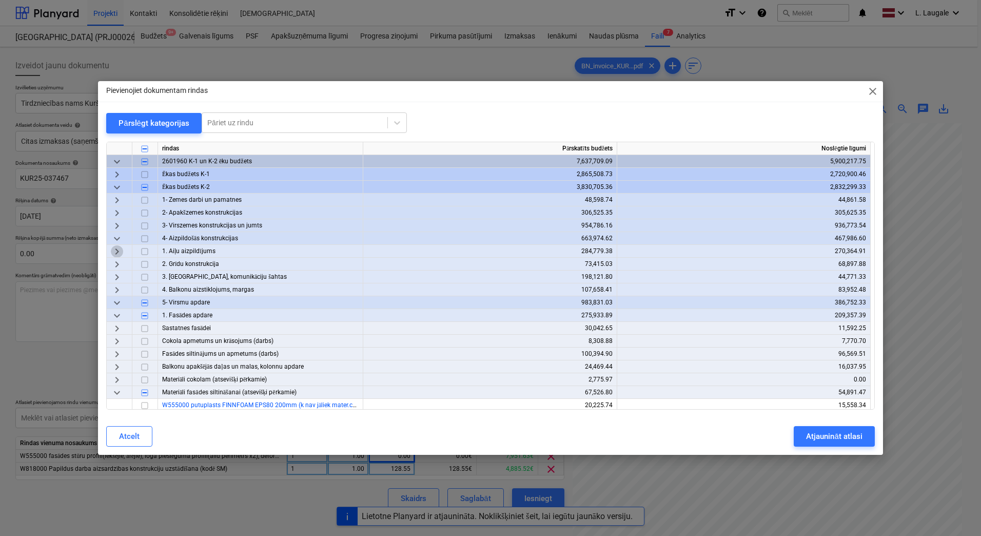
click at [118, 252] on span "keyboard_arrow_right" at bounding box center [117, 251] width 12 height 12
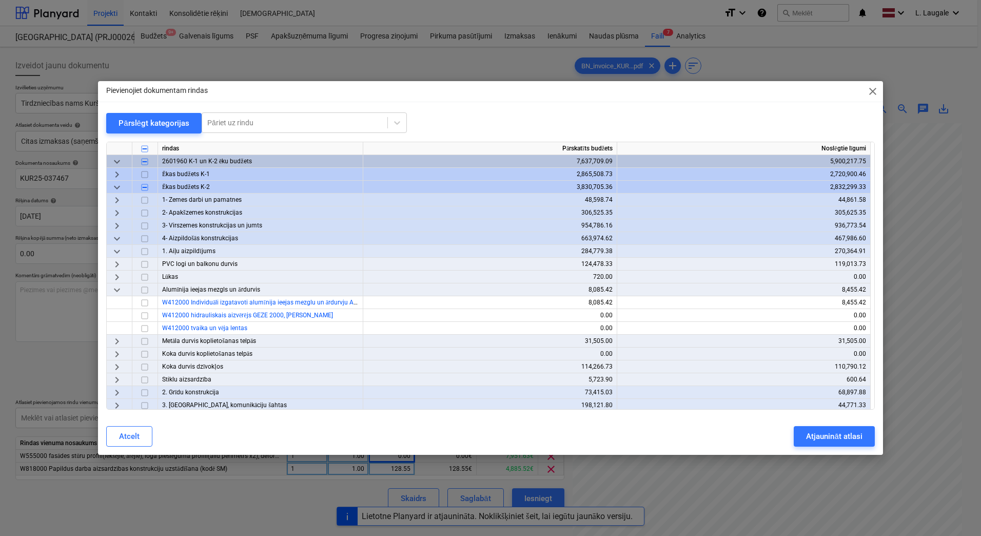
click at [118, 291] on span "keyboard_arrow_down" at bounding box center [117, 290] width 12 height 12
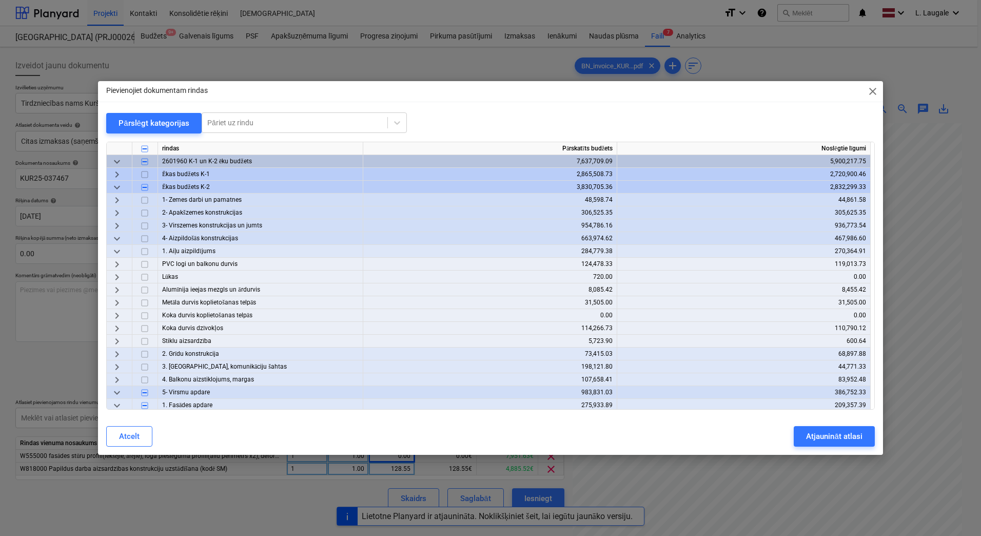
click at [114, 267] on span "keyboard_arrow_right" at bounding box center [117, 264] width 12 height 12
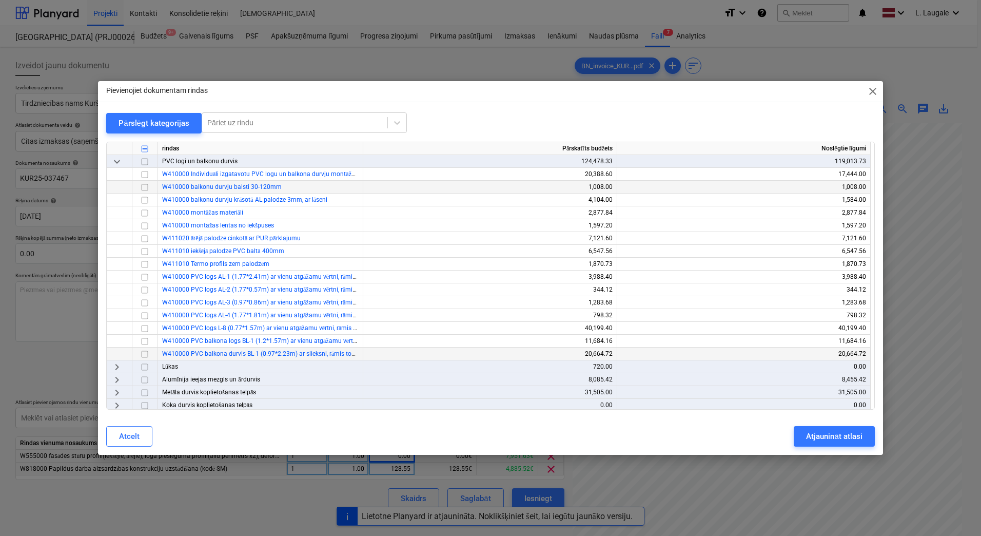
scroll to position [171, 0]
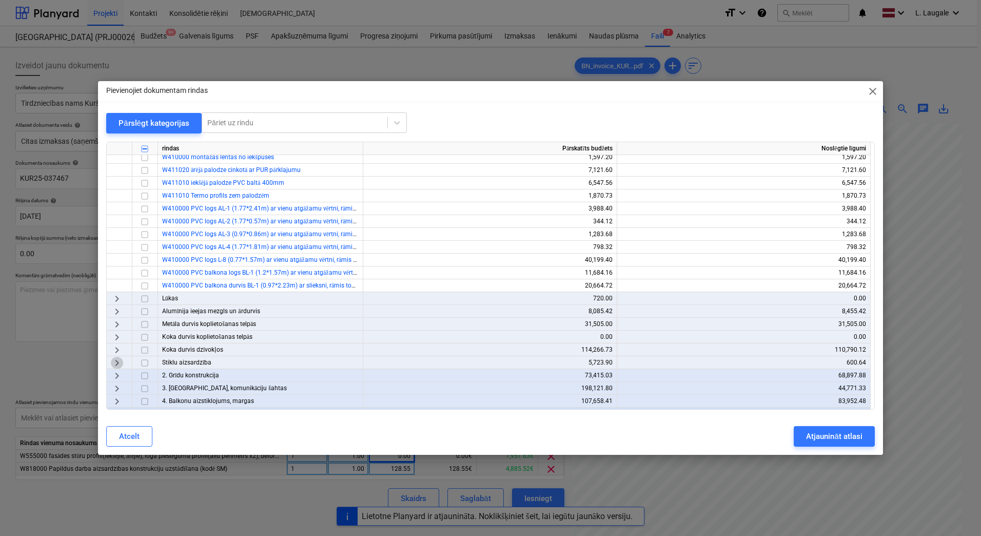
click at [118, 359] on span "keyboard_arrow_right" at bounding box center [117, 363] width 12 height 12
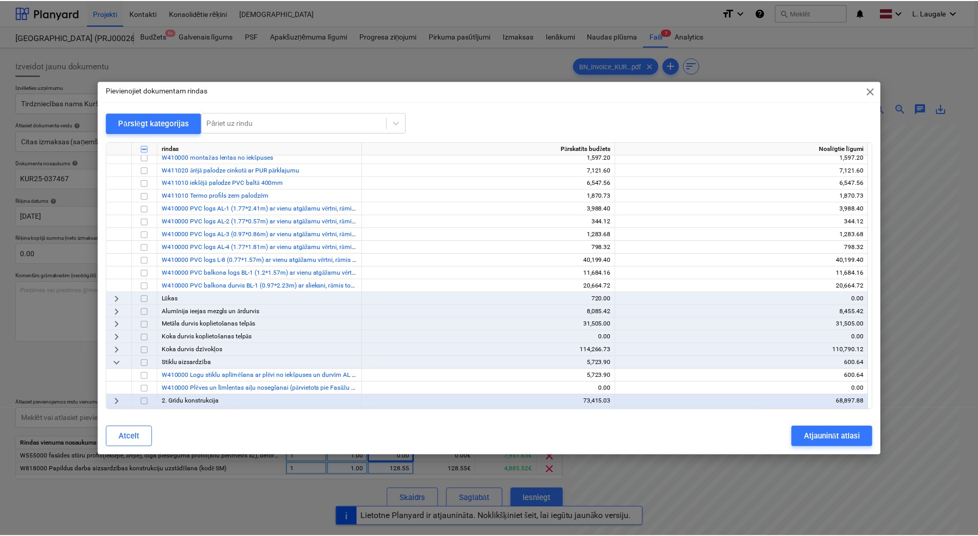
scroll to position [240, 0]
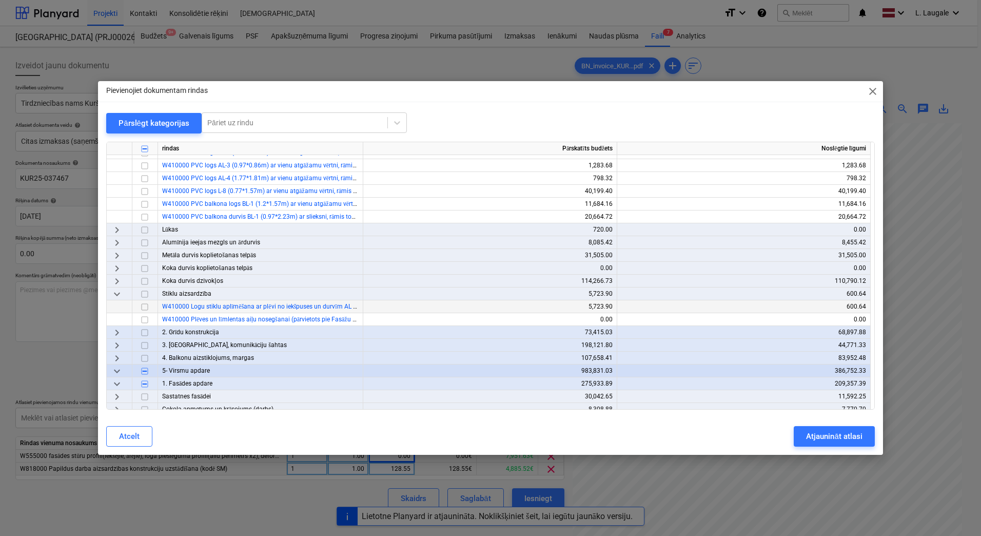
click at [141, 307] on input "checkbox" at bounding box center [145, 307] width 12 height 12
click at [818, 432] on div "Atjaunināt atlasi" at bounding box center [834, 436] width 56 height 13
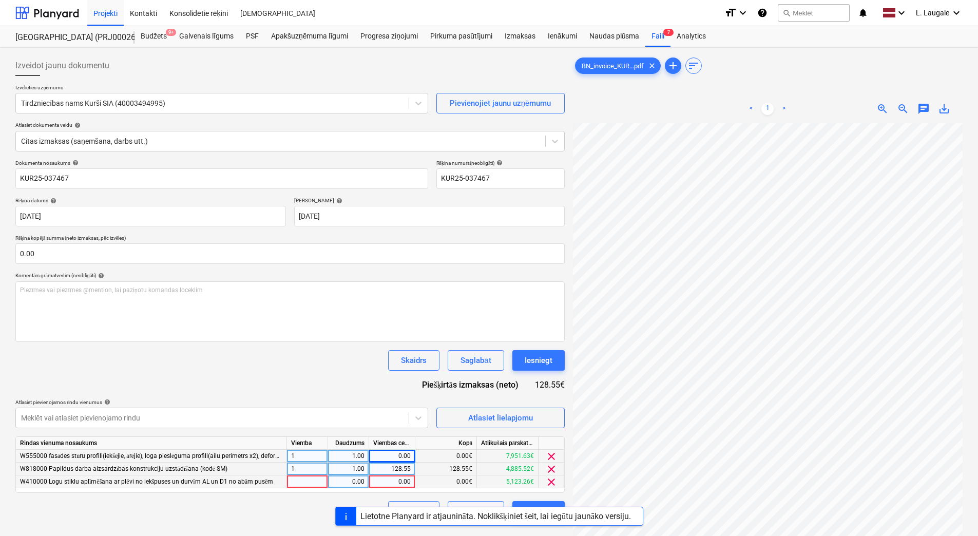
click at [313, 483] on div at bounding box center [307, 481] width 41 height 13
type input "1"
click at [341, 482] on div "0.00" at bounding box center [348, 481] width 32 height 13
click at [389, 481] on div "0.00" at bounding box center [391, 481] width 37 height 13
click at [391, 458] on div "0.00" at bounding box center [391, 456] width 37 height 13
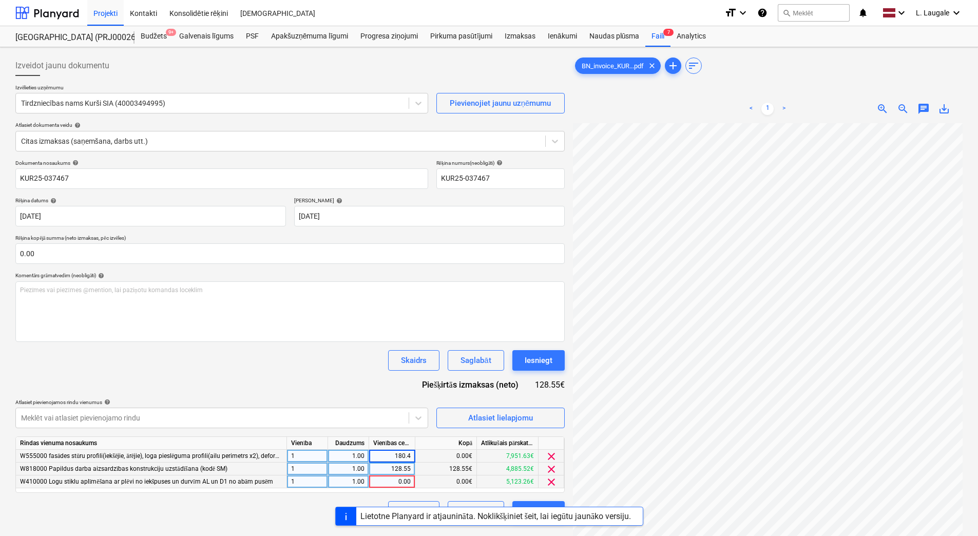
type input "180.41"
click at [384, 480] on div "0.00" at bounding box center [391, 481] width 37 height 13
type input "175.27"
click at [339, 380] on div "Dokumenta nosaukums help KUR25-037467 Rēķina numurs (neobligāti) help KUR25-037…" at bounding box center [289, 341] width 549 height 362
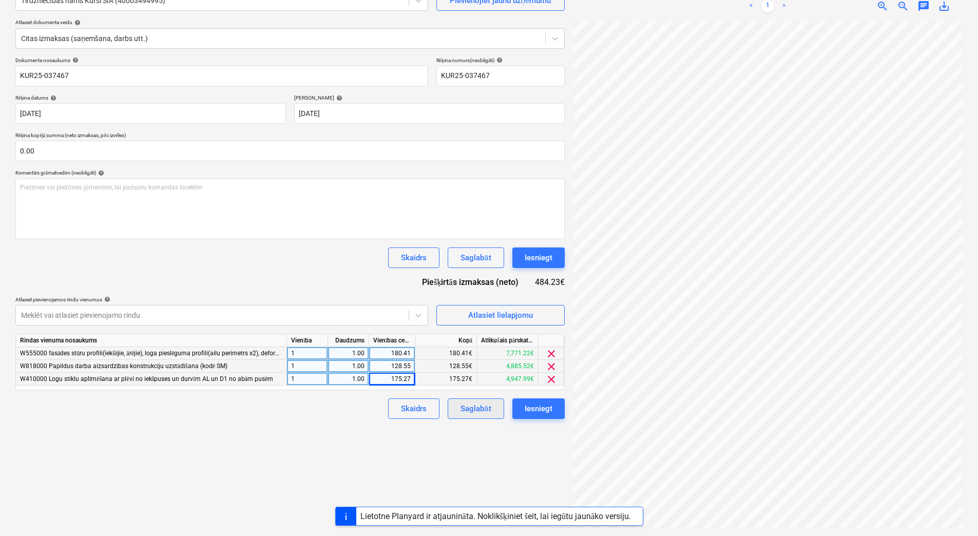
click at [471, 404] on div "Saglabāt" at bounding box center [475, 408] width 30 height 13
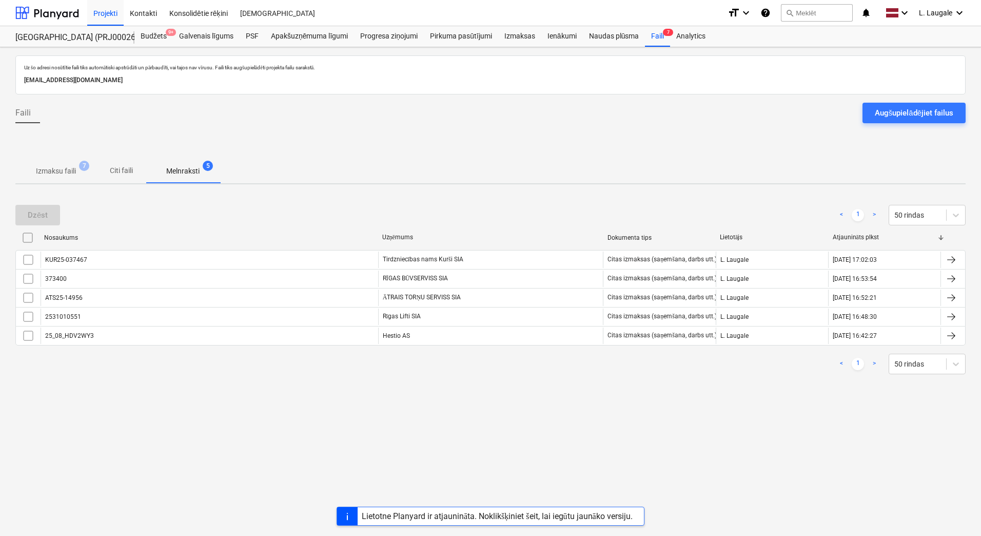
click at [73, 172] on p "Izmaksu faili" at bounding box center [56, 171] width 40 height 11
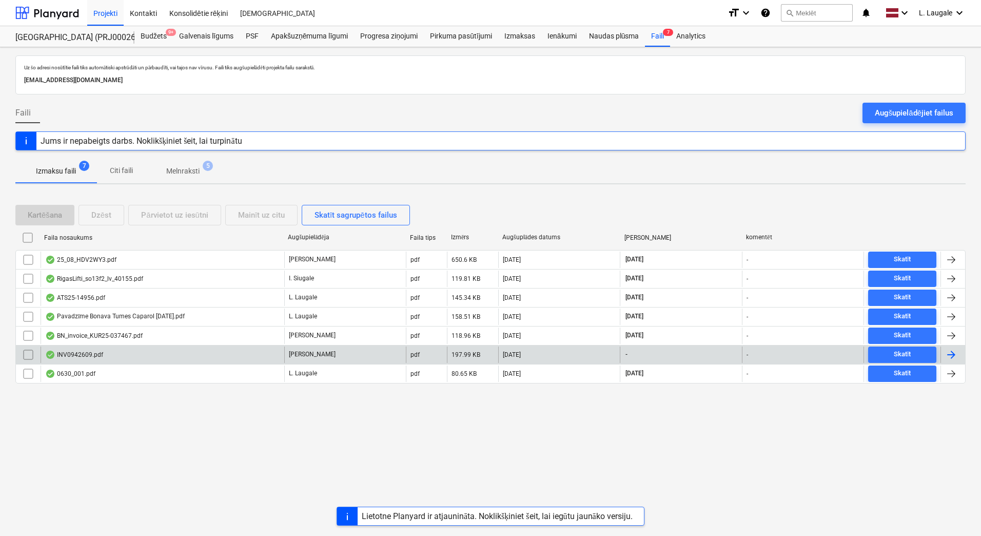
click at [194, 348] on div "INV0942609.pdf" at bounding box center [163, 354] width 244 height 16
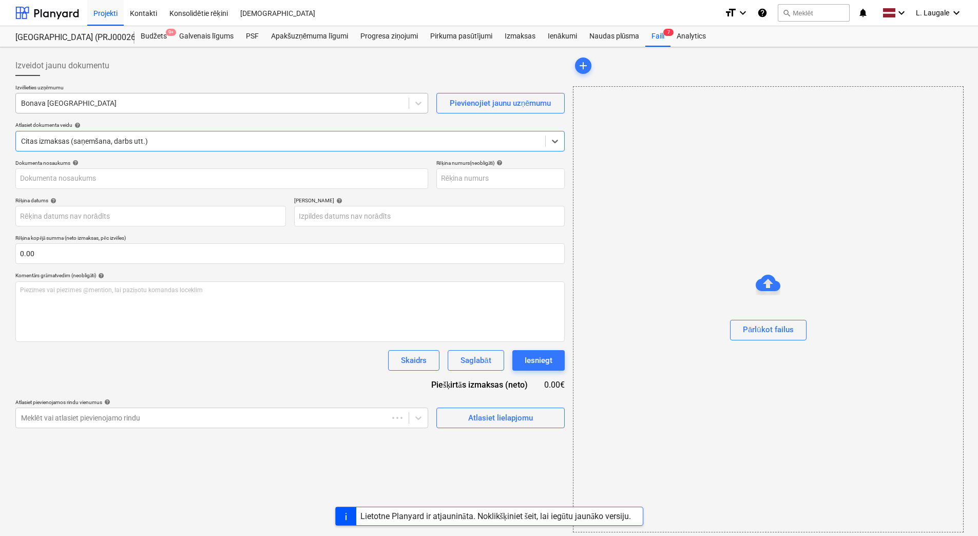
type input "INV0942609.pdf"
click at [773, 108] on link "2" at bounding box center [777, 109] width 12 height 12
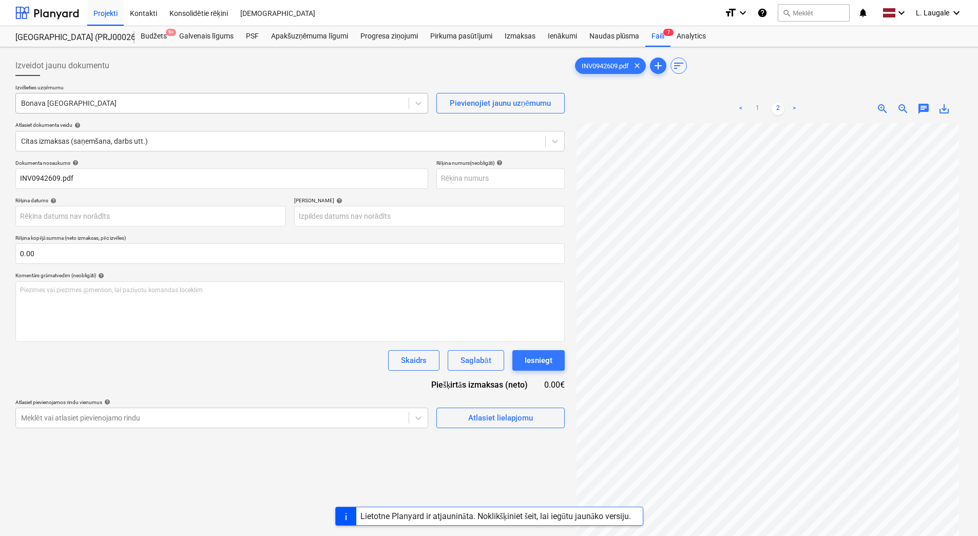
click at [134, 108] on div at bounding box center [212, 103] width 382 height 10
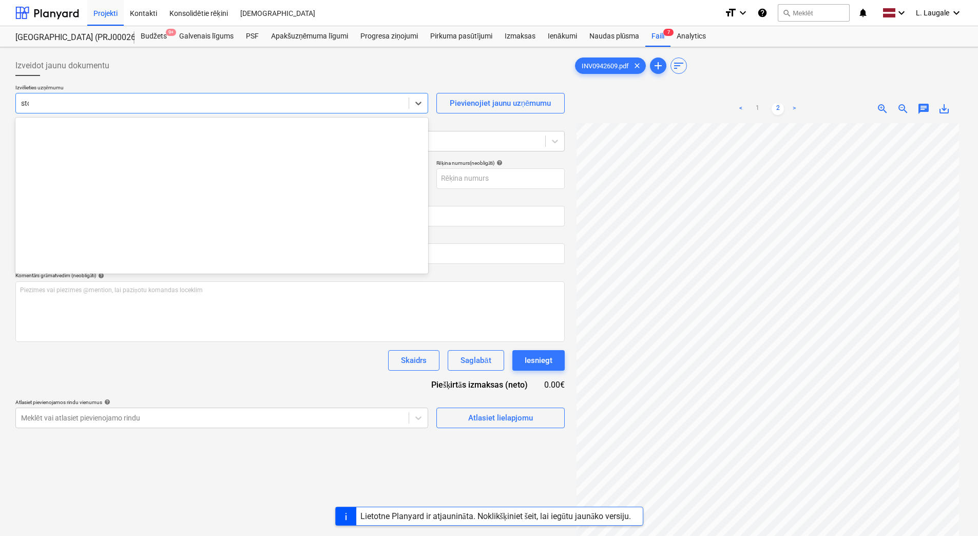
type input "stor"
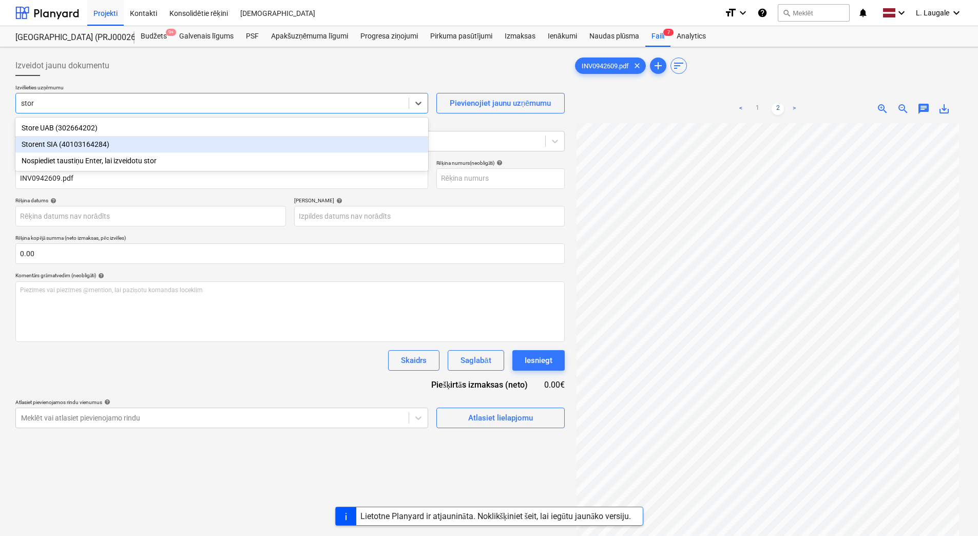
click at [135, 140] on div "Storent SIA (40103164284)" at bounding box center [221, 144] width 413 height 16
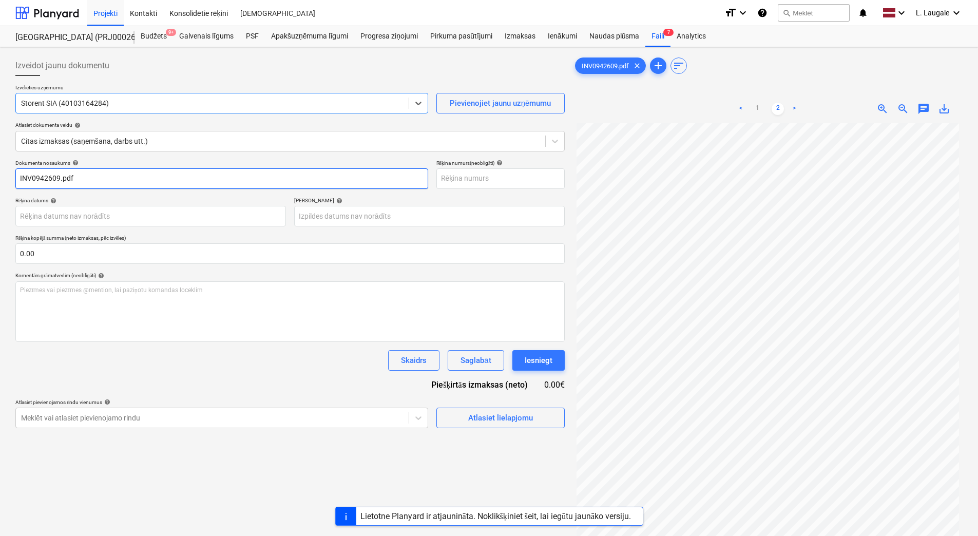
click at [128, 173] on input "INV0942609.pdf" at bounding box center [221, 178] width 413 height 21
drag, startPoint x: 128, startPoint y: 173, endPoint x: -2, endPoint y: 164, distance: 130.2
click at [0, 164] on html "Projekti Kontakti Konsolidētie rēķini Iesūtne format_size keyboard_arrow_down h…" at bounding box center [489, 268] width 978 height 536
type input "INV0942609"
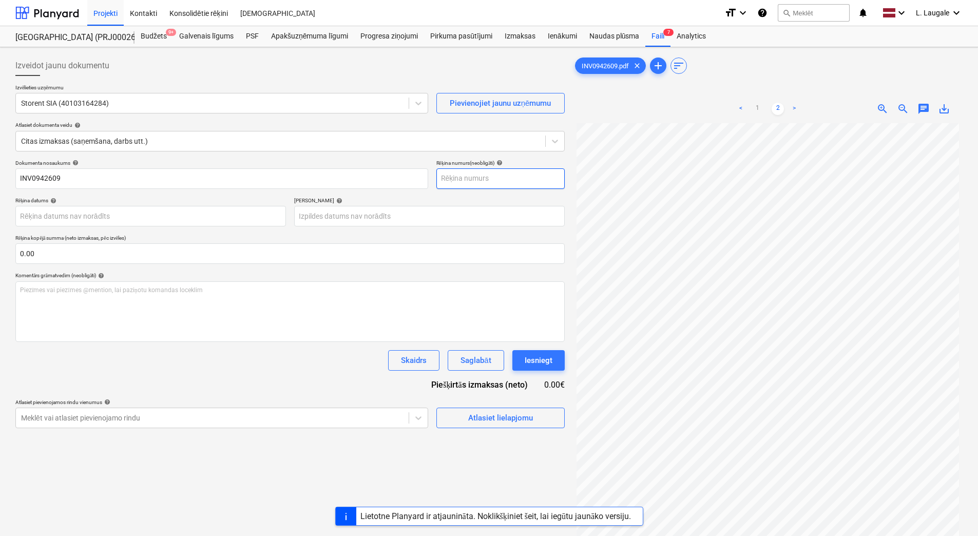
click at [545, 179] on input "text" at bounding box center [500, 178] width 128 height 21
paste input "INV0942609"
type input "INV0942609"
click at [761, 110] on link "1" at bounding box center [757, 109] width 12 height 12
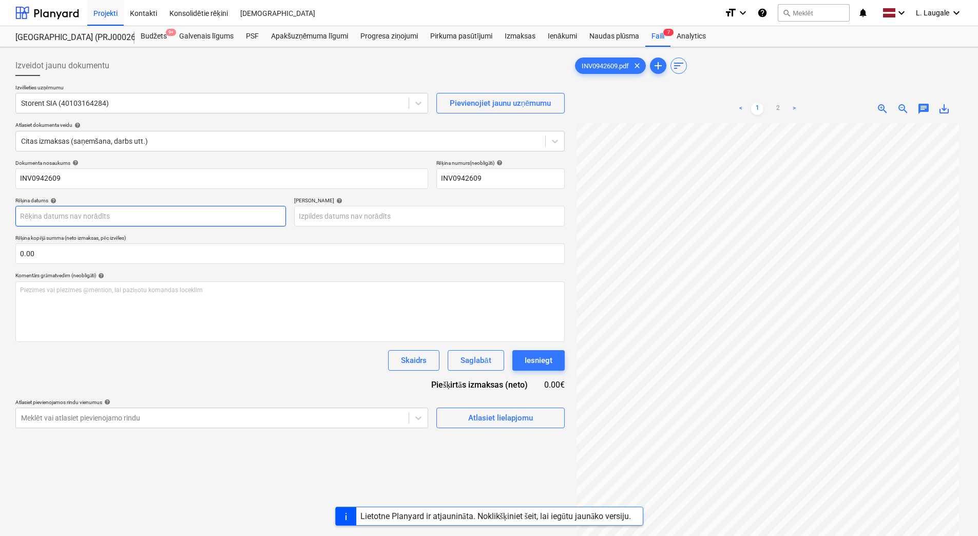
click at [211, 219] on body "Projekti Kontakti Konsolidētie rēķini Iesūtne format_size keyboard_arrow_down h…" at bounding box center [489, 268] width 978 height 536
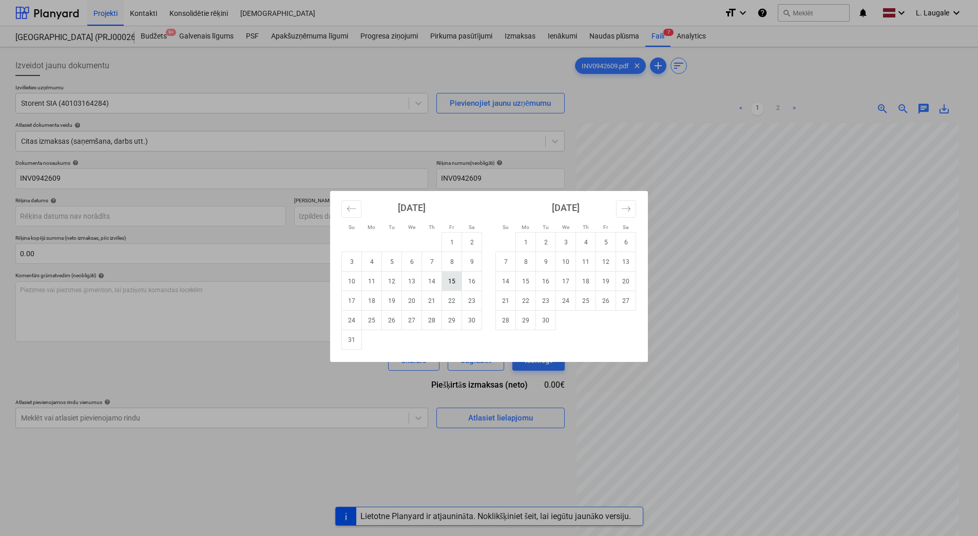
click at [448, 280] on td "15" at bounding box center [452, 281] width 20 height 20
type input "15 Aug 2025"
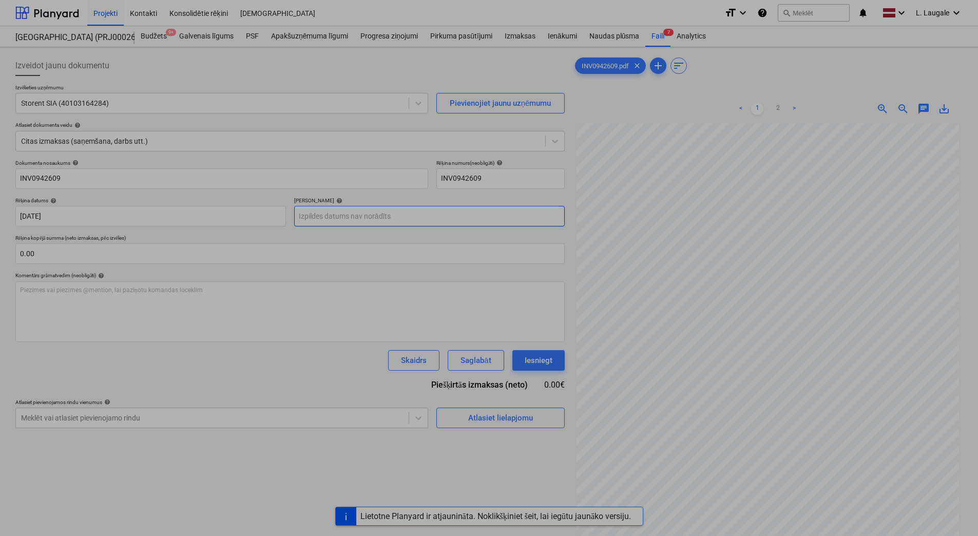
click at [374, 219] on body "Projekti Kontakti Konsolidētie rēķini Iesūtne format_size keyboard_arrow_down h…" at bounding box center [489, 268] width 978 height 536
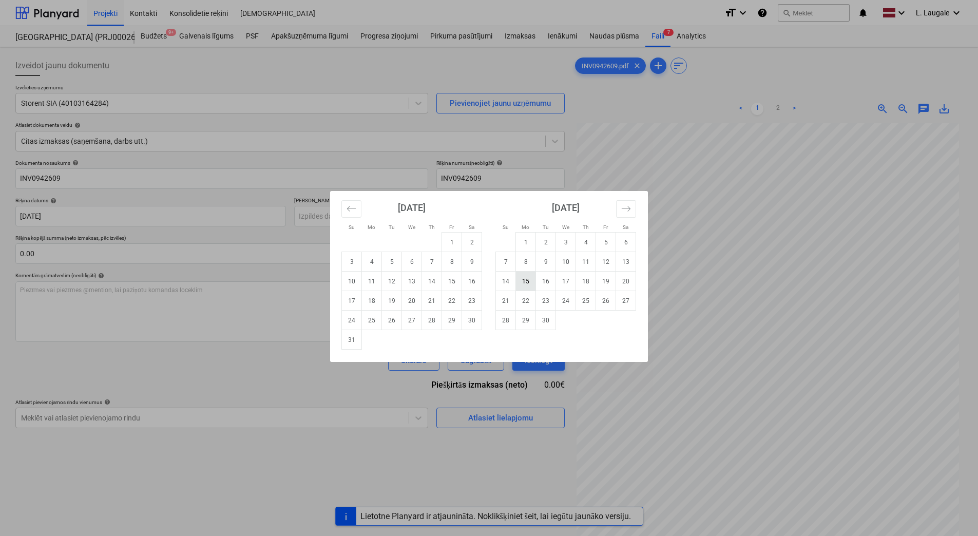
click at [529, 282] on td "15" at bounding box center [526, 281] width 20 height 20
type input "15 Sep 2025"
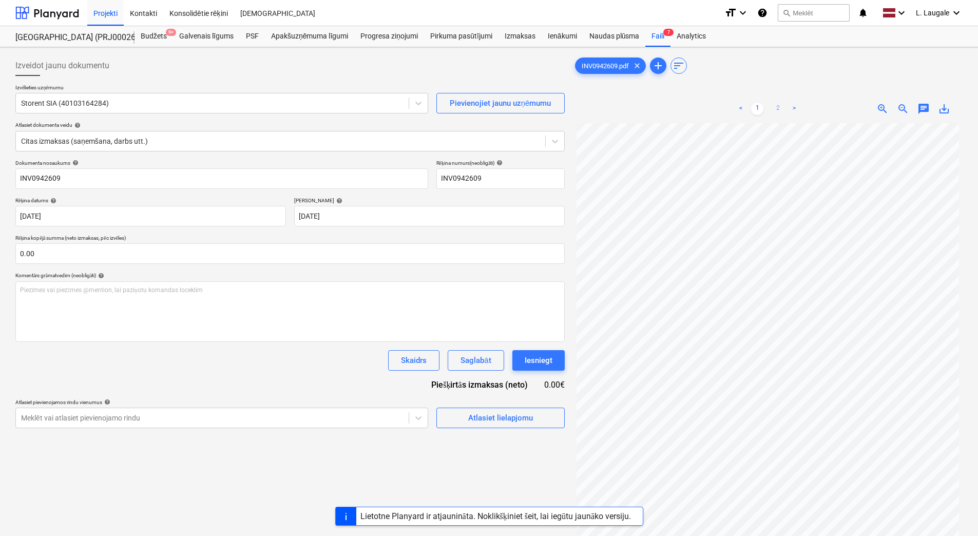
click at [782, 112] on link "2" at bounding box center [777, 109] width 12 height 12
click at [525, 417] on div "Atlasiet lielapjomu" at bounding box center [500, 417] width 65 height 13
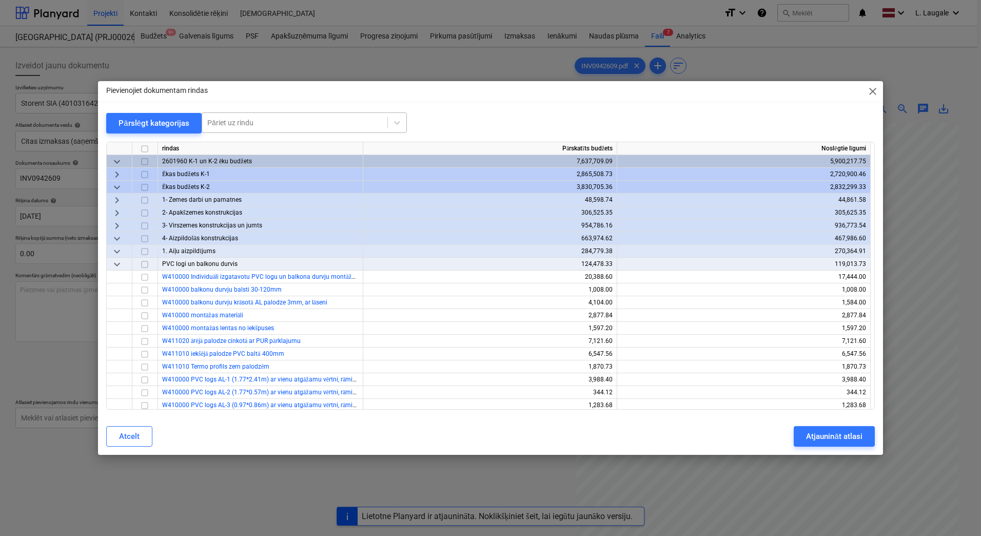
click at [272, 127] on div at bounding box center [294, 123] width 175 height 10
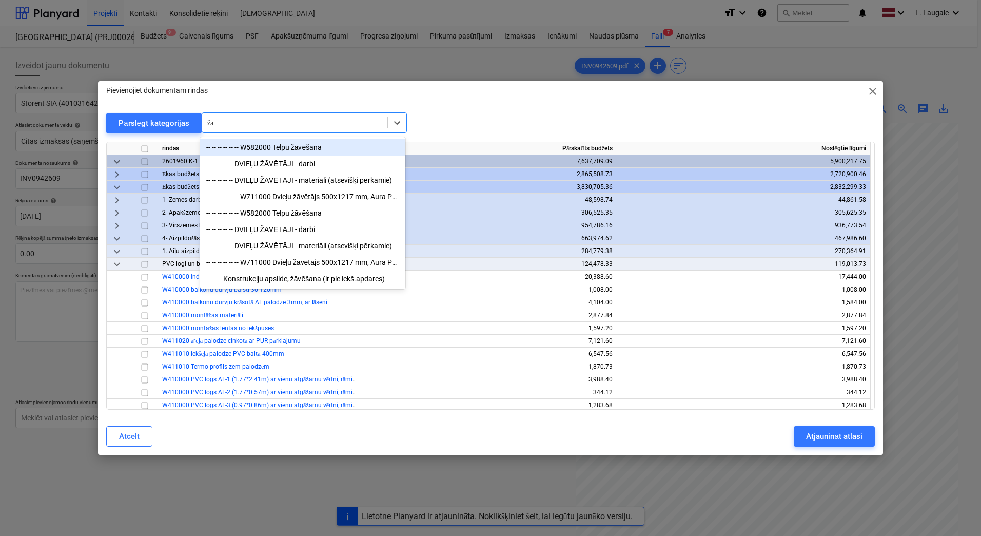
type input "žāv"
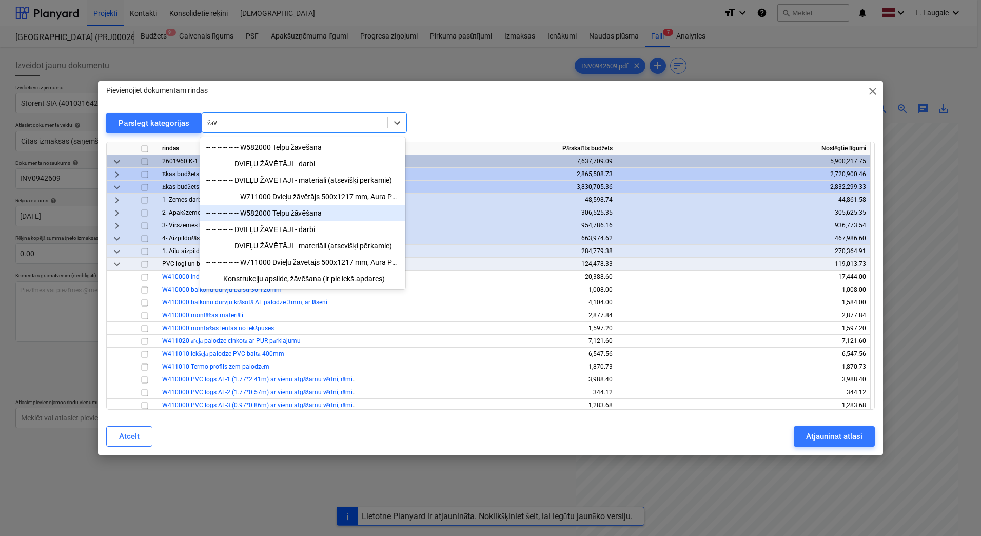
scroll to position [3, 0]
click at [307, 215] on div "-- -- -- -- -- -- W582000 Telpu žāvēšana" at bounding box center [302, 213] width 205 height 16
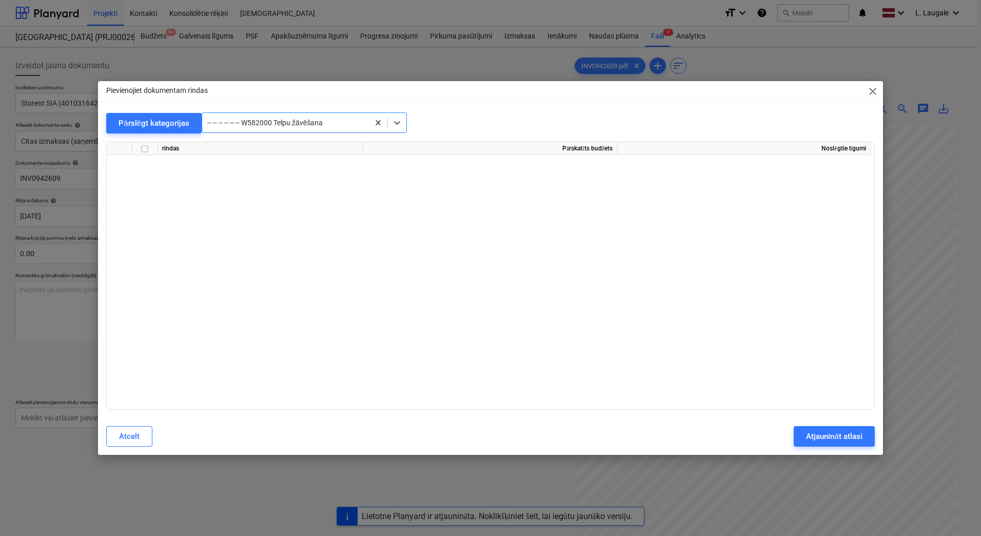
scroll to position [14087, 0]
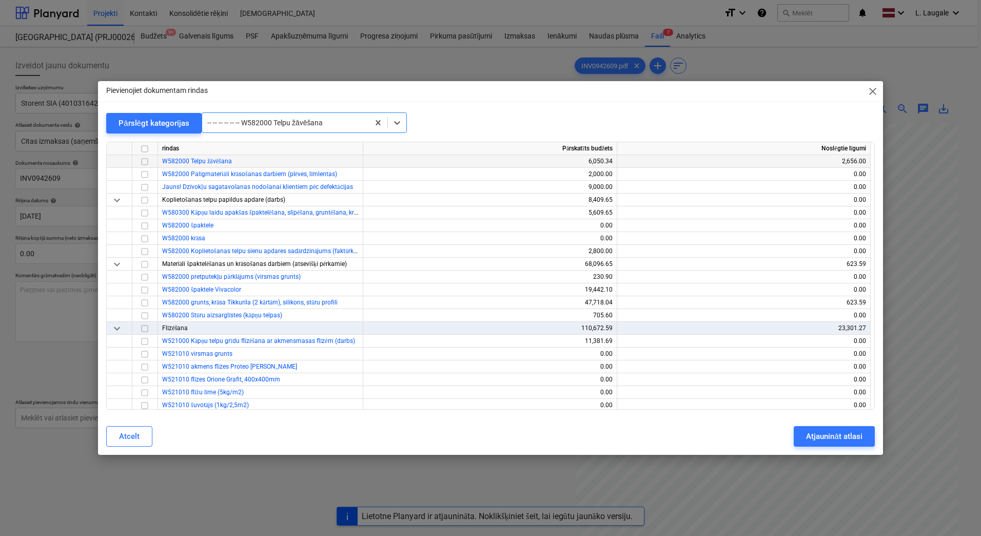
click at [146, 161] on input "checkbox" at bounding box center [145, 161] width 12 height 12
click at [852, 434] on div "Atjaunināt atlasi" at bounding box center [834, 436] width 56 height 13
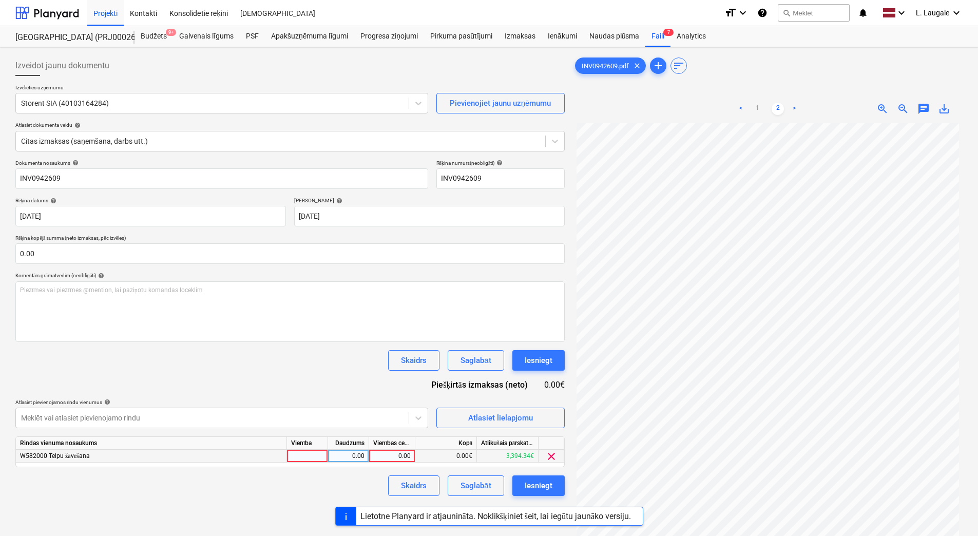
click at [315, 458] on div at bounding box center [307, 456] width 41 height 13
type input "1"
click at [349, 457] on div "0.00" at bounding box center [348, 456] width 32 height 13
click at [384, 452] on div "0.00" at bounding box center [391, 456] width 37 height 13
type input "268.5"
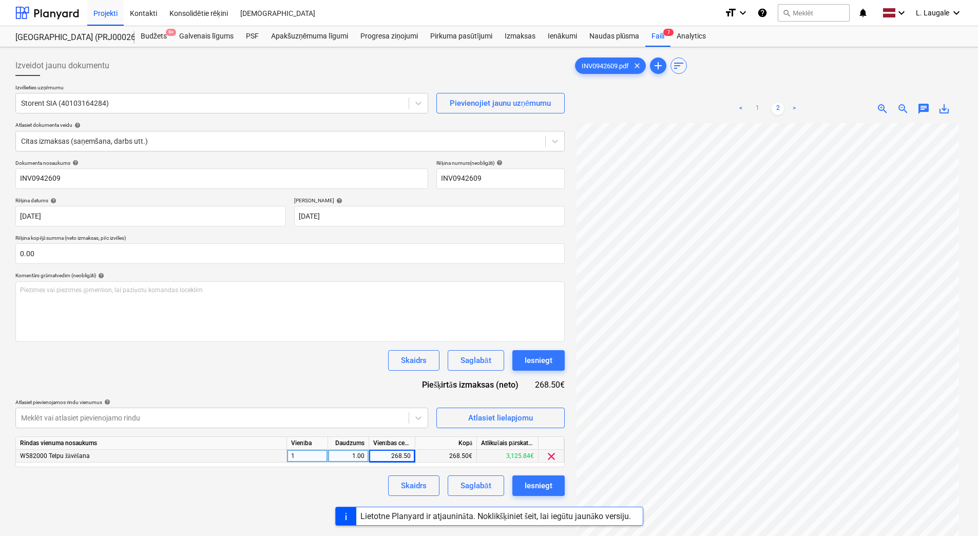
click at [331, 468] on div "Dokumenta nosaukums help INV0942609 Rēķina numurs (neobligāti) help INV0942609 …" at bounding box center [289, 328] width 549 height 336
click at [499, 490] on button "Saglabāt" at bounding box center [475, 485] width 56 height 21
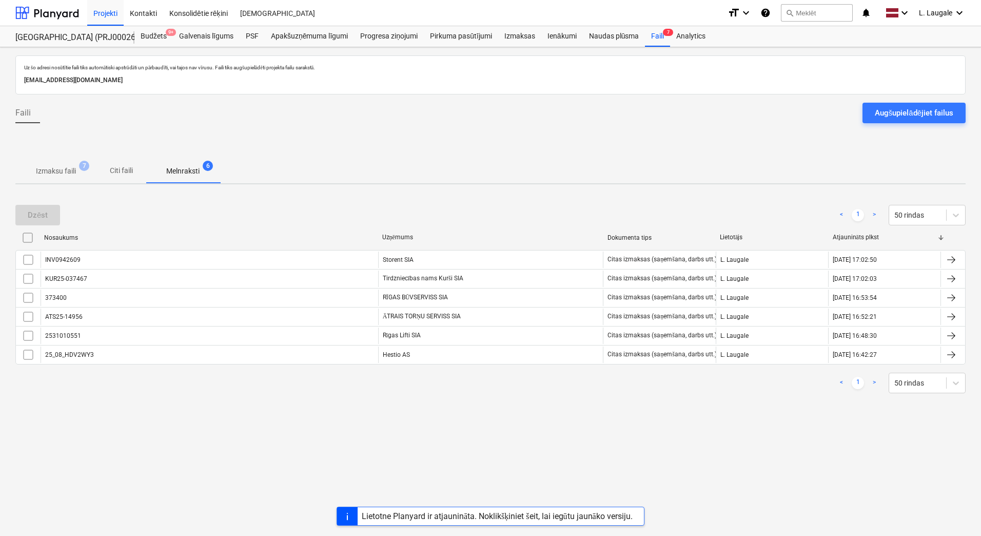
click at [56, 170] on p "Izmaksu faili" at bounding box center [56, 171] width 40 height 11
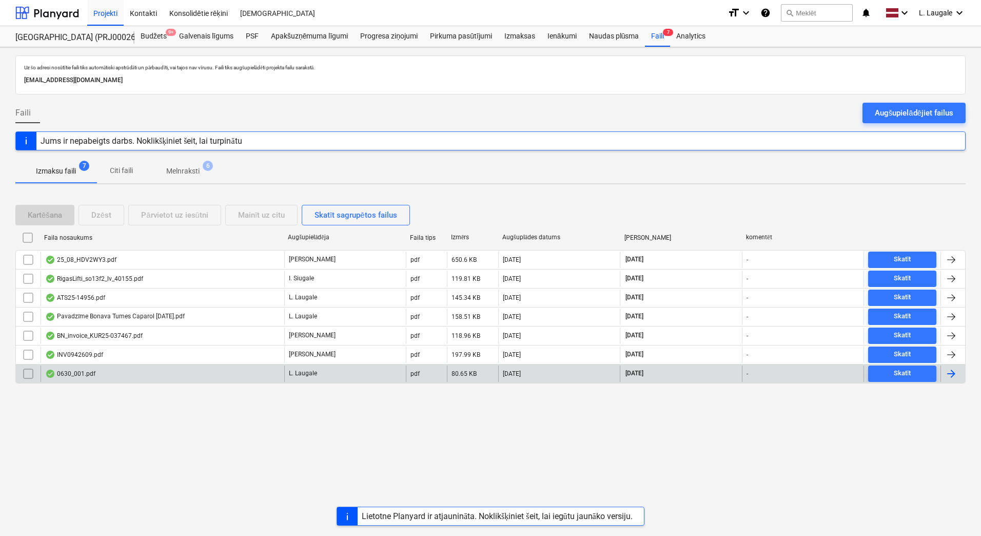
click at [110, 383] on div "0630_001.pdf L. Laugale pdf 80.65 KB 12.08.2025 05.09.2025 - Skatīt" at bounding box center [490, 374] width 950 height 20
click at [109, 369] on div "0630_001.pdf" at bounding box center [163, 373] width 244 height 16
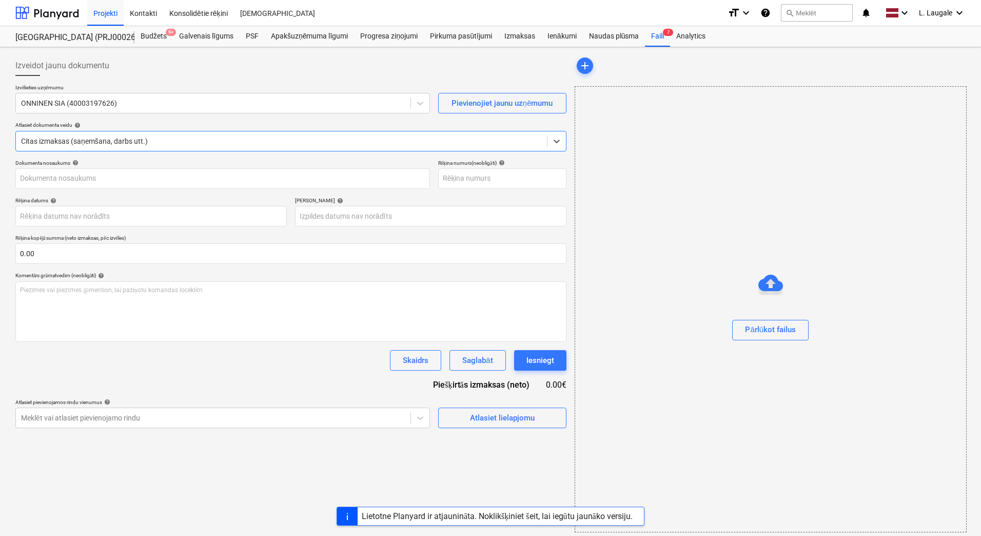
type input "64742786"
type input "06 Aug 2025"
type input "05 Sep 2025"
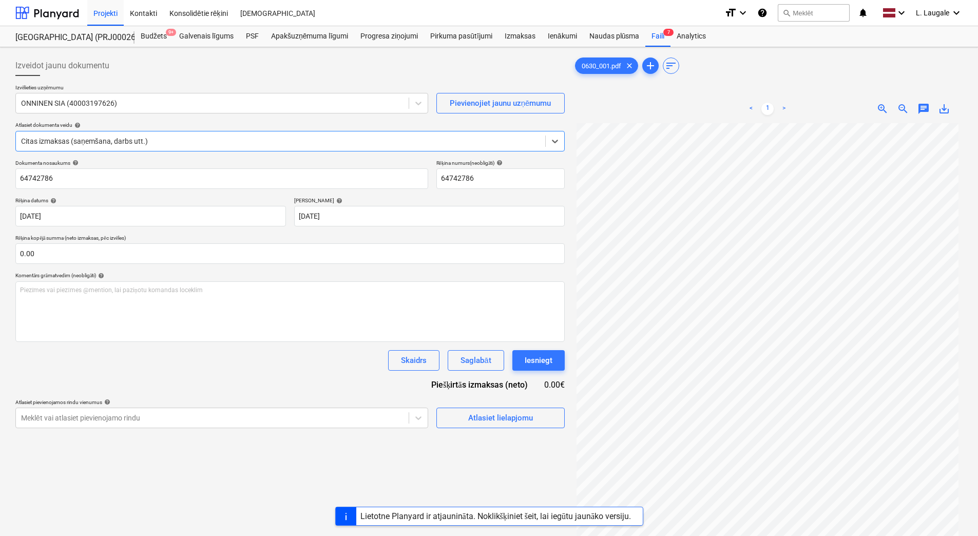
click at [164, 86] on p "Izvēlieties uzņēmumu" at bounding box center [221, 88] width 413 height 9
click at [455, 417] on span "Atlasiet lielapjomu" at bounding box center [500, 417] width 103 height 13
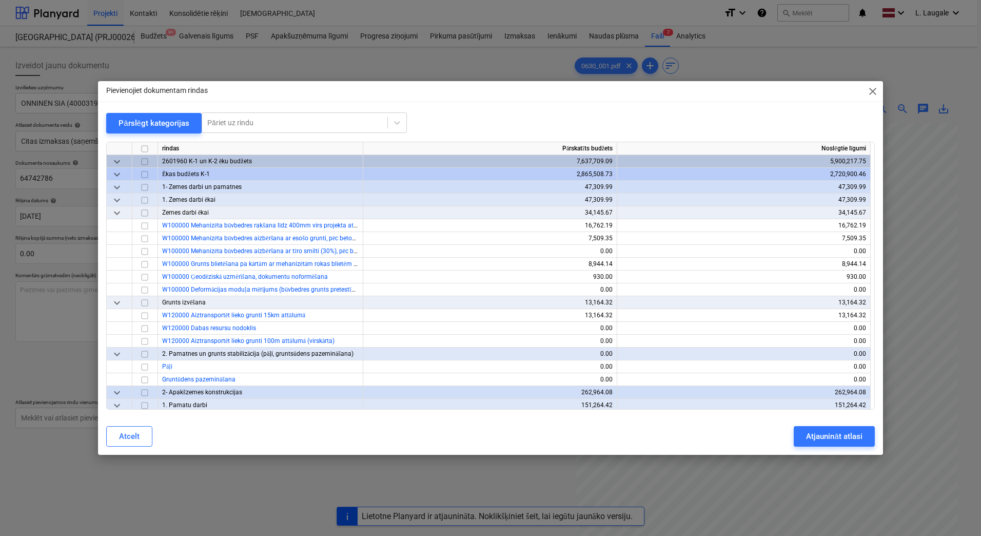
click at [873, 86] on span "close" at bounding box center [873, 91] width 12 height 12
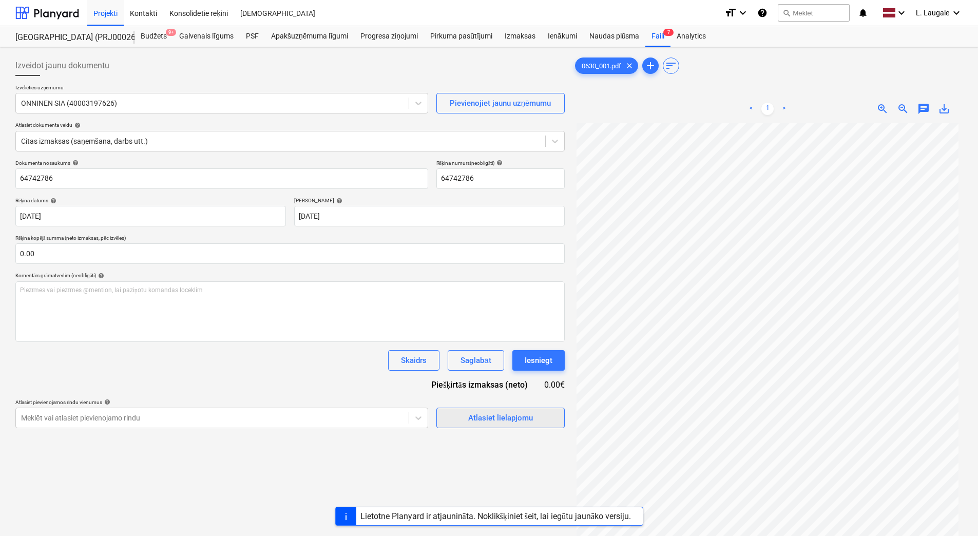
click at [476, 412] on div "Atlasiet lielapjomu" at bounding box center [500, 417] width 65 height 13
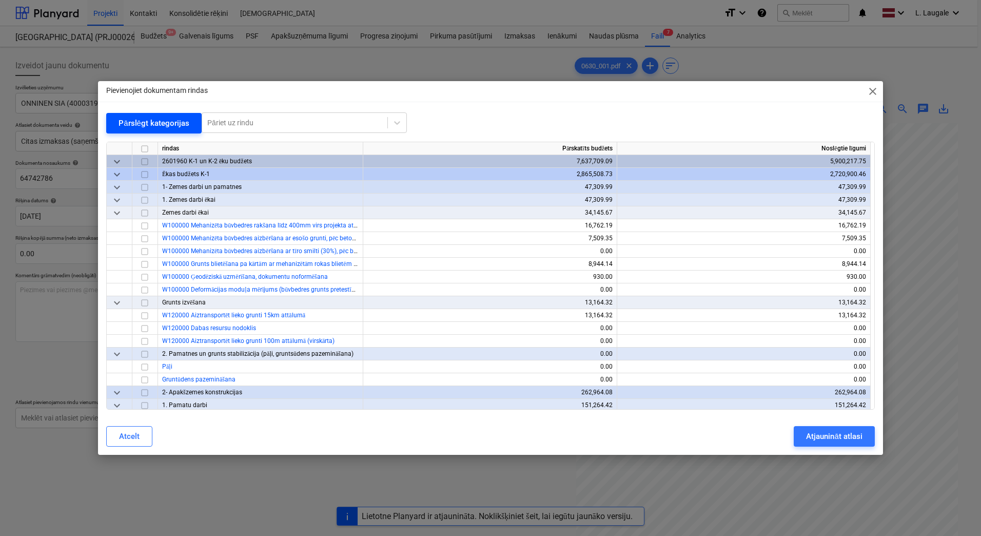
click at [133, 113] on button "Pārslēgt kategorijas" at bounding box center [153, 123] width 95 height 21
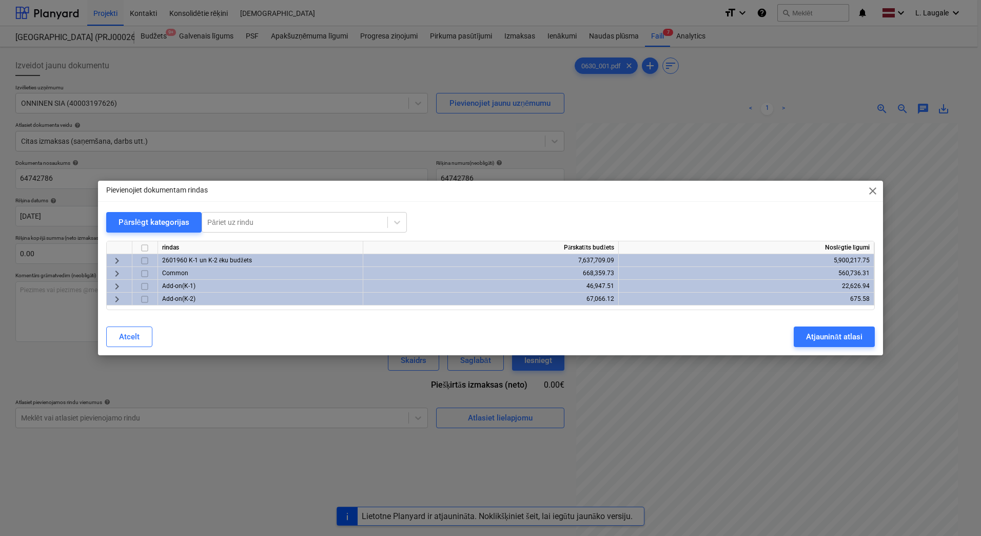
click at [116, 255] on span "keyboard_arrow_right" at bounding box center [117, 261] width 12 height 12
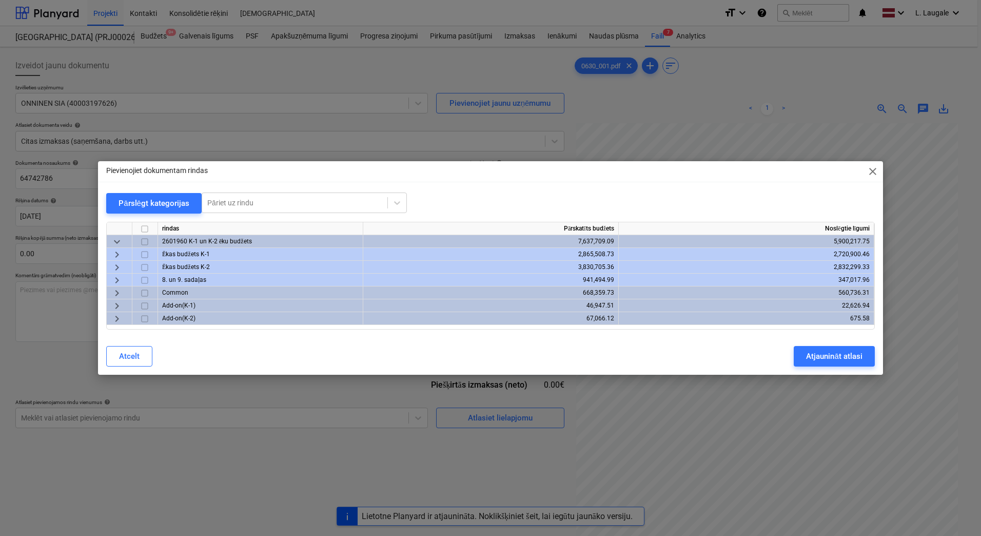
click at [116, 257] on span "keyboard_arrow_right" at bounding box center [117, 254] width 12 height 12
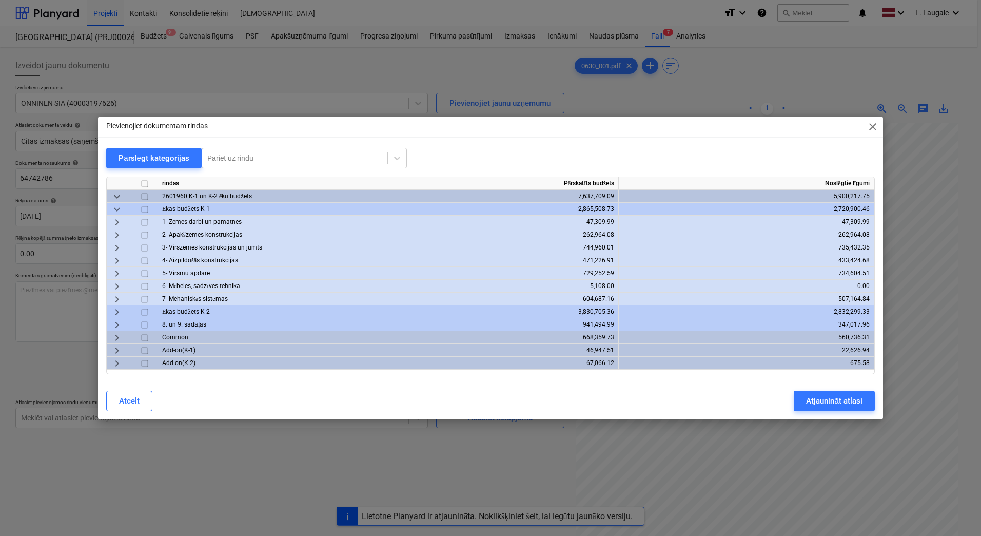
click at [115, 298] on span "keyboard_arrow_right" at bounding box center [117, 299] width 12 height 12
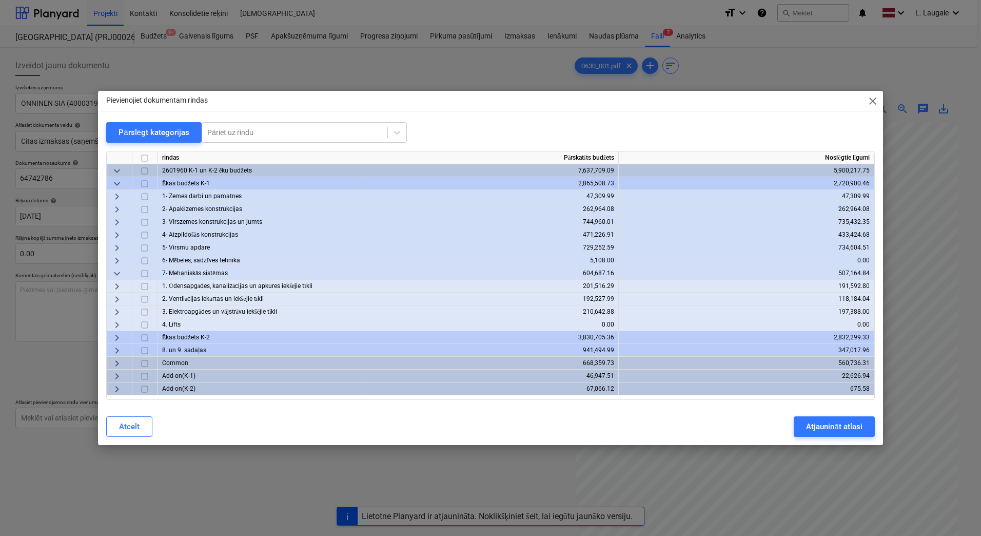
click at [120, 315] on span "keyboard_arrow_right" at bounding box center [117, 312] width 12 height 12
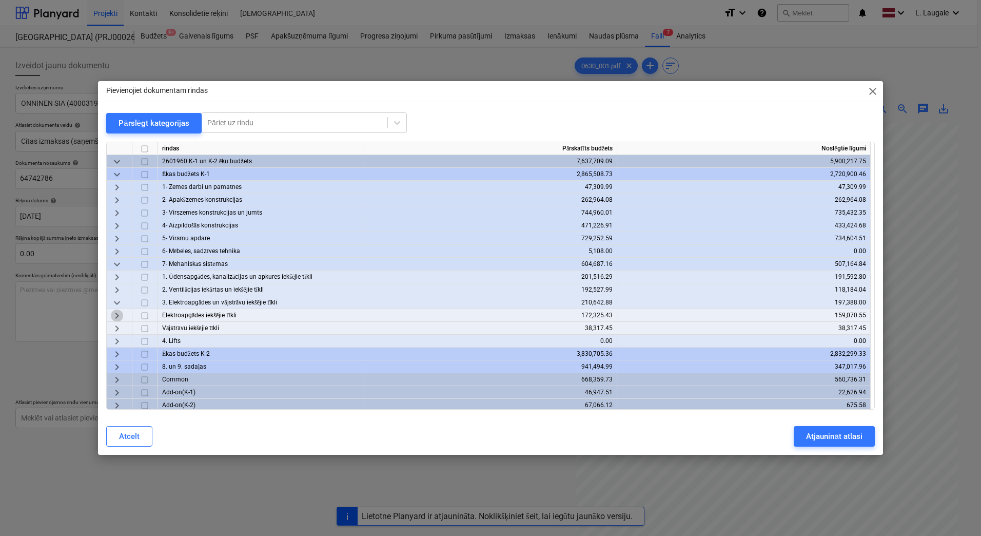
click at [120, 315] on span "keyboard_arrow_right" at bounding box center [117, 315] width 12 height 12
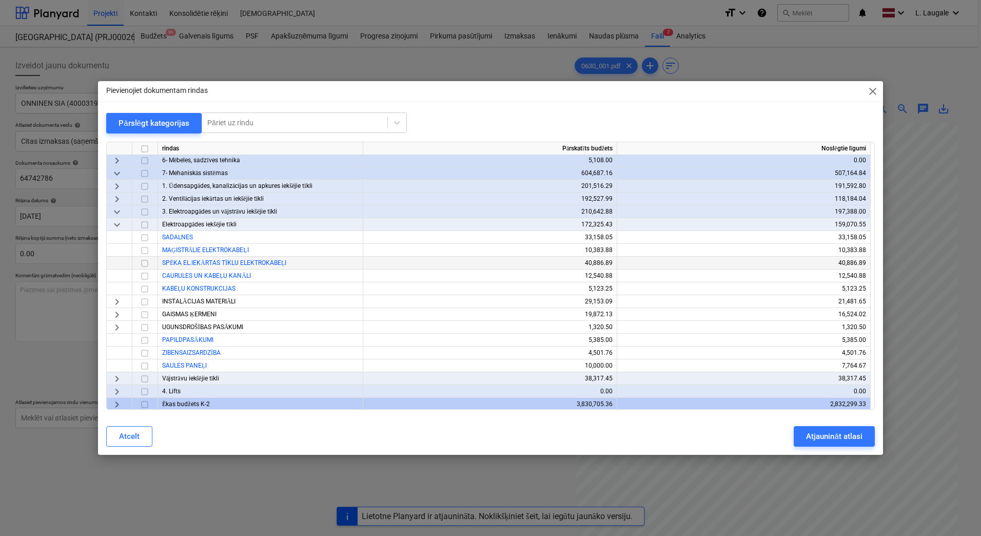
scroll to position [103, 0]
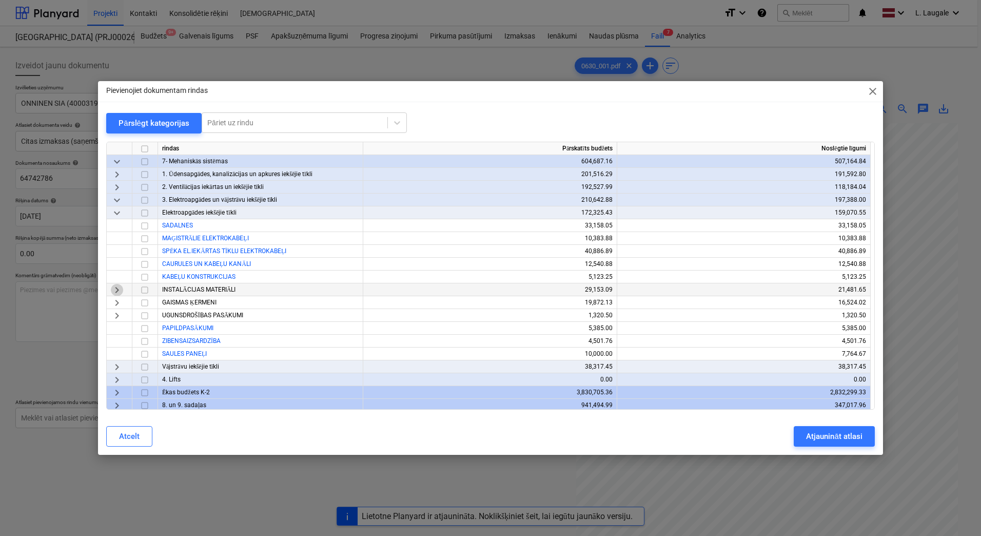
click at [117, 288] on span "keyboard_arrow_right" at bounding box center [117, 290] width 12 height 12
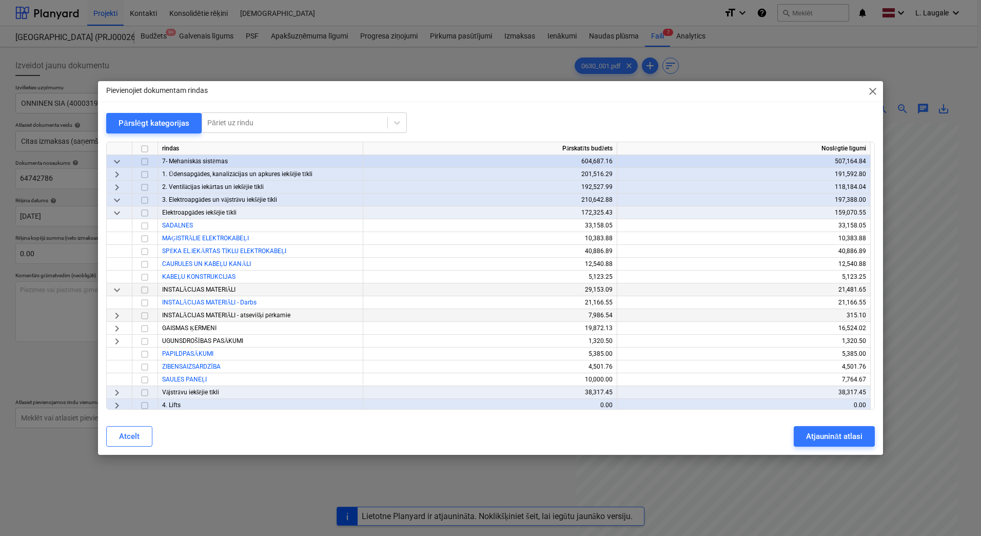
click at [119, 311] on span "keyboard_arrow_right" at bounding box center [117, 315] width 12 height 12
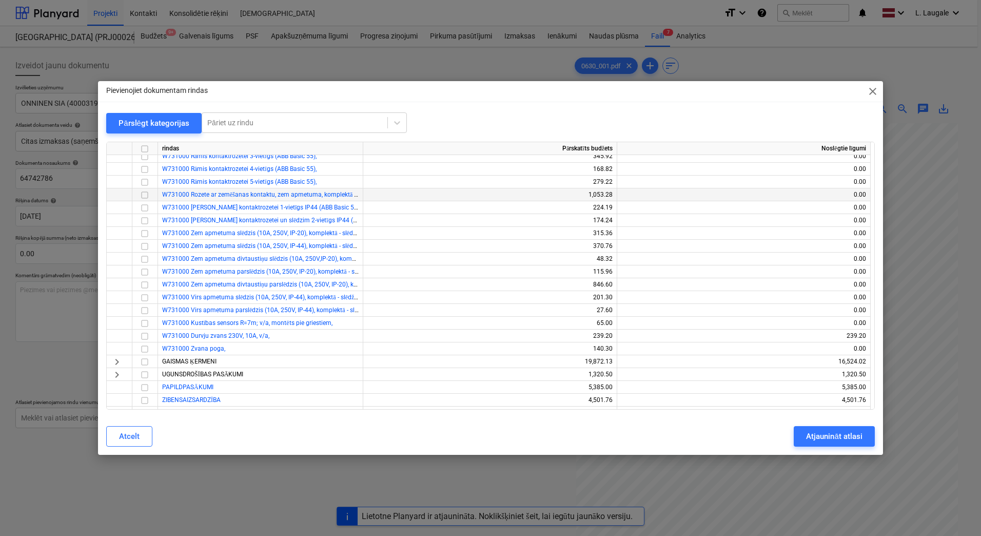
scroll to position [342, 0]
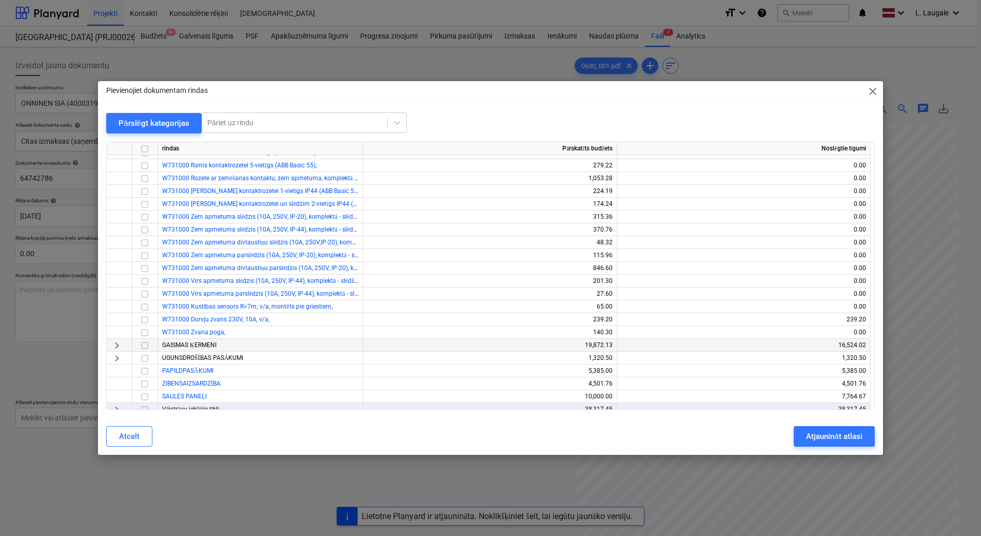
click at [117, 343] on span "keyboard_arrow_right" at bounding box center [117, 345] width 12 height 12
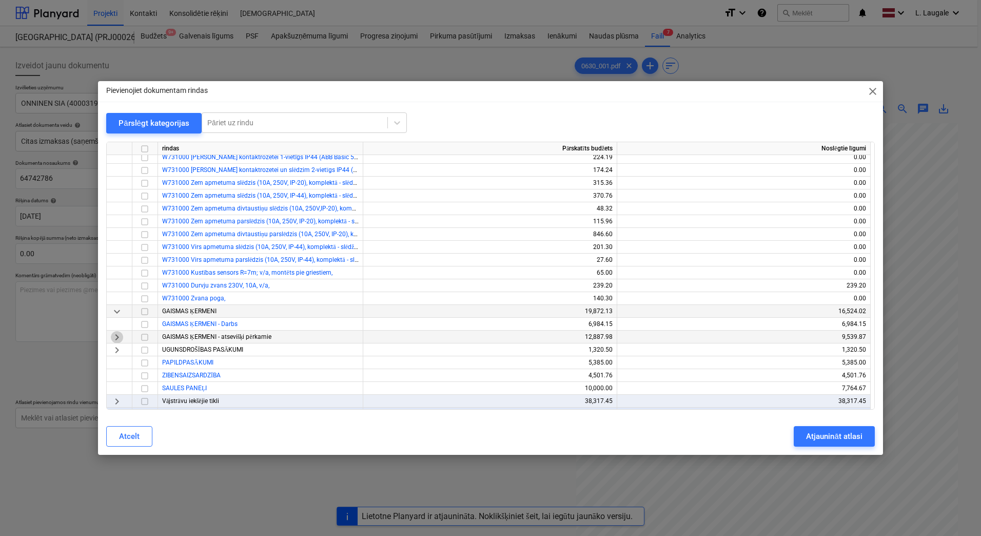
click at [117, 339] on span "keyboard_arrow_right" at bounding box center [117, 337] width 12 height 12
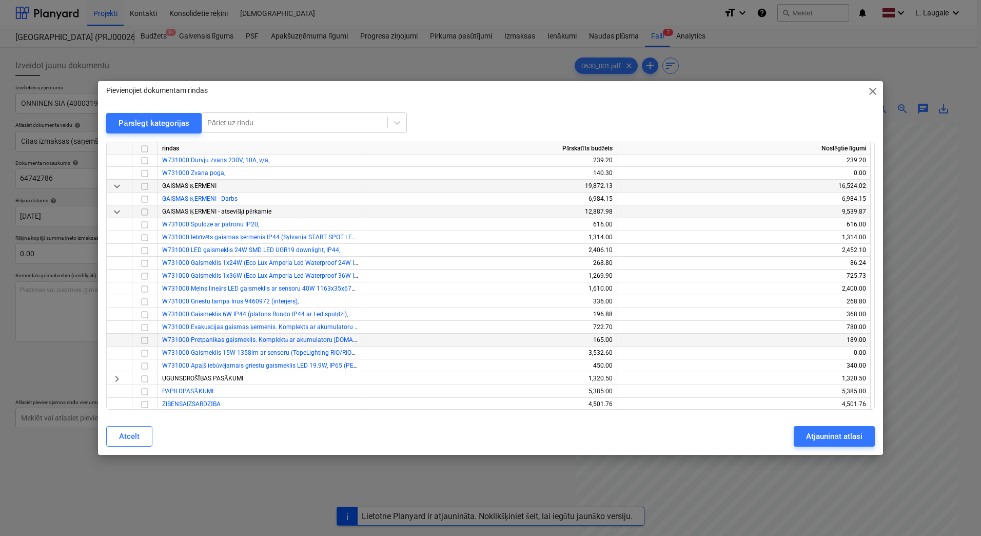
scroll to position [513, 0]
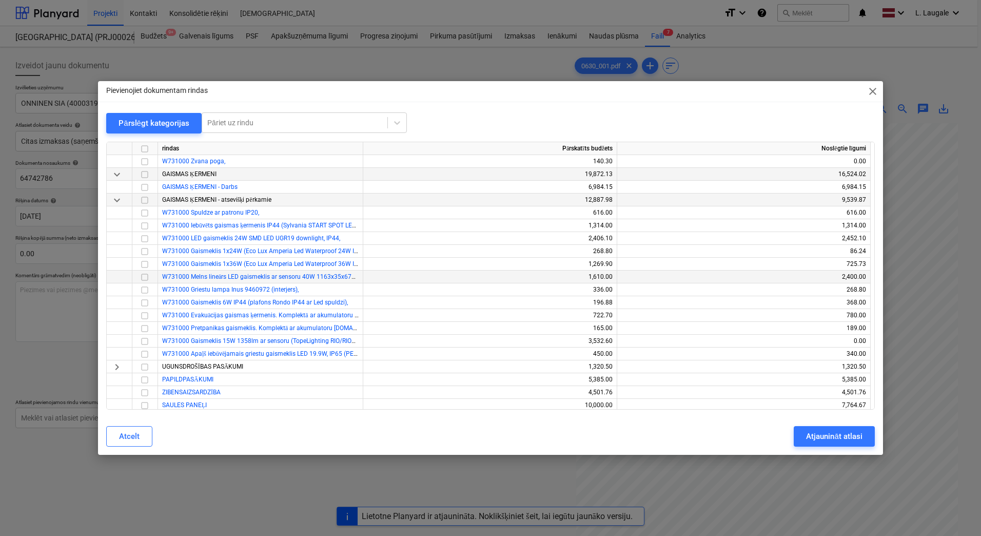
click at [144, 277] on input "checkbox" at bounding box center [145, 277] width 12 height 12
click at [810, 431] on div "Atjaunināt atlasi" at bounding box center [834, 436] width 56 height 13
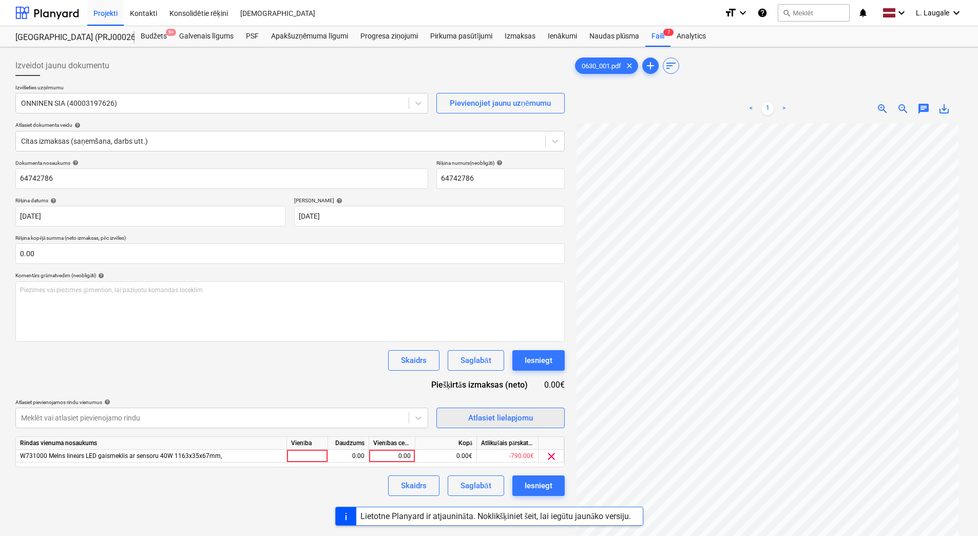
click at [516, 418] on div "Atlasiet lielapjomu" at bounding box center [500, 417] width 65 height 13
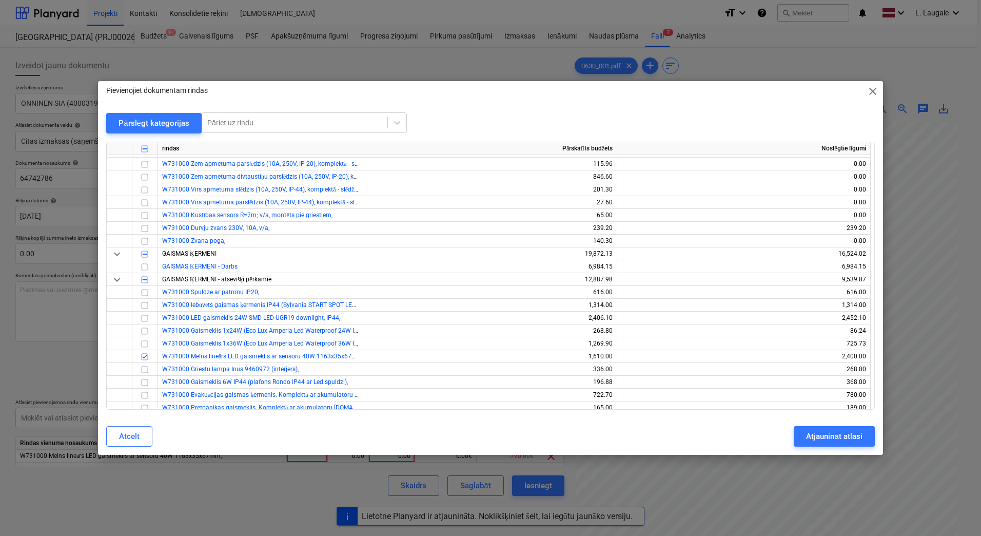
scroll to position [445, 0]
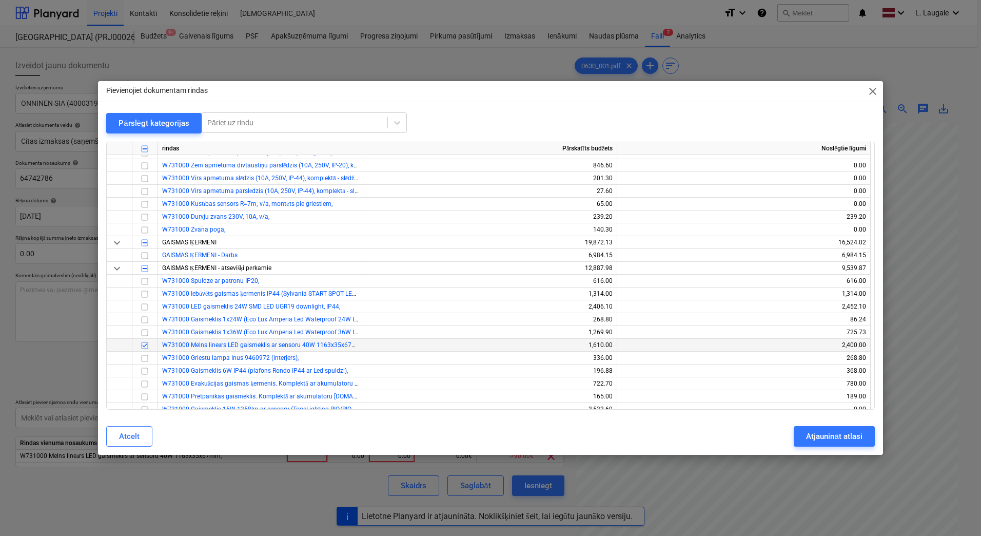
click at [142, 344] on input "checkbox" at bounding box center [145, 345] width 12 height 12
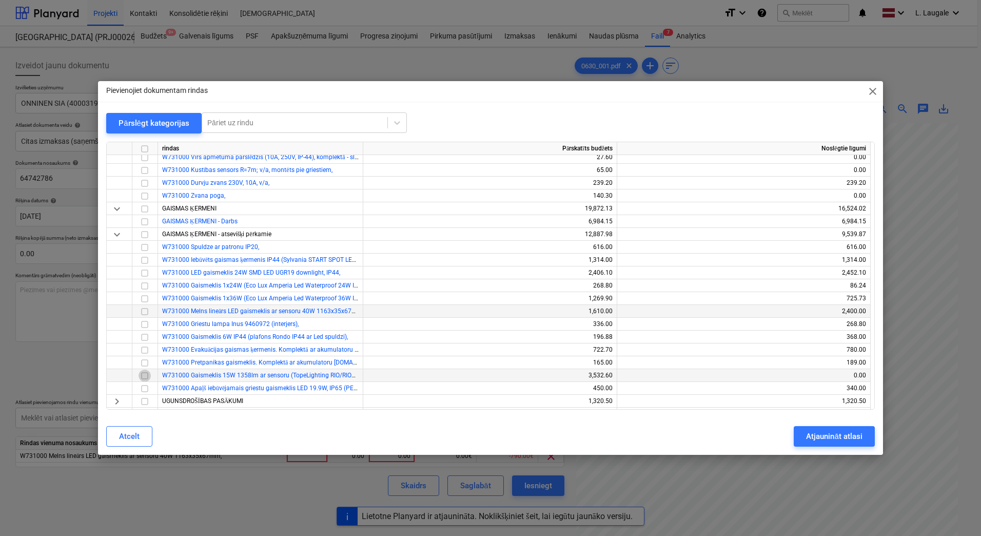
click at [143, 375] on input "checkbox" at bounding box center [145, 375] width 12 height 12
click at [810, 437] on div "Atjaunināt atlasi" at bounding box center [834, 436] width 56 height 13
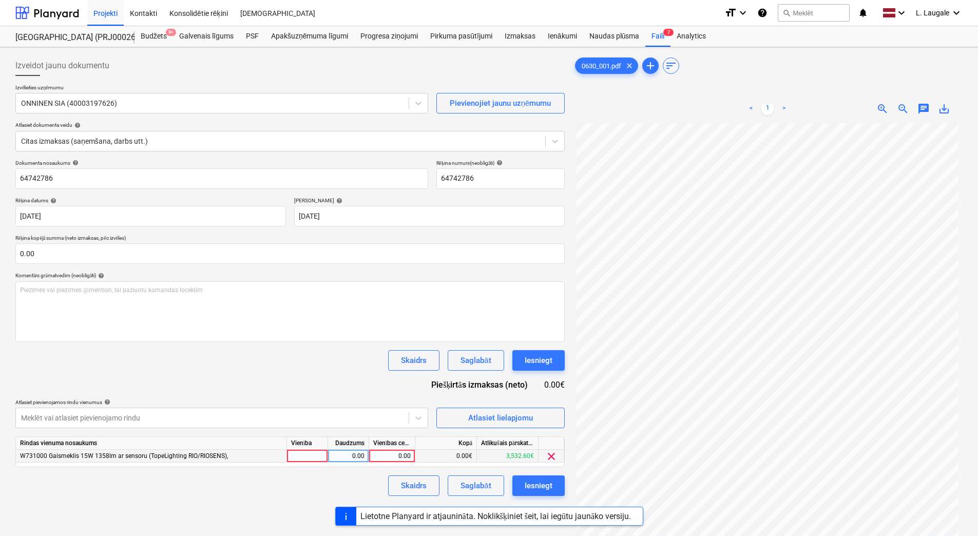
click at [311, 453] on div at bounding box center [307, 456] width 41 height 13
click at [344, 455] on div "0.00" at bounding box center [348, 456] width 32 height 13
click at [376, 457] on div "0.00" at bounding box center [391, 456] width 37 height 13
type input "1393.10"
click at [365, 481] on div "Skaidrs Saglabāt Iesniegt" at bounding box center [289, 485] width 549 height 21
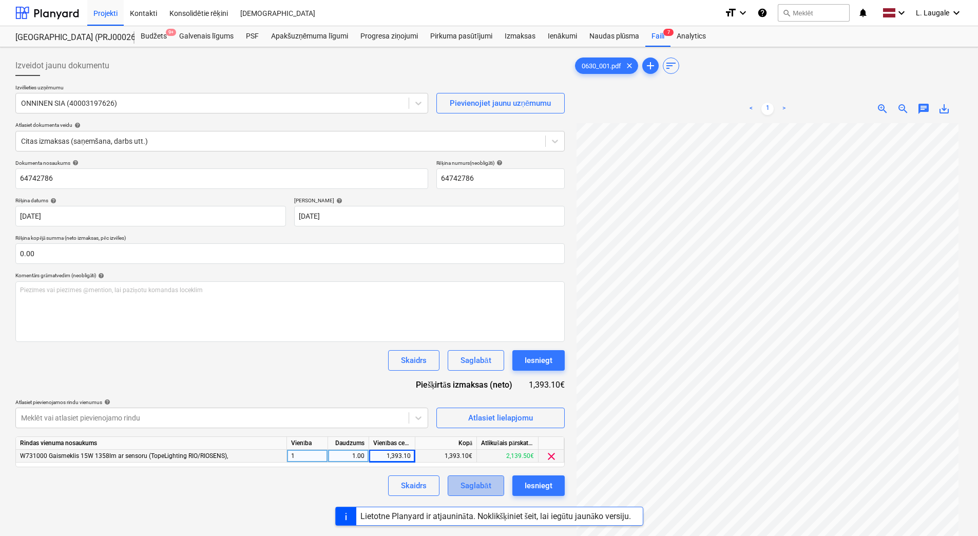
click at [476, 477] on button "Saglabāt" at bounding box center [475, 485] width 56 height 21
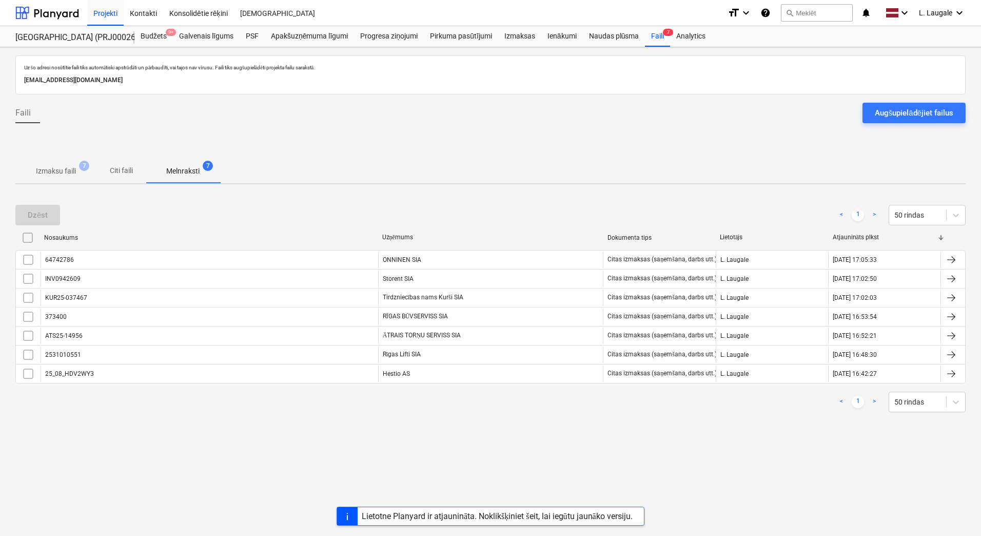
click at [71, 169] on p "Izmaksu faili" at bounding box center [56, 171] width 40 height 11
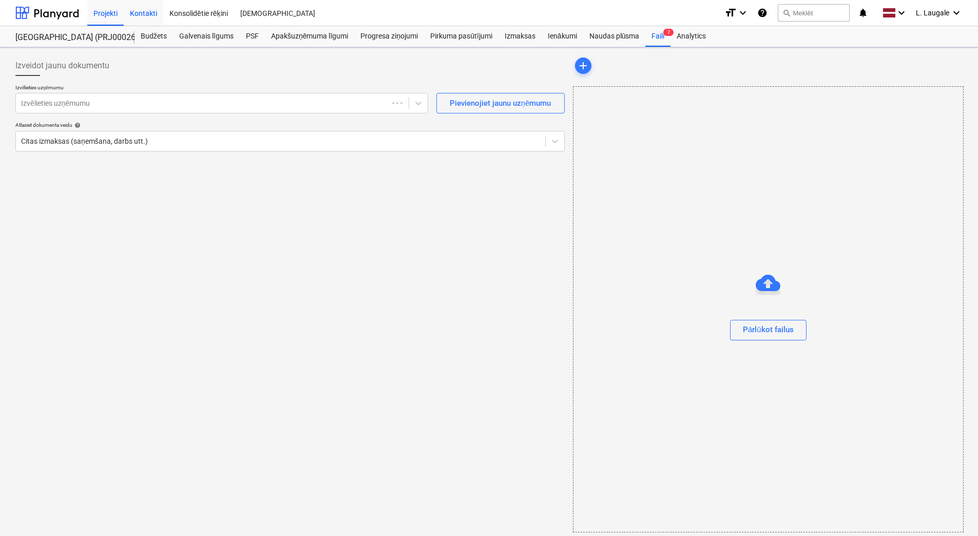
click at [141, 4] on div "Kontakti" at bounding box center [144, 12] width 40 height 26
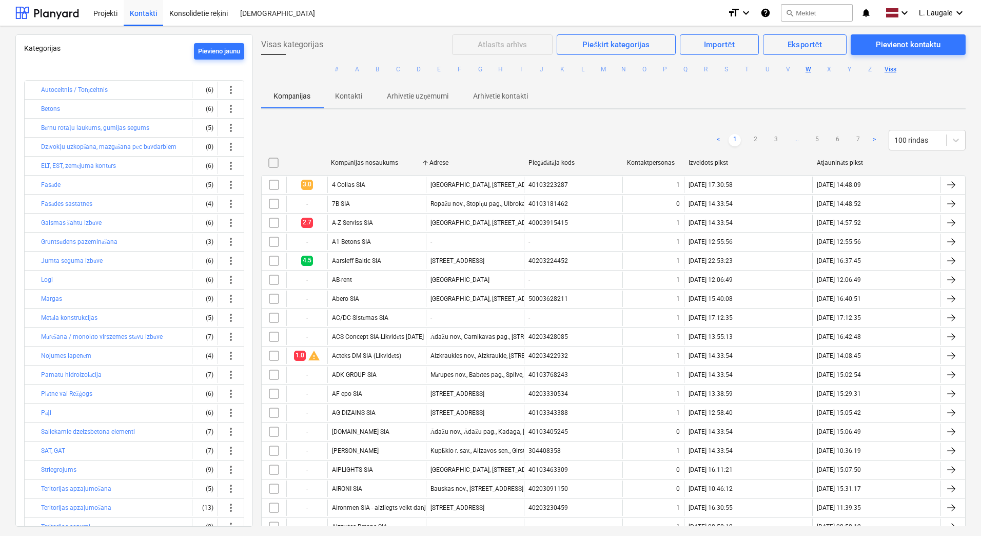
click at [803, 74] on button "W" at bounding box center [809, 69] width 12 height 12
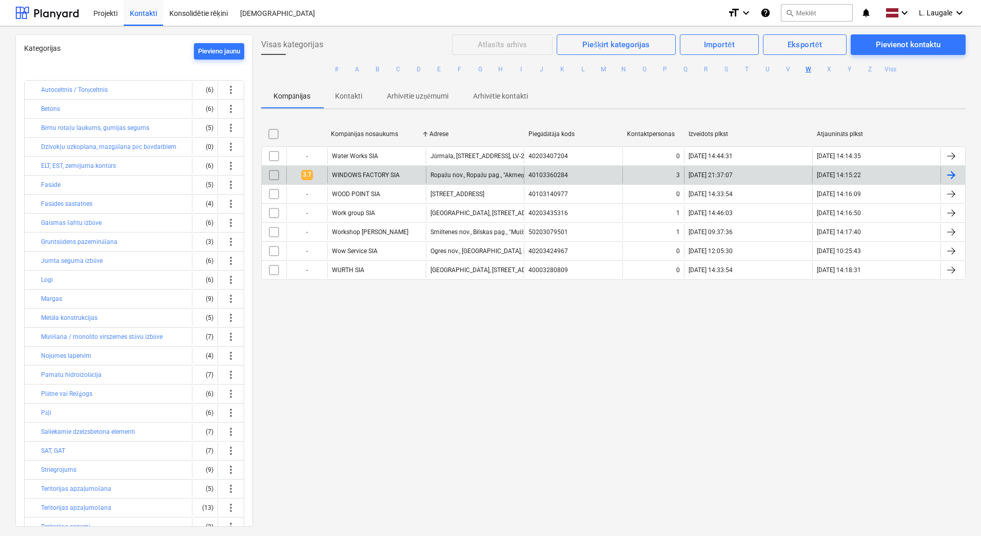
click at [401, 178] on div "WINDOWS FACTORY SIA" at bounding box center [376, 175] width 99 height 16
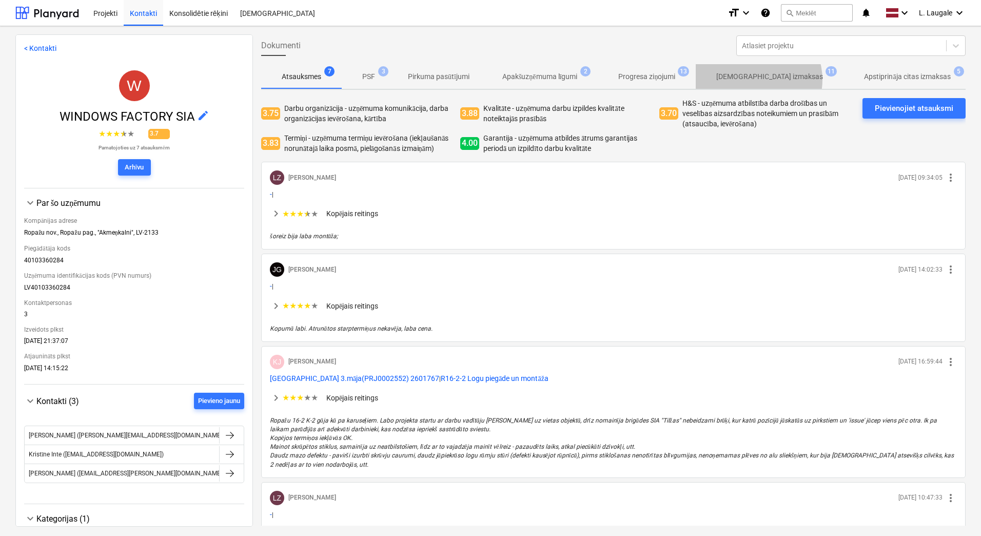
click at [761, 80] on p "[DEMOGRAPHIC_DATA] izmaksas" at bounding box center [769, 76] width 107 height 11
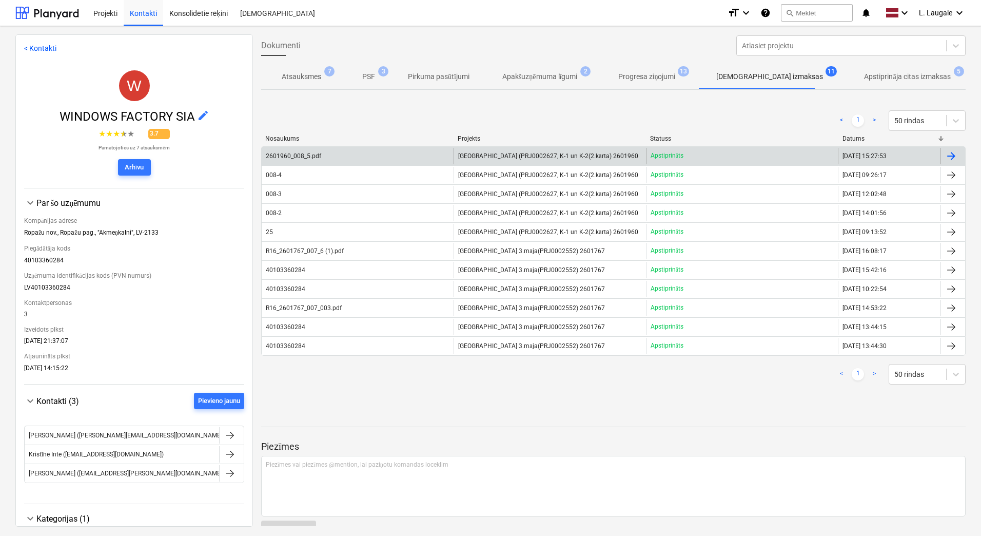
click at [401, 157] on div "2601960_008_5.pdf" at bounding box center [358, 156] width 192 height 16
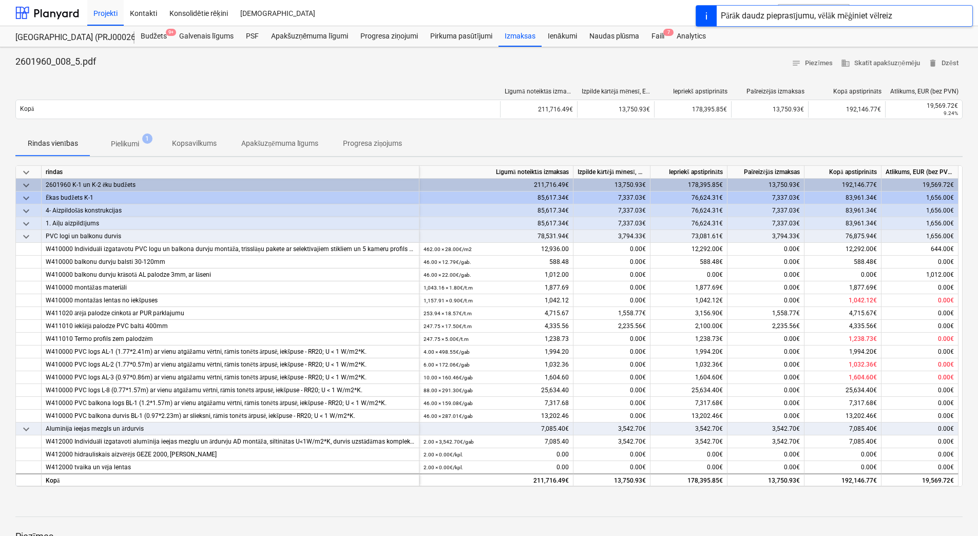
click at [132, 146] on p "Pielikumi" at bounding box center [125, 144] width 28 height 11
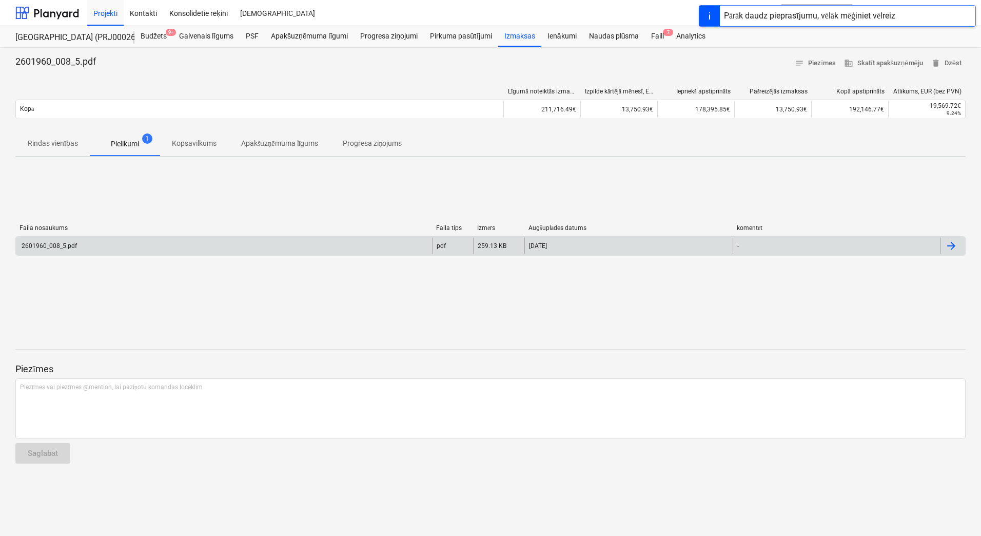
click at [97, 249] on div "2601960_008_5.pdf" at bounding box center [224, 246] width 416 height 16
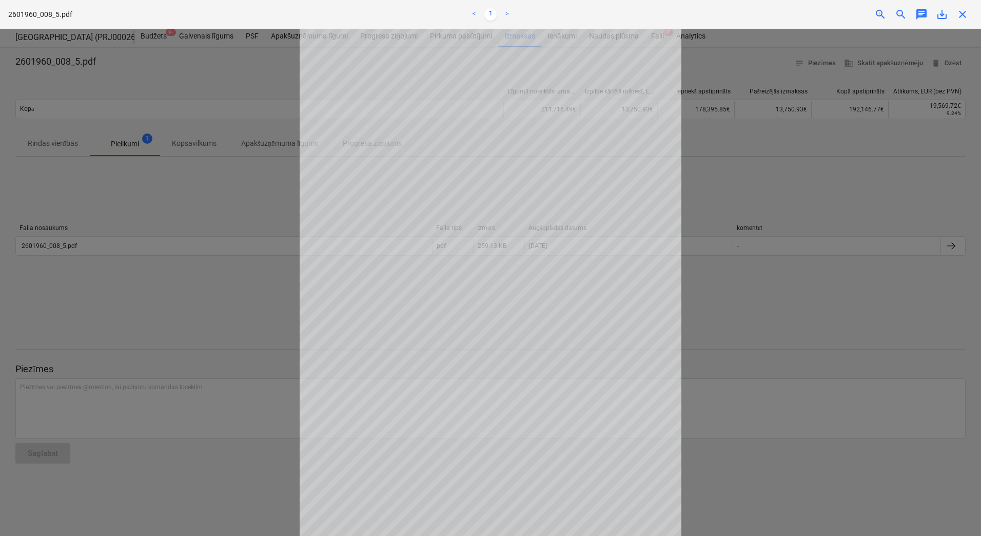
click at [963, 14] on span "close" at bounding box center [963, 14] width 12 height 12
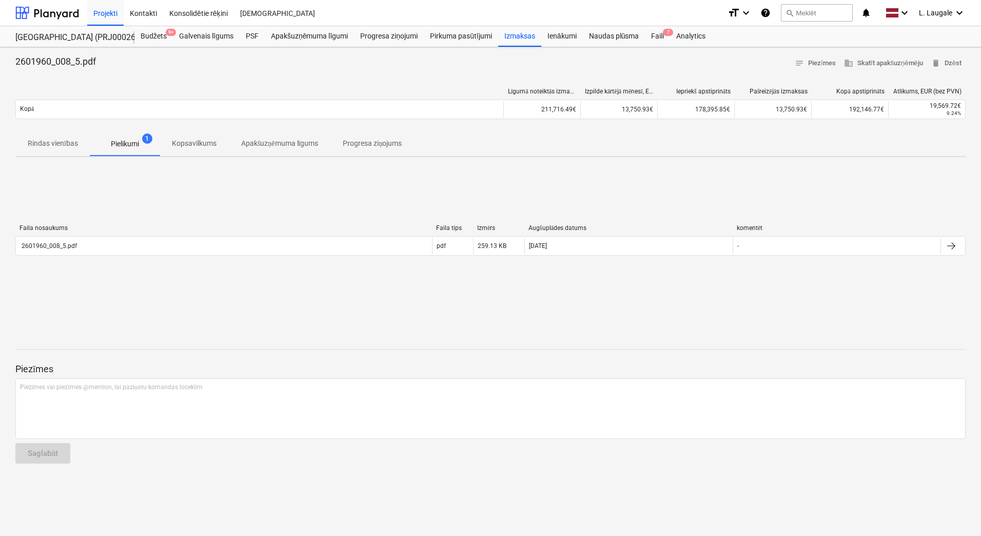
click at [57, 134] on button "Rindas vienības" at bounding box center [52, 143] width 75 height 25
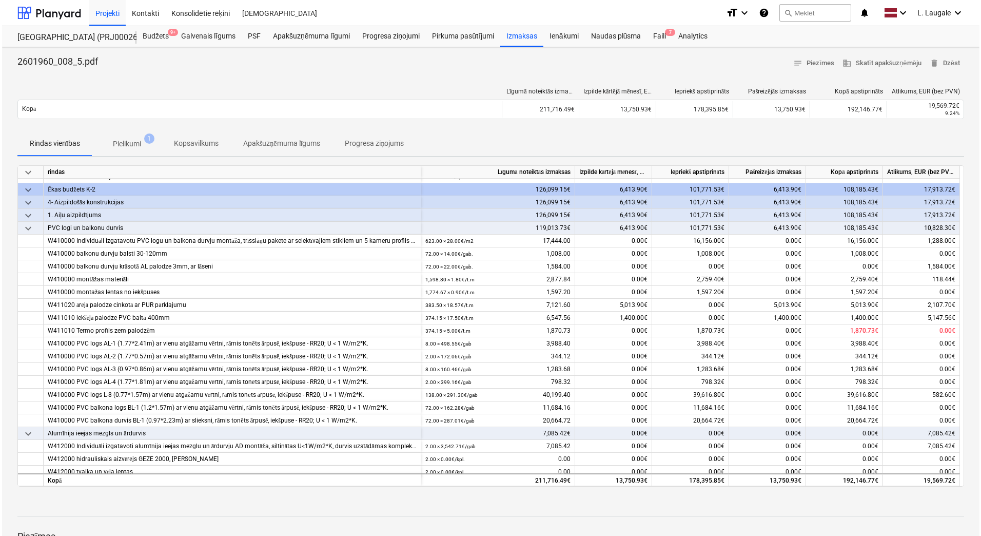
scroll to position [296, 0]
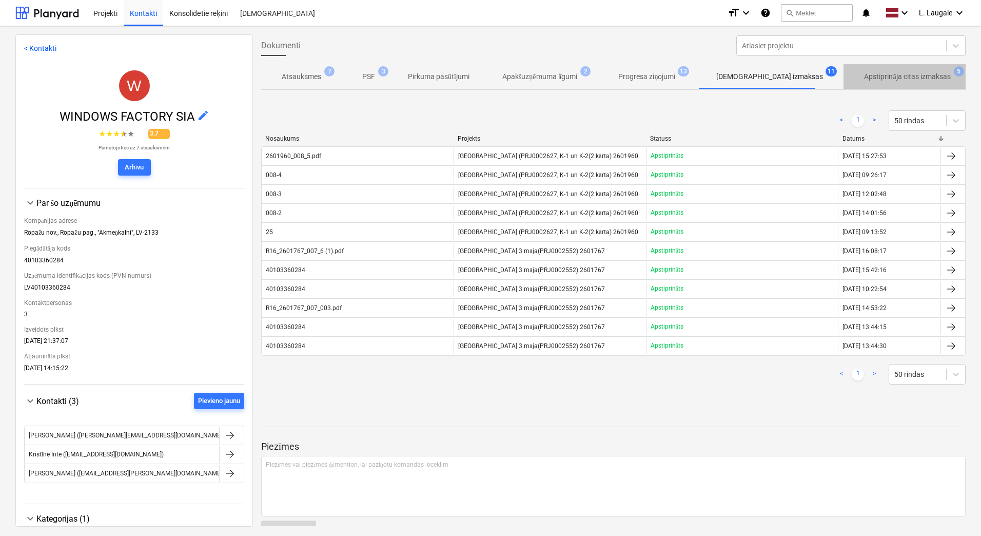
click at [866, 83] on span "Apstiprināja citas izmaksas 5" at bounding box center [907, 76] width 127 height 18
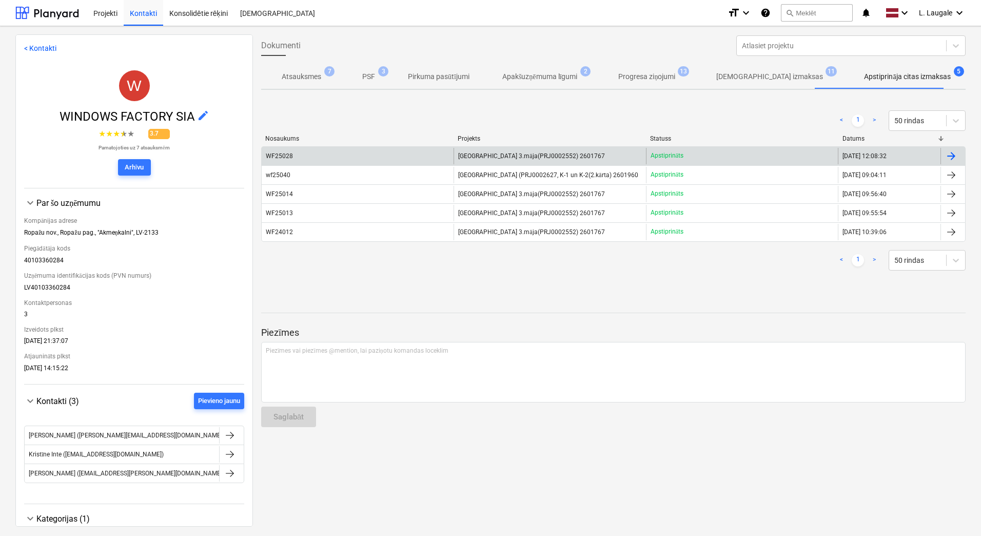
click at [421, 150] on div "WF25028" at bounding box center [358, 156] width 192 height 16
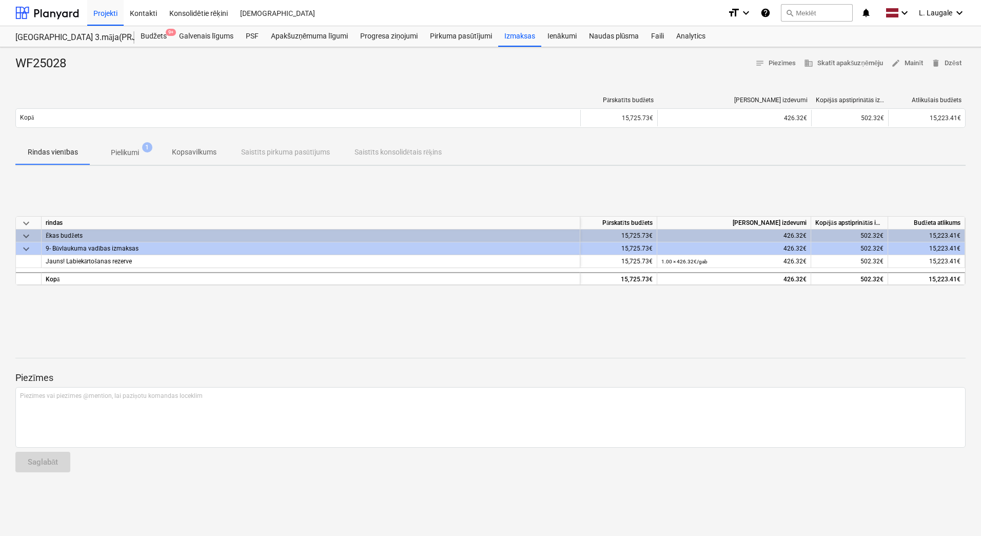
click at [129, 158] on span "Pielikumi 1" at bounding box center [124, 152] width 69 height 18
click at [128, 148] on p "Pielikumi" at bounding box center [125, 152] width 28 height 11
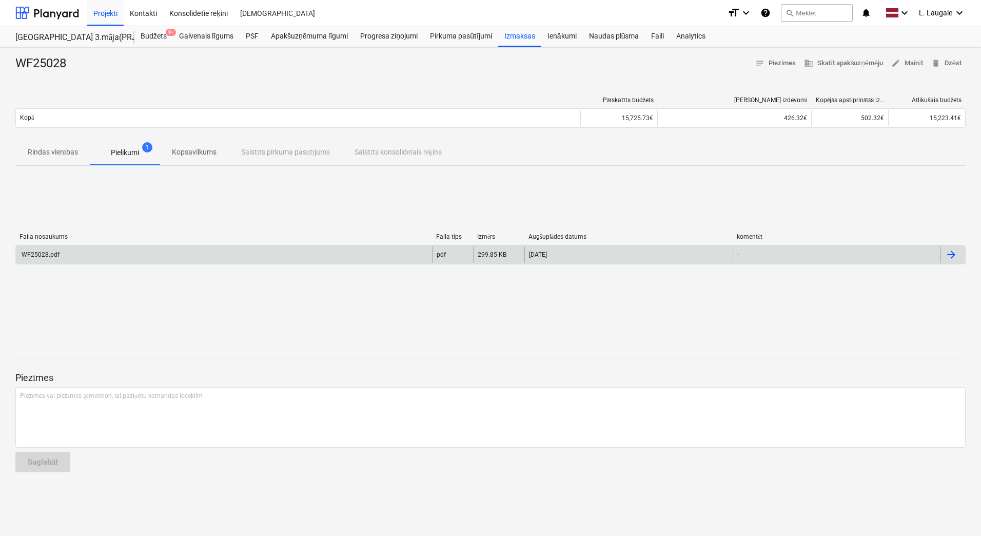
click at [104, 257] on div "WF25028.pdf" at bounding box center [224, 254] width 416 height 16
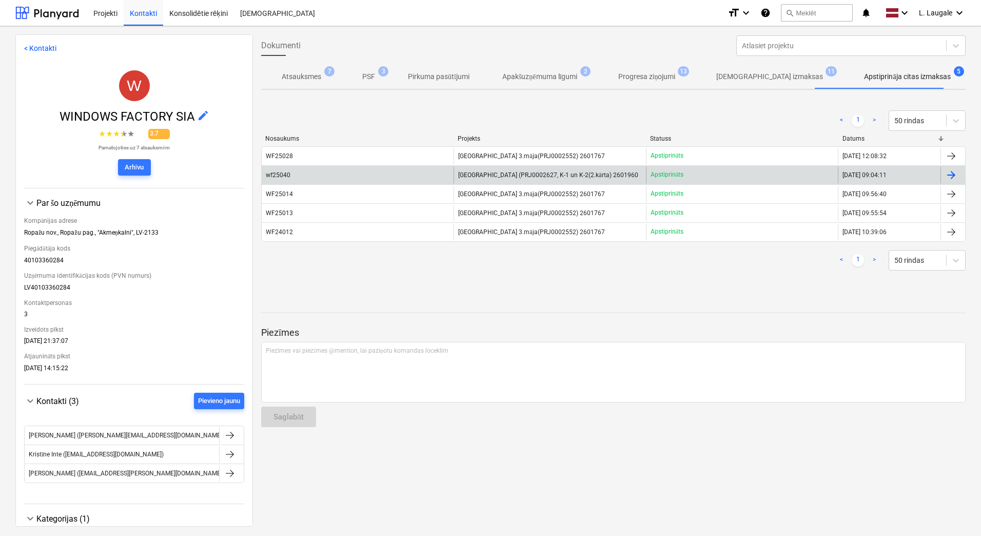
click at [382, 174] on div "wf25040" at bounding box center [358, 175] width 192 height 16
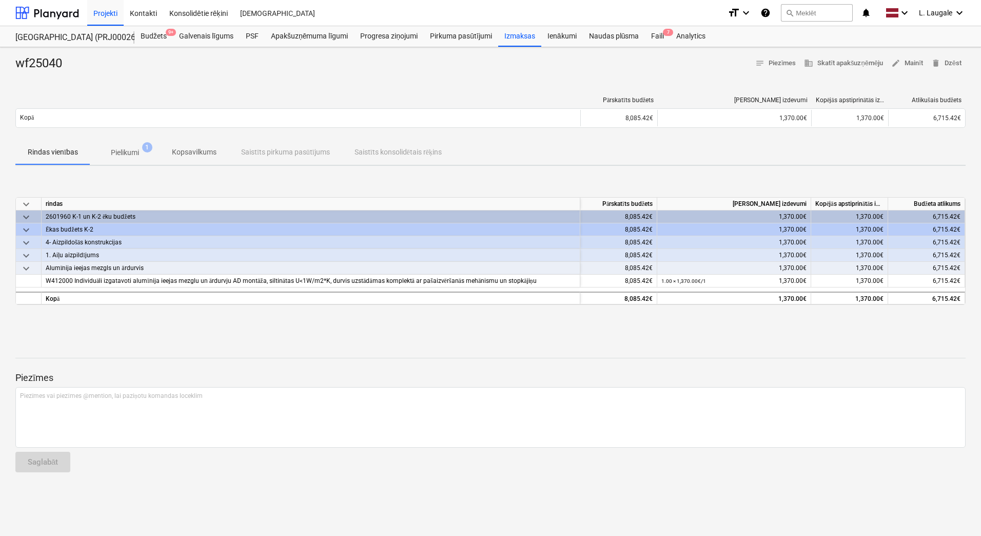
click at [123, 149] on p "Pielikumi" at bounding box center [125, 152] width 28 height 11
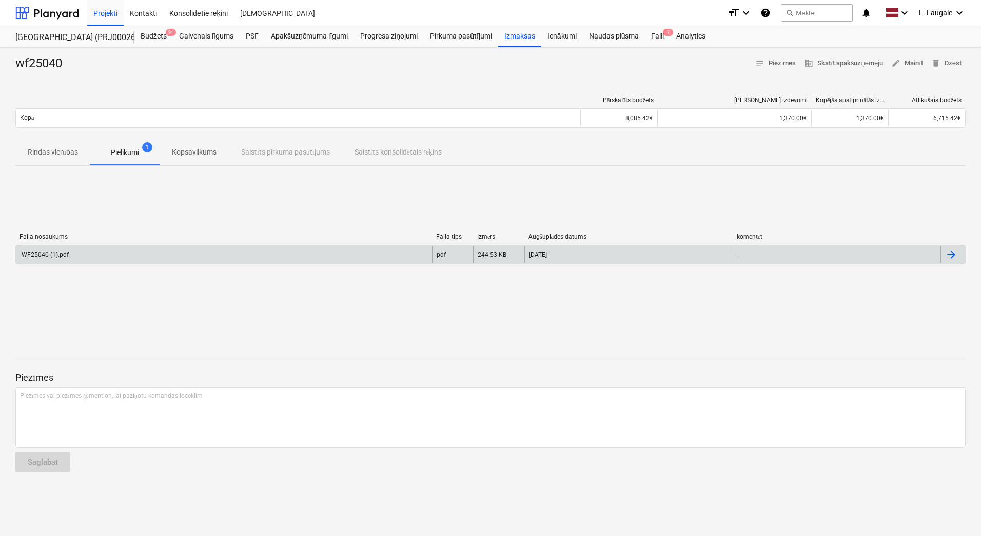
click at [119, 254] on div "WF25040 (1).pdf" at bounding box center [224, 254] width 416 height 16
